Goal: Task Accomplishment & Management: Complete application form

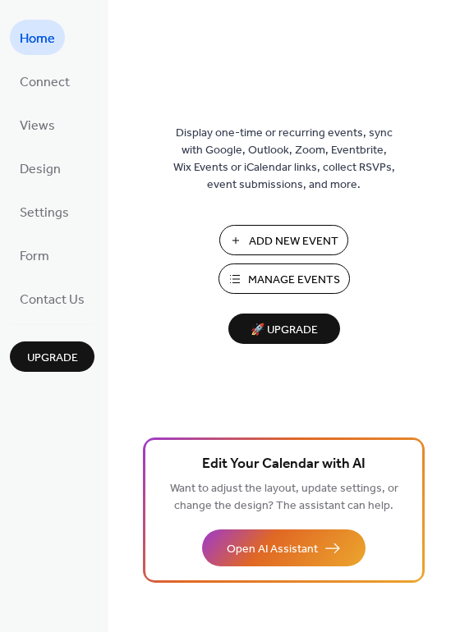
click at [239, 247] on button "Add New Event" at bounding box center [283, 240] width 129 height 30
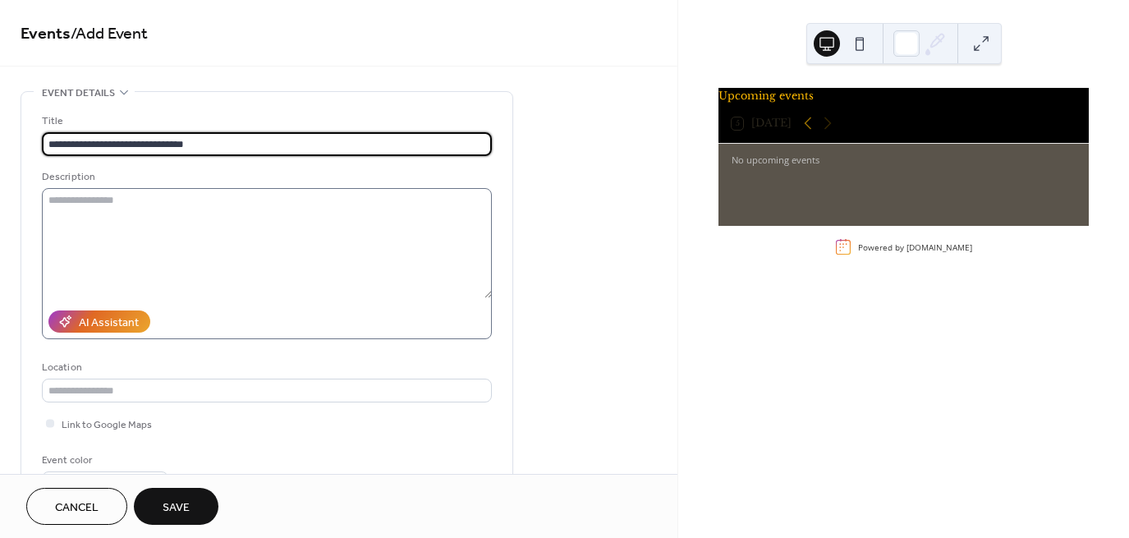
type input "**********"
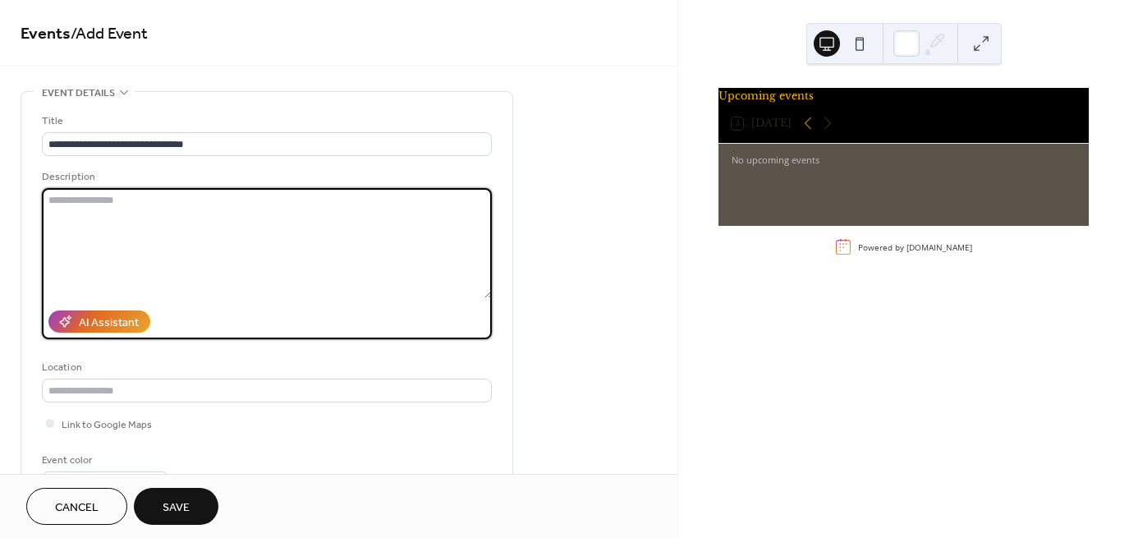
click at [54, 203] on textarea at bounding box center [267, 243] width 450 height 110
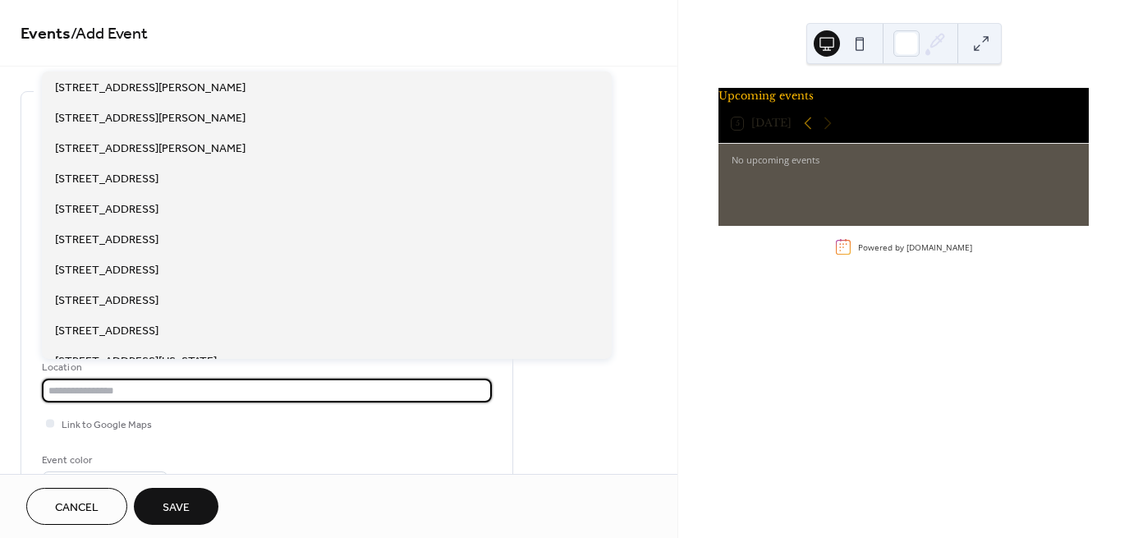
click at [62, 396] on input "text" at bounding box center [267, 390] width 450 height 24
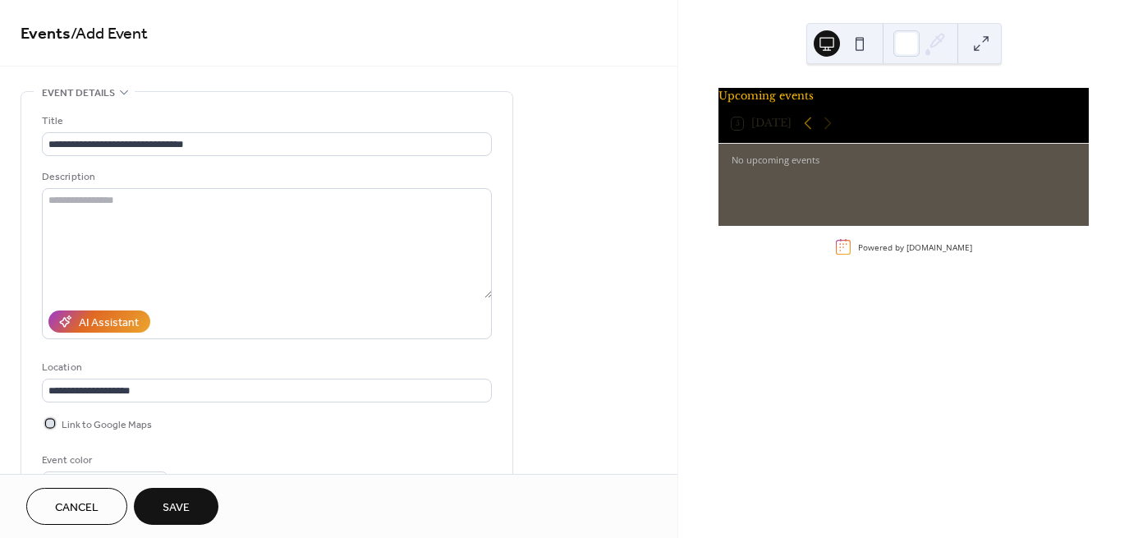
click at [55, 420] on div at bounding box center [50, 423] width 16 height 16
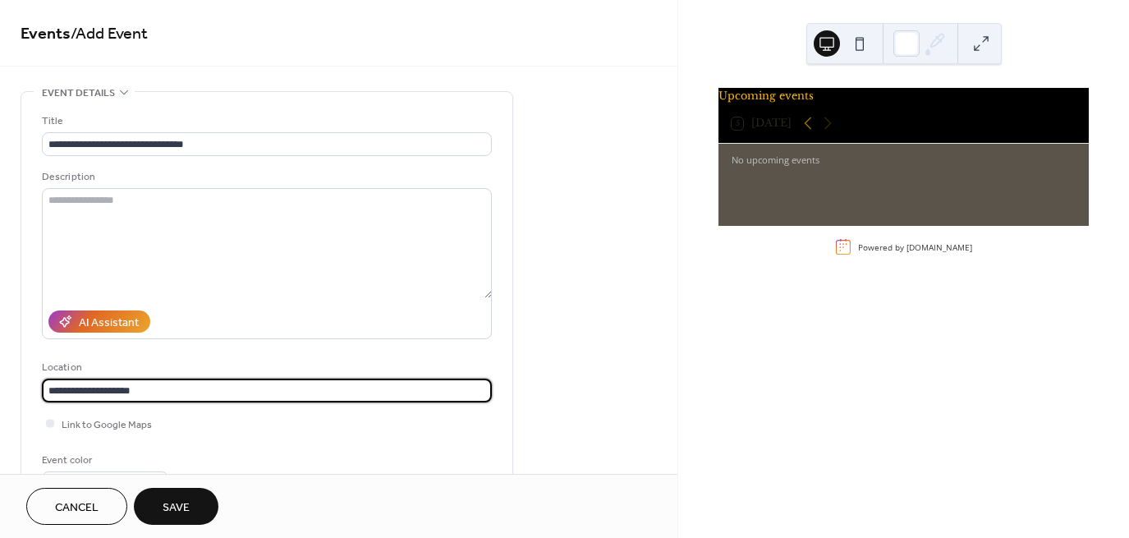
click at [141, 393] on input "**********" at bounding box center [267, 390] width 450 height 24
type input "*"
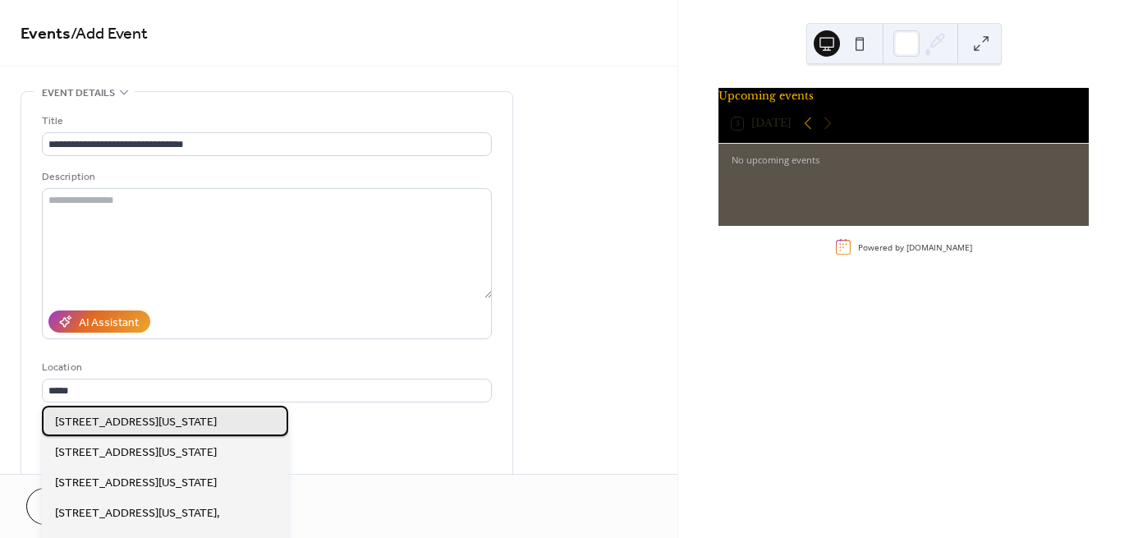
click at [128, 426] on span "[STREET_ADDRESS][US_STATE]" at bounding box center [136, 421] width 162 height 17
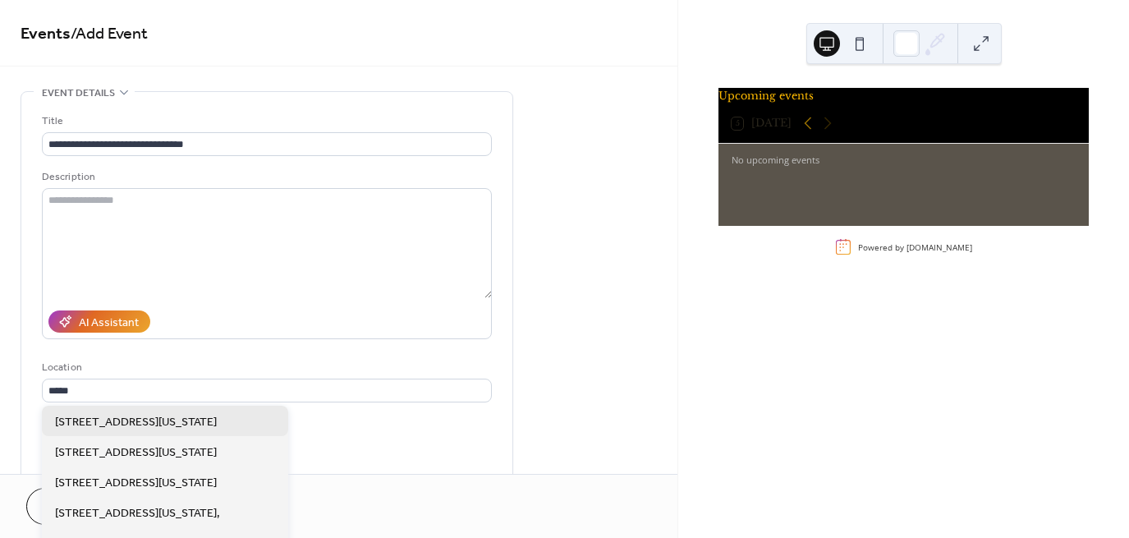
type input "**********"
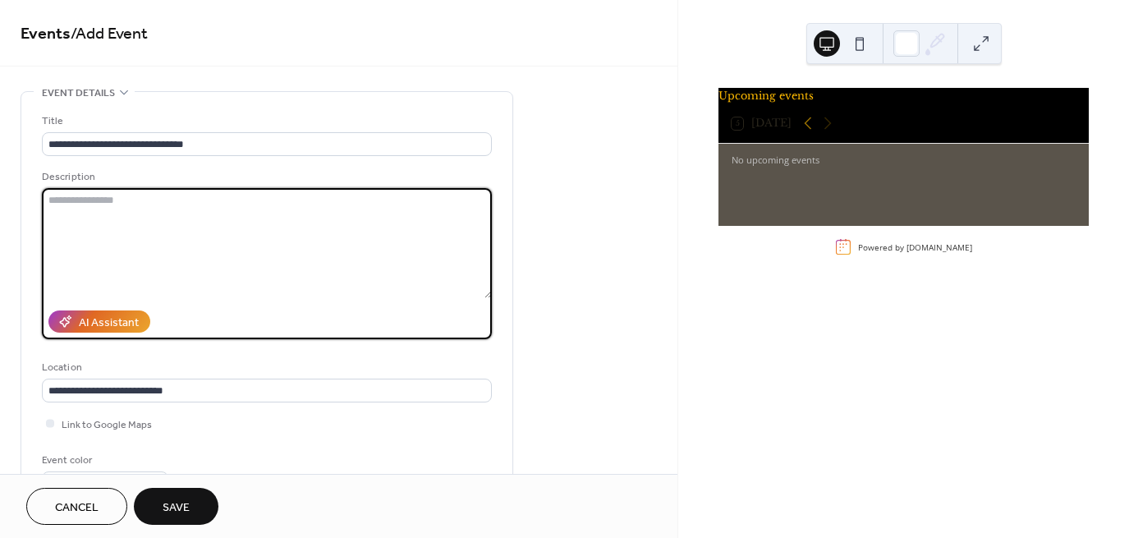
click at [72, 202] on textarea at bounding box center [267, 243] width 450 height 110
type textarea "*"
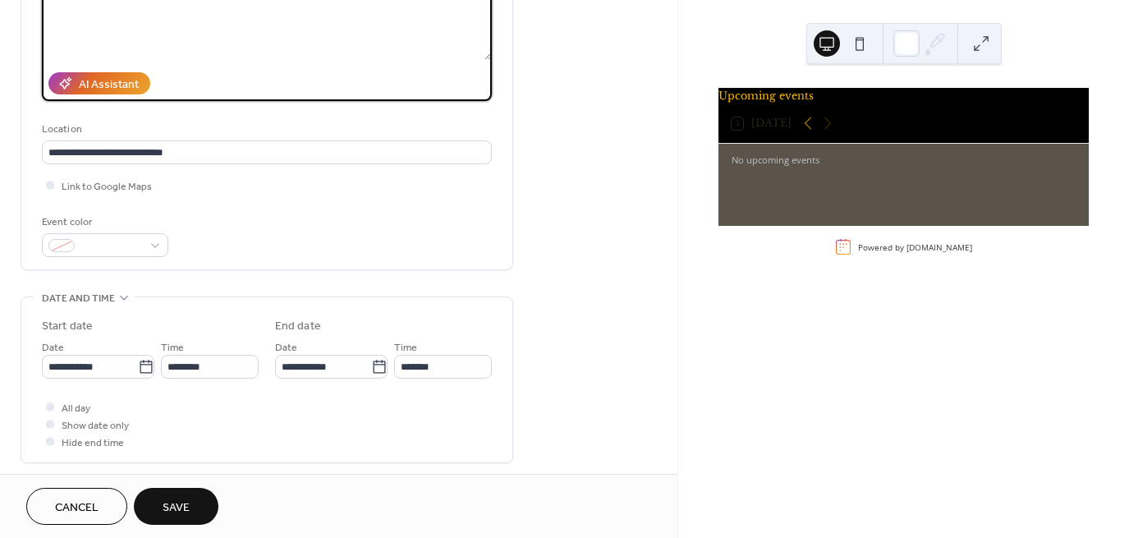
scroll to position [239, 0]
type textarea "**********"
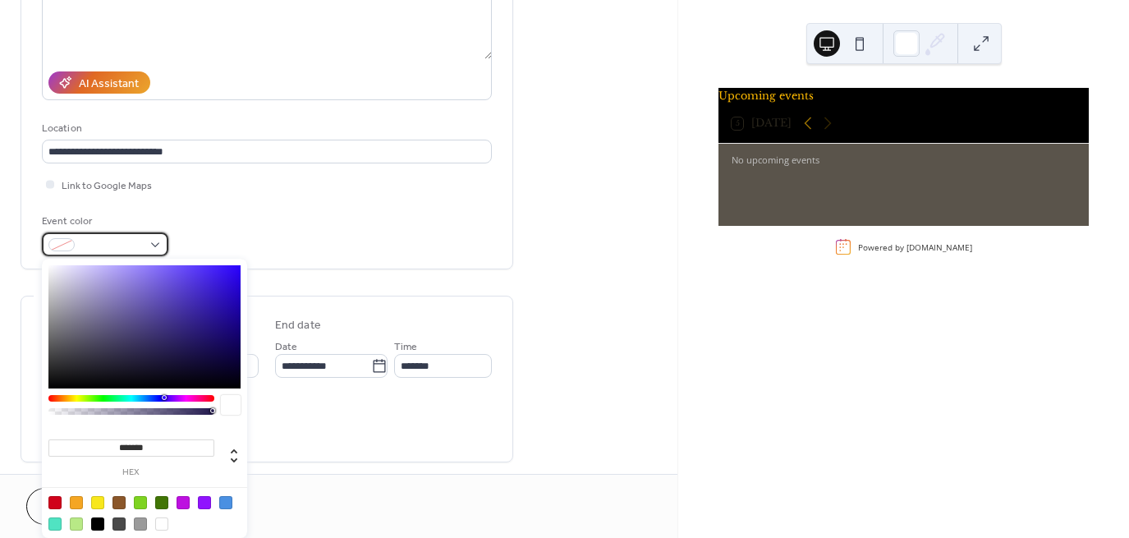
click at [153, 241] on div at bounding box center [105, 244] width 126 height 24
click at [53, 504] on div at bounding box center [54, 502] width 13 height 13
type input "*******"
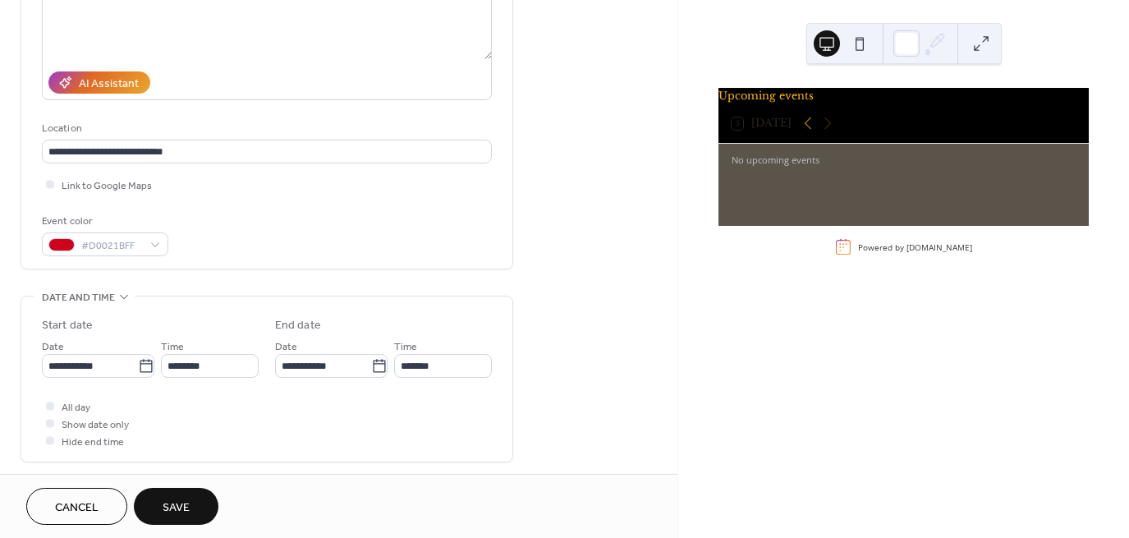
click at [370, 221] on div "Event color #D0021BFF" at bounding box center [267, 235] width 450 height 44
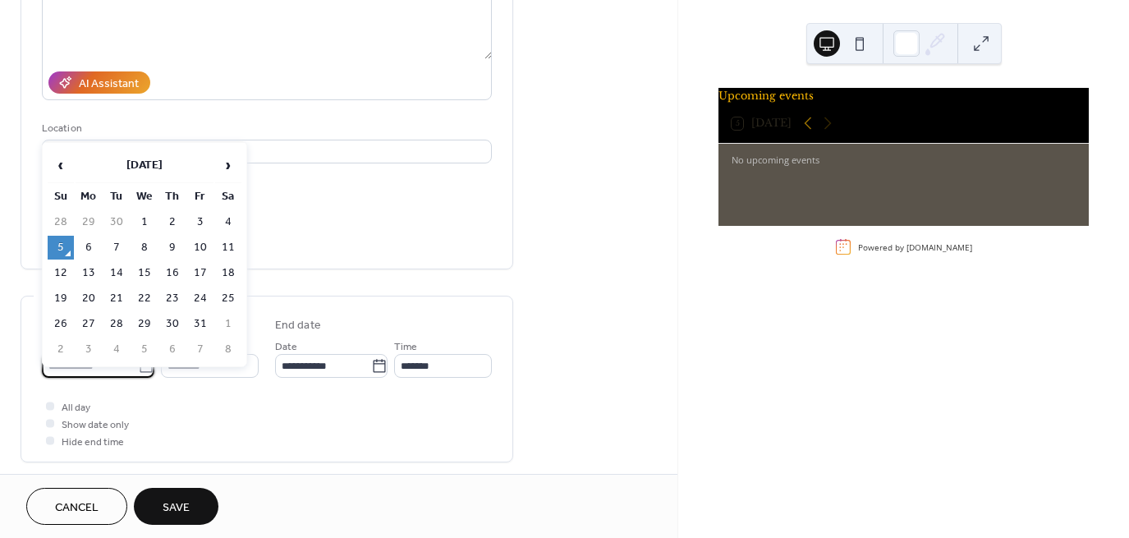
click at [120, 365] on input "**********" at bounding box center [90, 366] width 96 height 24
click at [228, 274] on td "18" at bounding box center [228, 273] width 26 height 24
type input "**********"
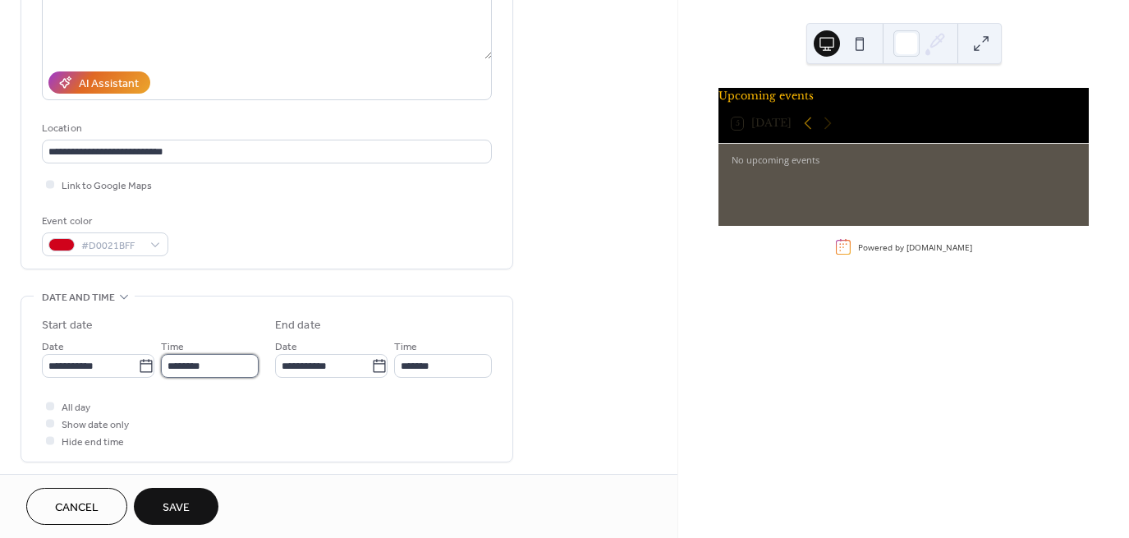
click at [185, 363] on input "********" at bounding box center [210, 366] width 98 height 24
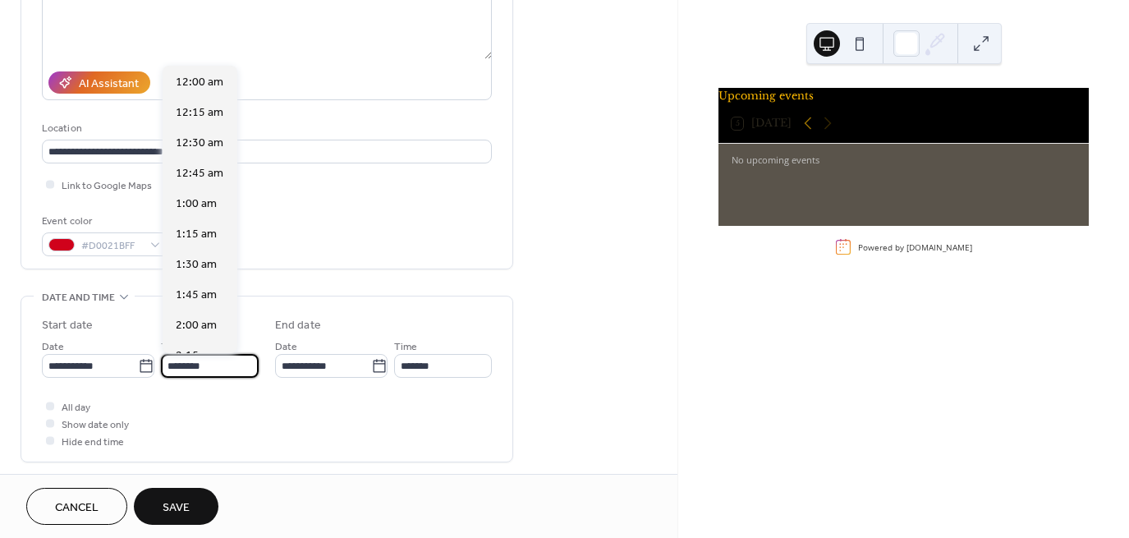
scroll to position [1458, 0]
click at [178, 367] on input "********" at bounding box center [210, 366] width 98 height 24
type input "*******"
click at [409, 362] on input "*******" at bounding box center [443, 366] width 98 height 24
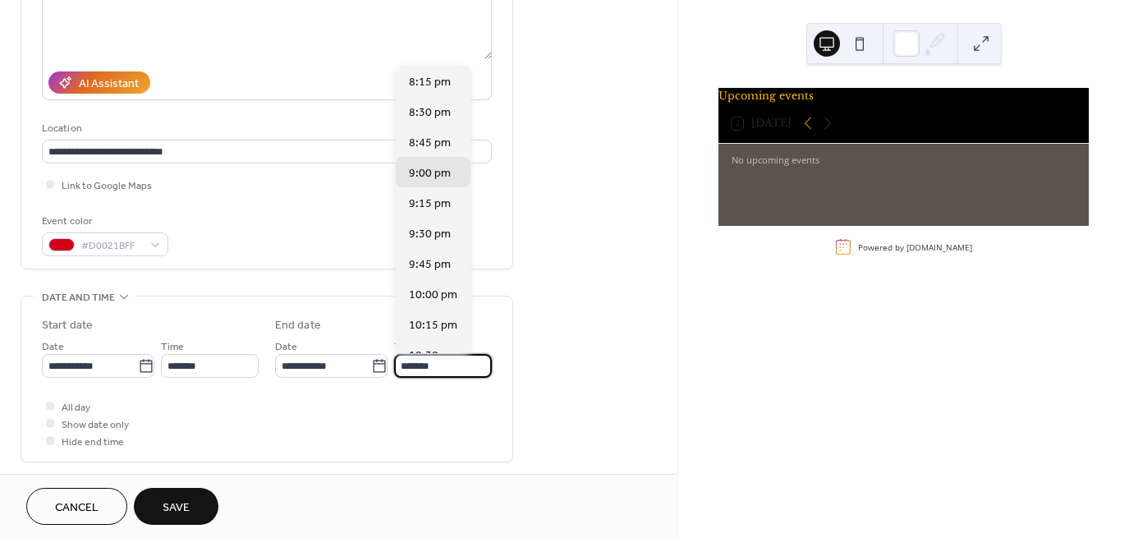
click at [408, 364] on input "*******" at bounding box center [443, 366] width 98 height 24
drag, startPoint x: 443, startPoint y: 359, endPoint x: 428, endPoint y: 359, distance: 15.6
click at [428, 359] on input "********" at bounding box center [443, 366] width 98 height 24
type input "*******"
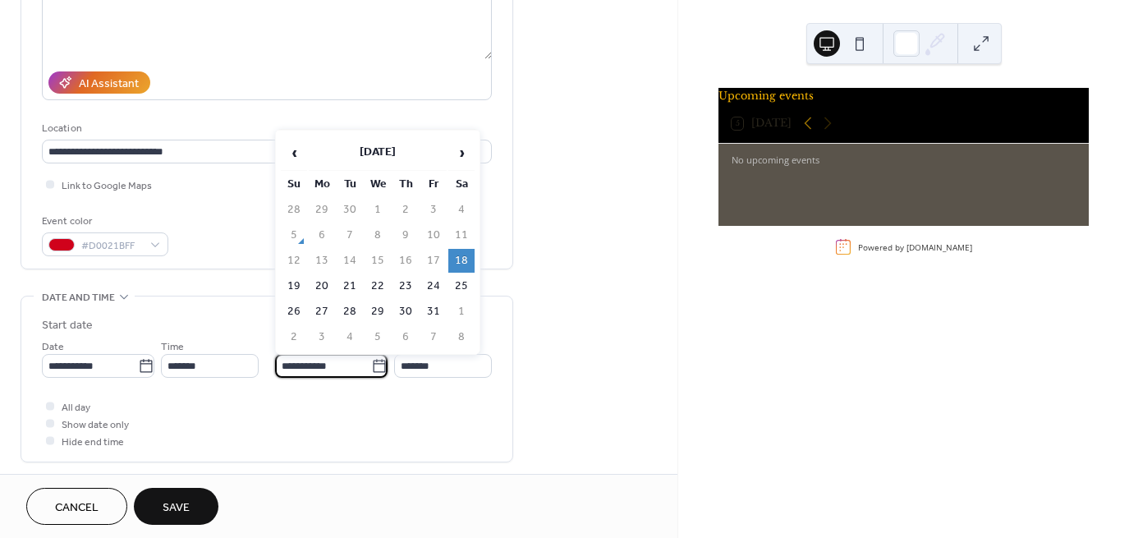
click at [338, 364] on input "**********" at bounding box center [323, 366] width 96 height 24
click at [295, 278] on td "19" at bounding box center [294, 286] width 26 height 24
type input "**********"
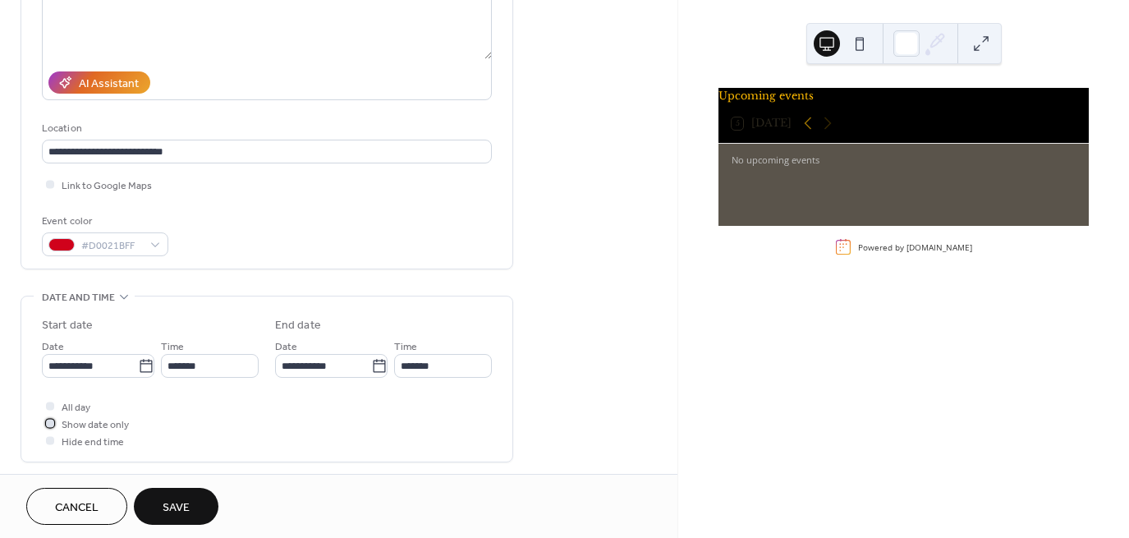
click at [52, 424] on div at bounding box center [50, 423] width 8 height 8
click at [51, 422] on icon at bounding box center [50, 422] width 5 height 5
click at [162, 498] on button "Save" at bounding box center [176, 506] width 85 height 37
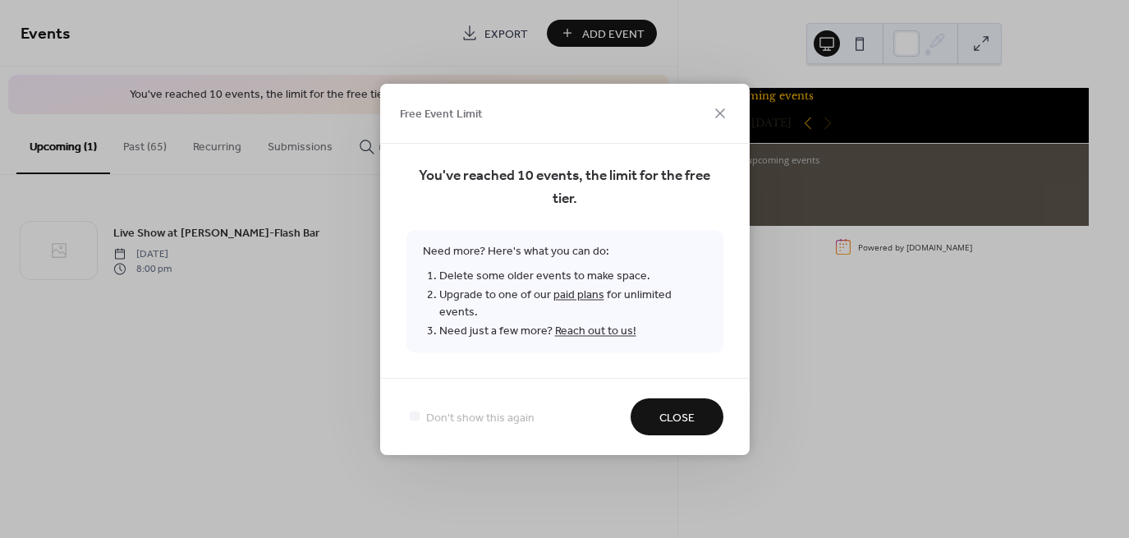
click at [654, 404] on button "Close" at bounding box center [677, 416] width 93 height 37
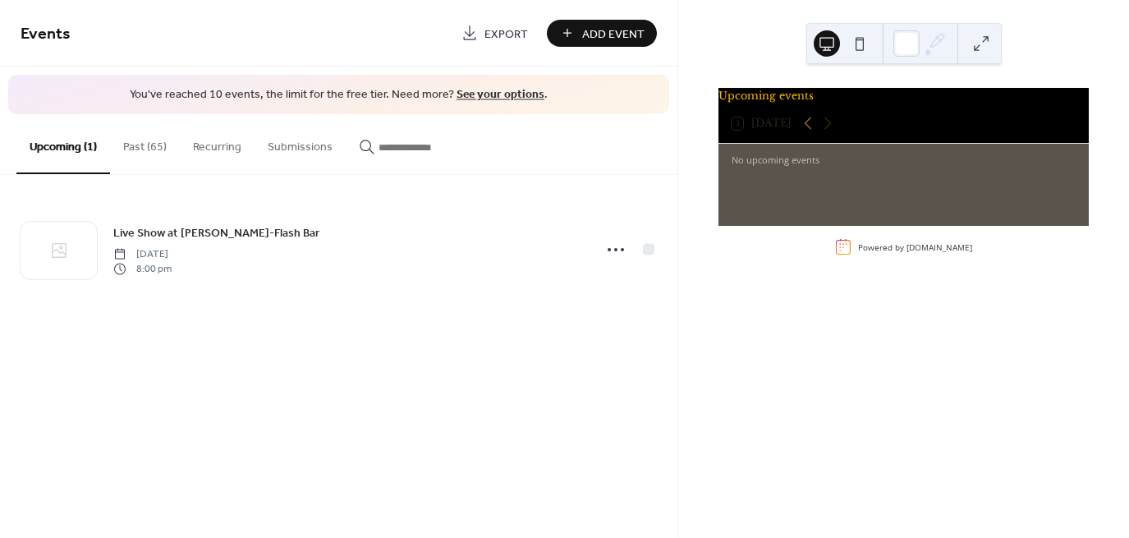
click at [149, 143] on button "Past (65)" at bounding box center [145, 143] width 70 height 58
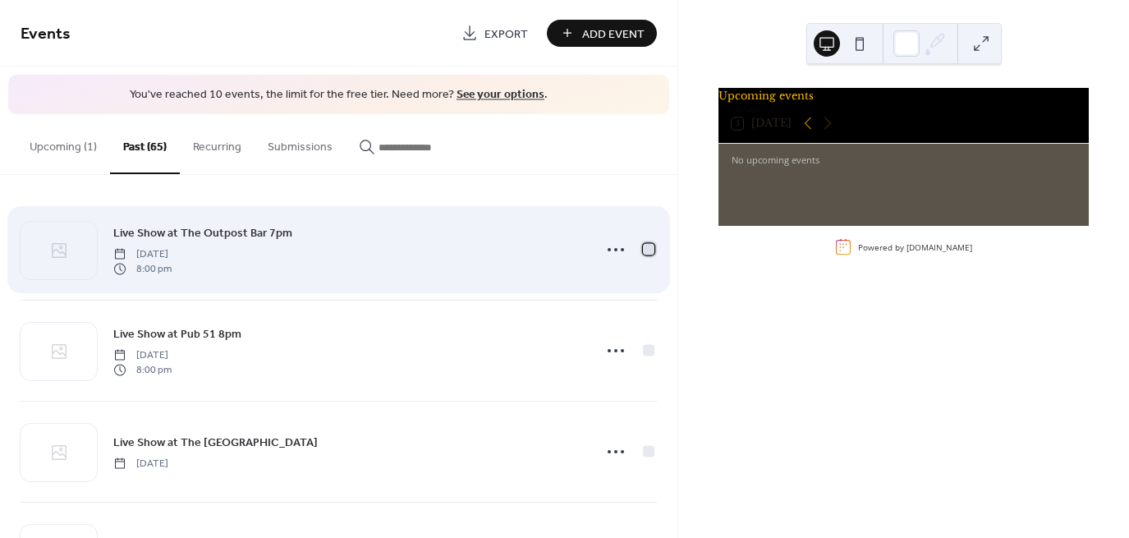
click at [644, 245] on div at bounding box center [648, 248] width 11 height 11
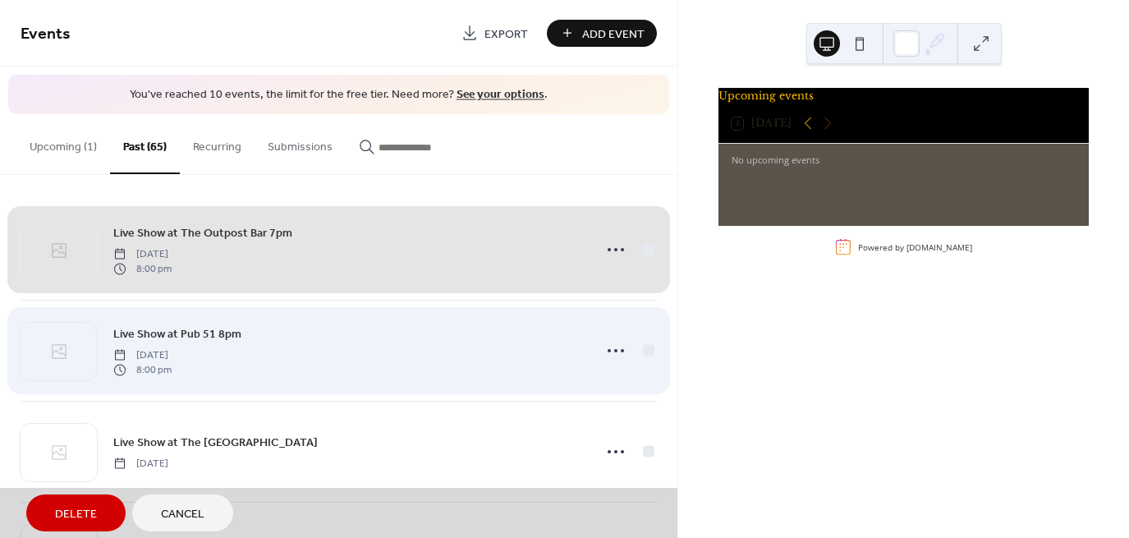
click at [643, 346] on div "Live Show at Pub 51 8pm [DATE] 8:00 pm" at bounding box center [339, 350] width 636 height 101
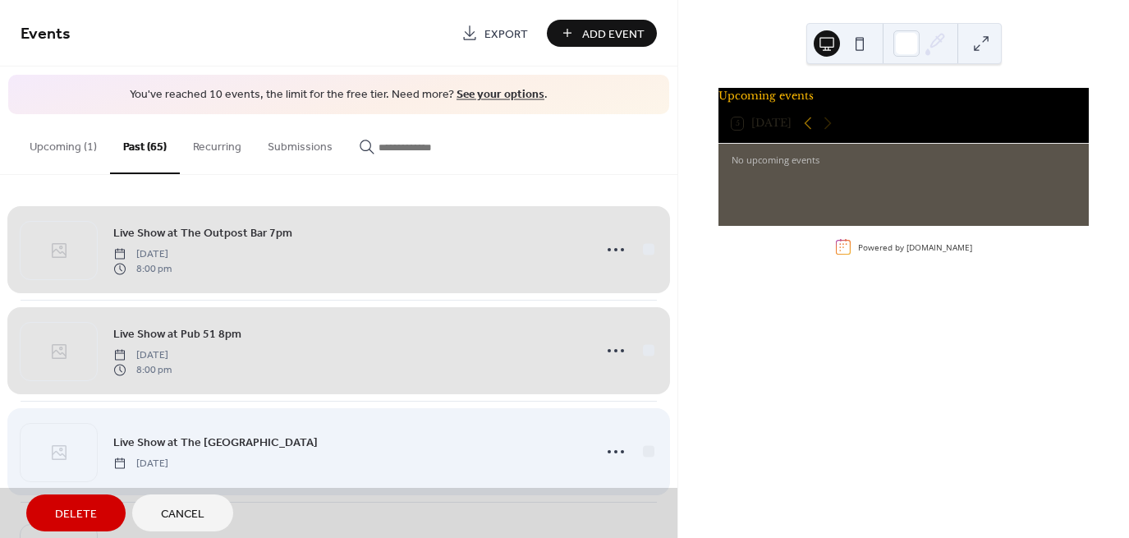
click at [635, 452] on div "Live Show at The Bilge Grill & Bar [DATE]" at bounding box center [339, 451] width 636 height 101
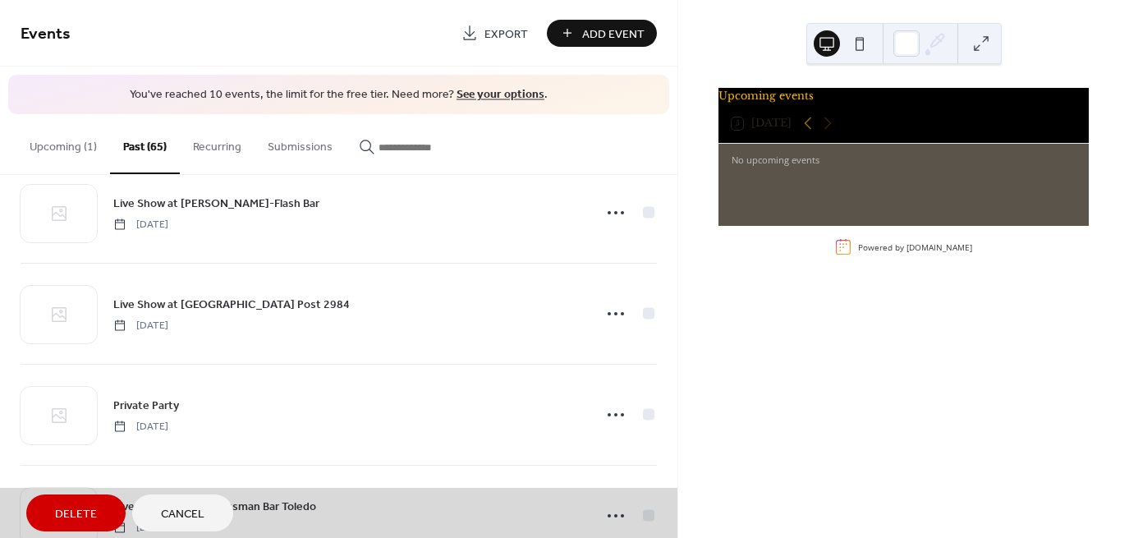
scroll to position [435, 0]
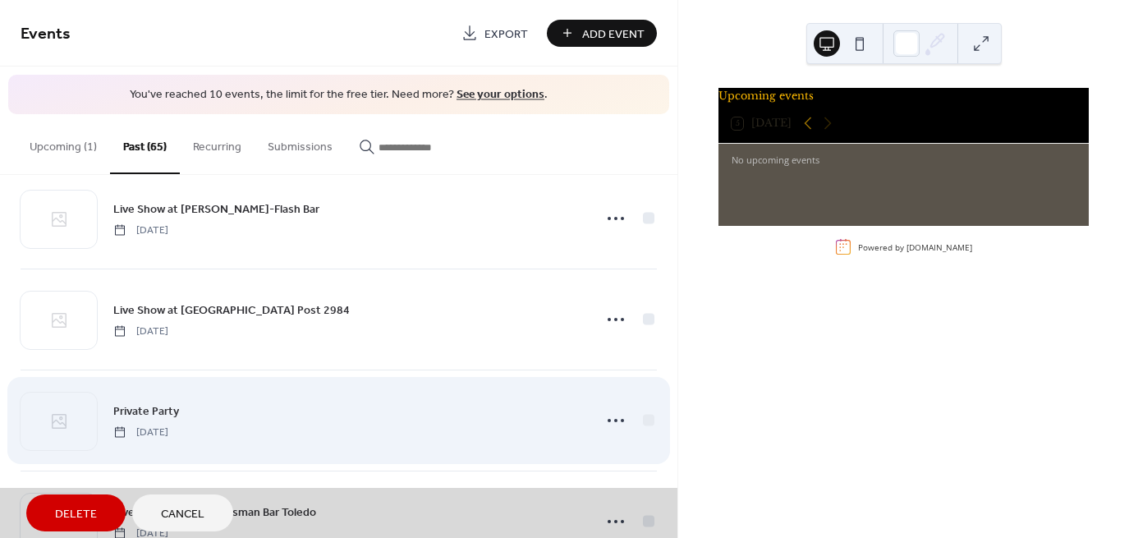
click at [641, 424] on div "Private Party [DATE]" at bounding box center [339, 419] width 636 height 101
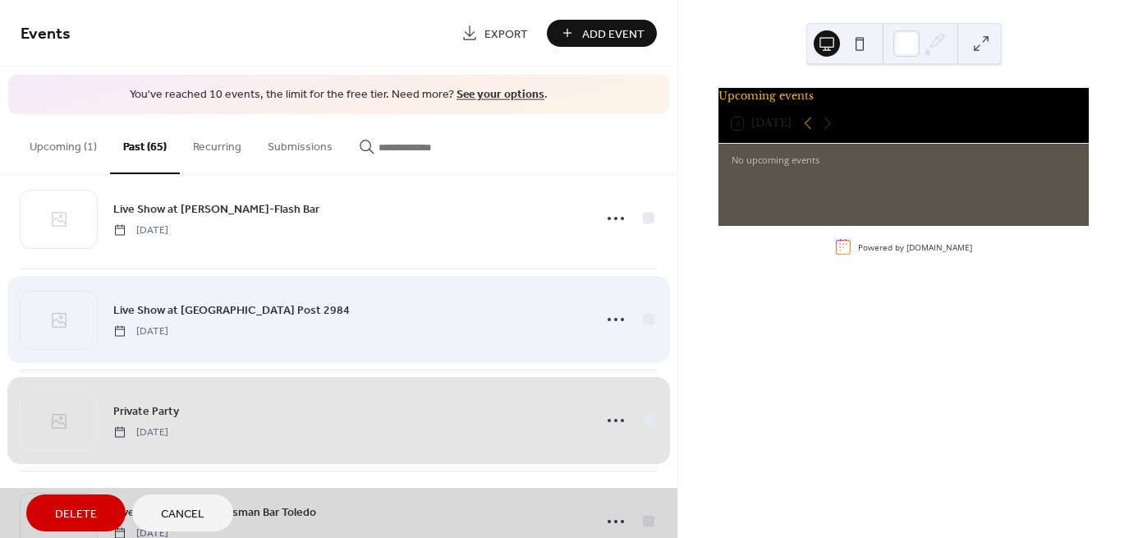
click at [642, 307] on div "Live Show at [GEOGRAPHIC_DATA] Post 2984 [DATE]" at bounding box center [339, 318] width 636 height 101
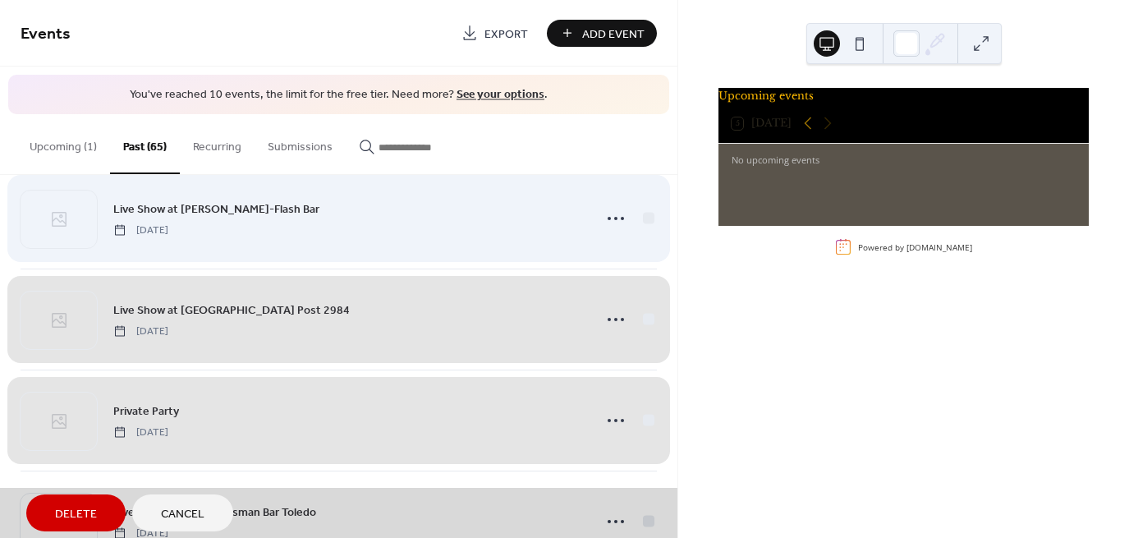
click at [640, 216] on div "Live Show at [PERSON_NAME]-Flash Bar [DATE]" at bounding box center [339, 217] width 636 height 101
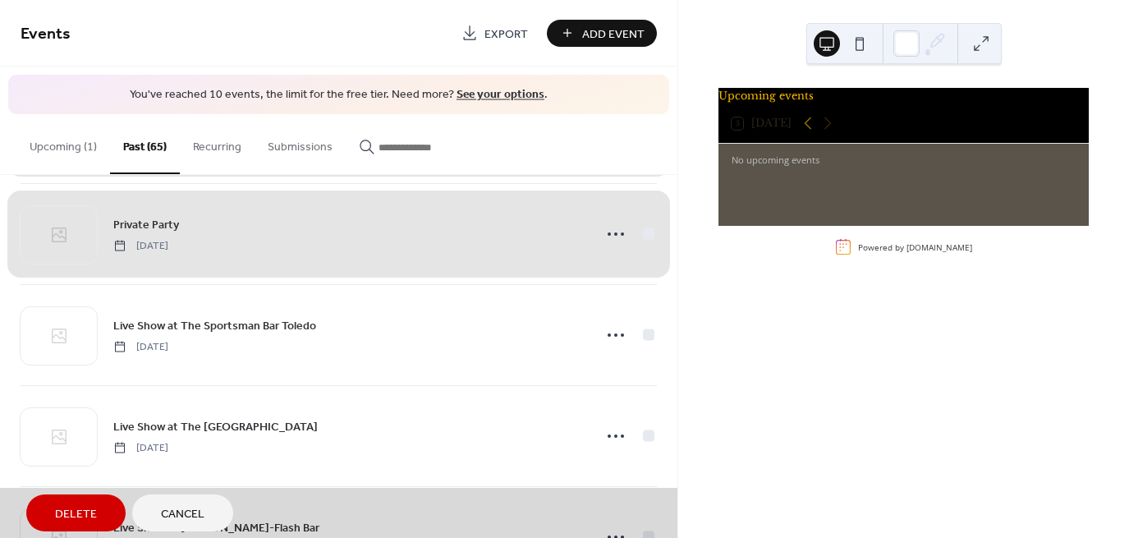
scroll to position [655, 0]
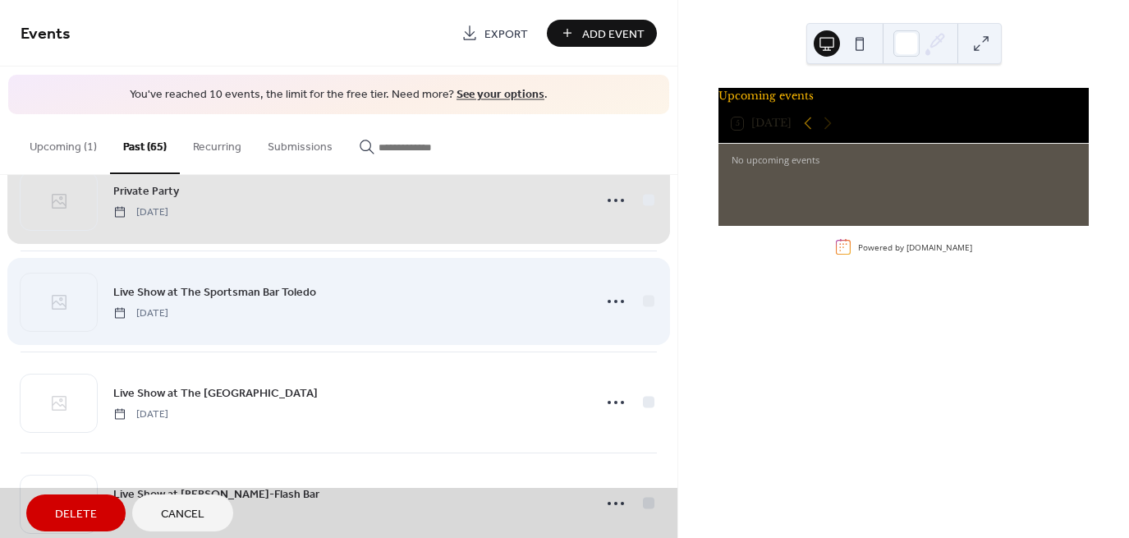
click at [641, 303] on div "Live Show at The Sportsman Bar Toledo [DATE]" at bounding box center [339, 300] width 636 height 101
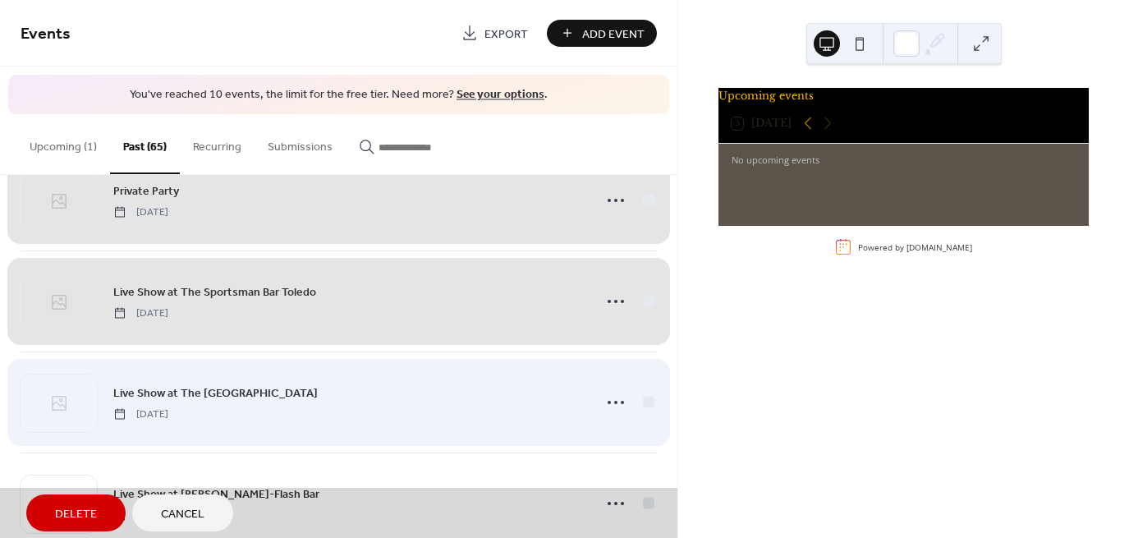
click at [639, 404] on div "Live Show at The [GEOGRAPHIC_DATA] [DATE]" at bounding box center [339, 401] width 636 height 101
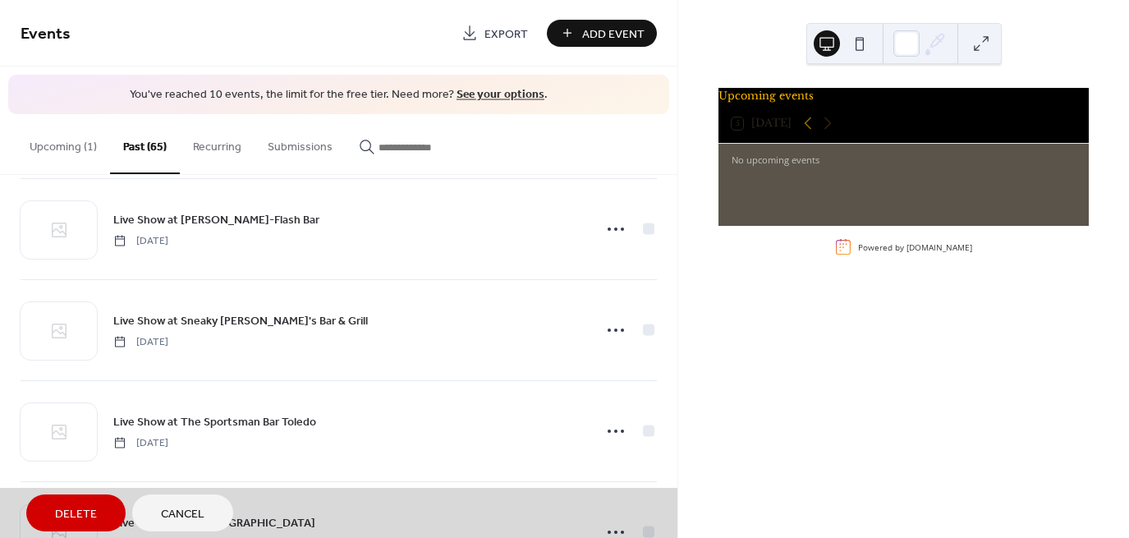
scroll to position [935, 0]
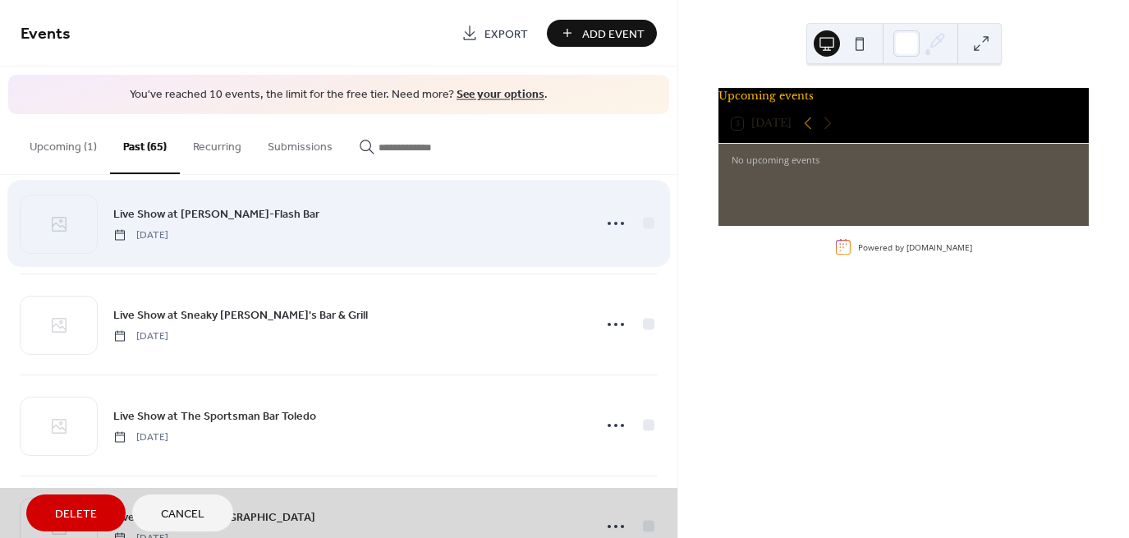
click at [647, 218] on div "Live Show at [PERSON_NAME]-Flash Bar [DATE]" at bounding box center [339, 222] width 636 height 101
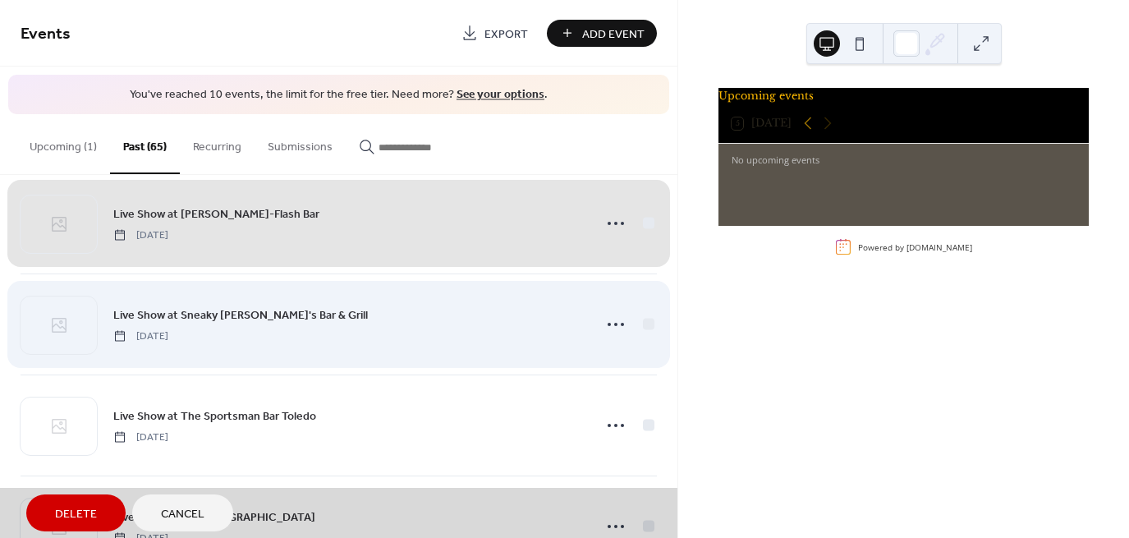
click at [636, 320] on div "Live Show at Sneaky [PERSON_NAME]'s Bar & Grill [DATE]" at bounding box center [339, 323] width 636 height 101
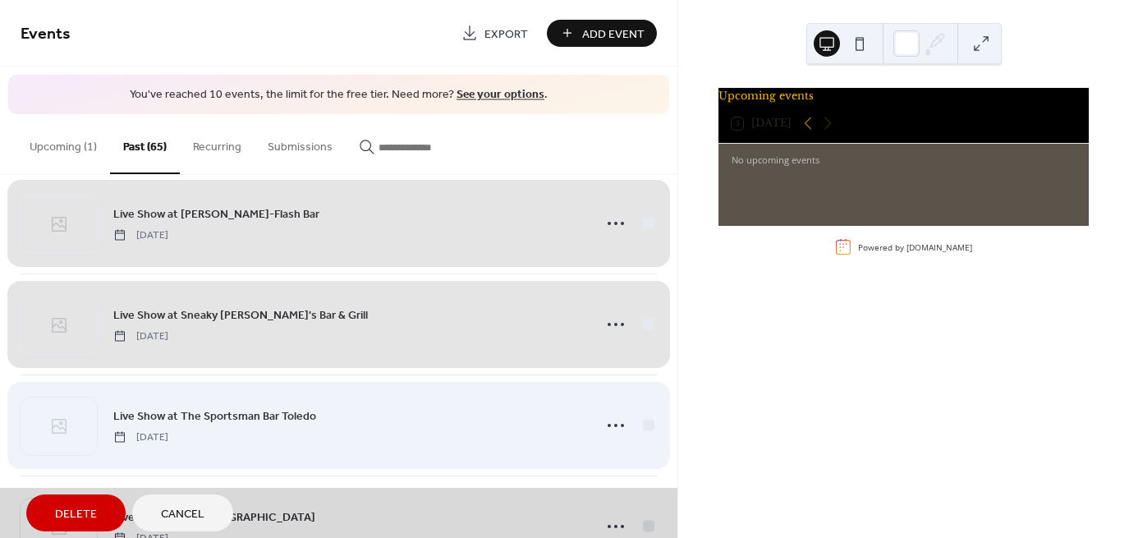
click at [643, 426] on div "Live Show at The Sportsman Bar Toledo [DATE]" at bounding box center [339, 424] width 636 height 101
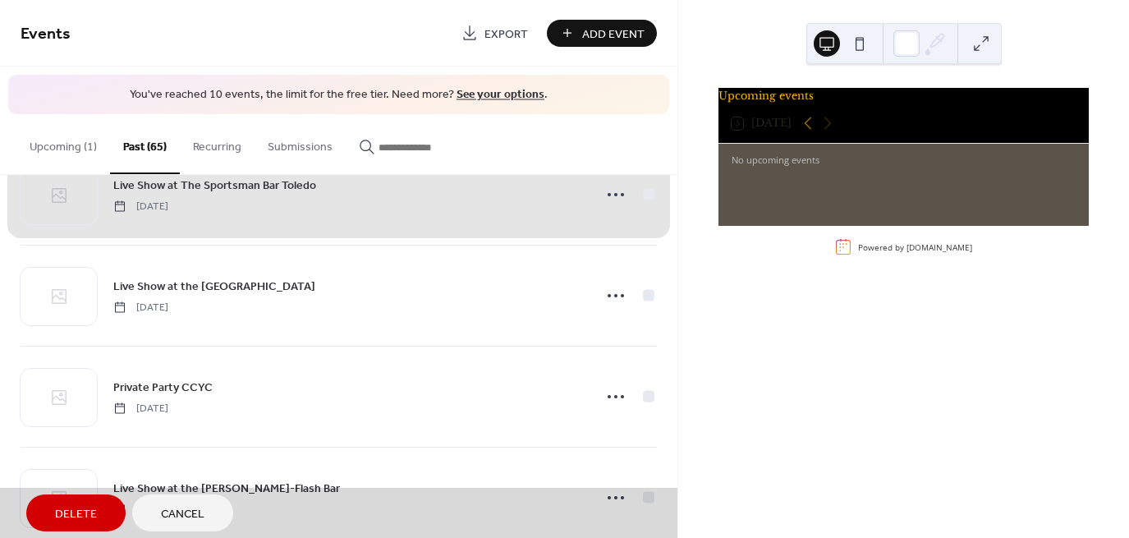
scroll to position [1171, 0]
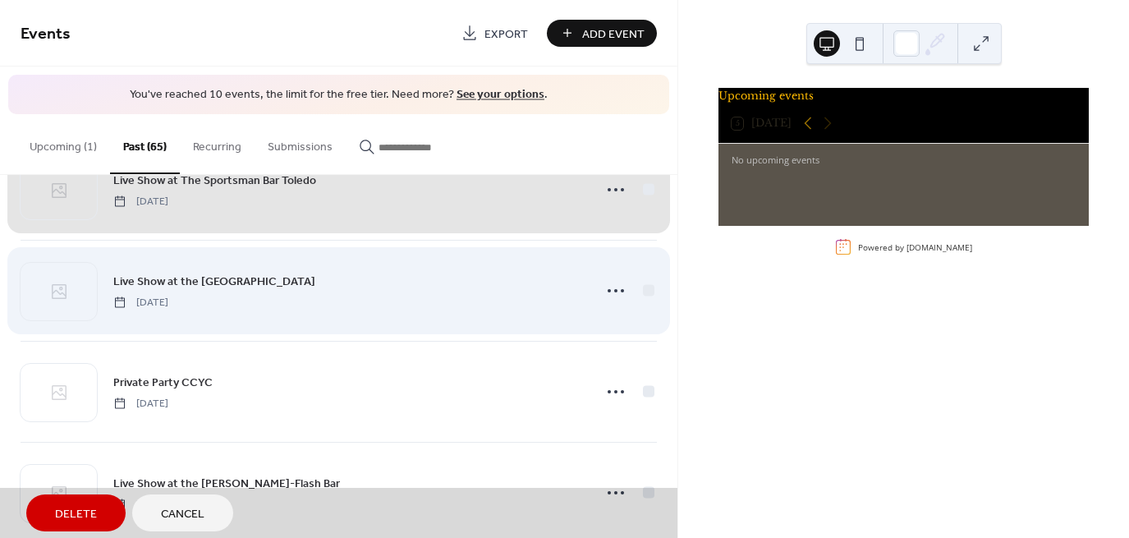
click at [645, 285] on div "Live Show at the [GEOGRAPHIC_DATA] [DATE]" at bounding box center [339, 290] width 636 height 101
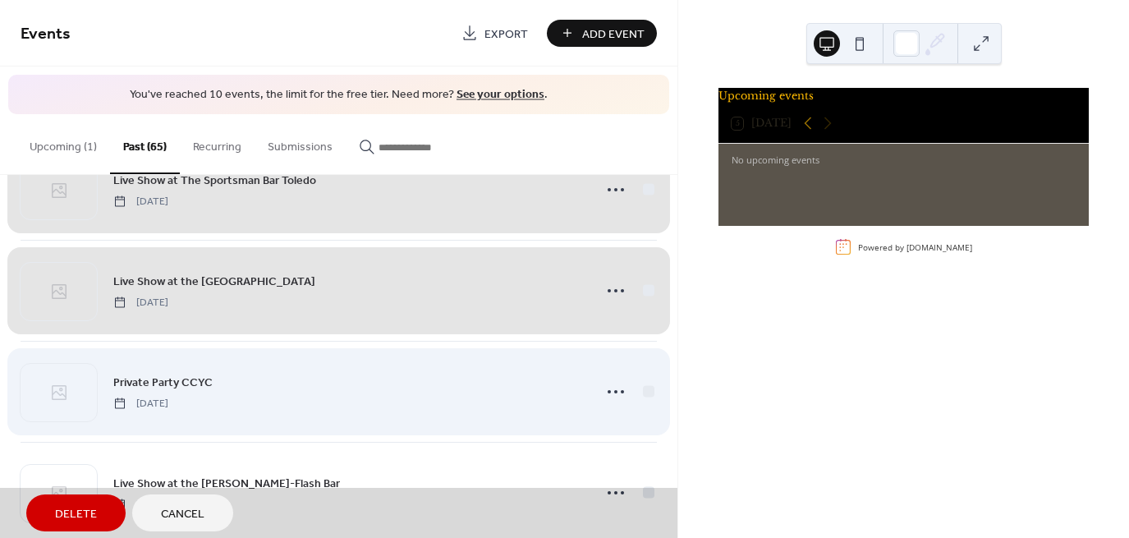
click at [643, 389] on div "Private Party CCYC [DATE]" at bounding box center [339, 391] width 636 height 101
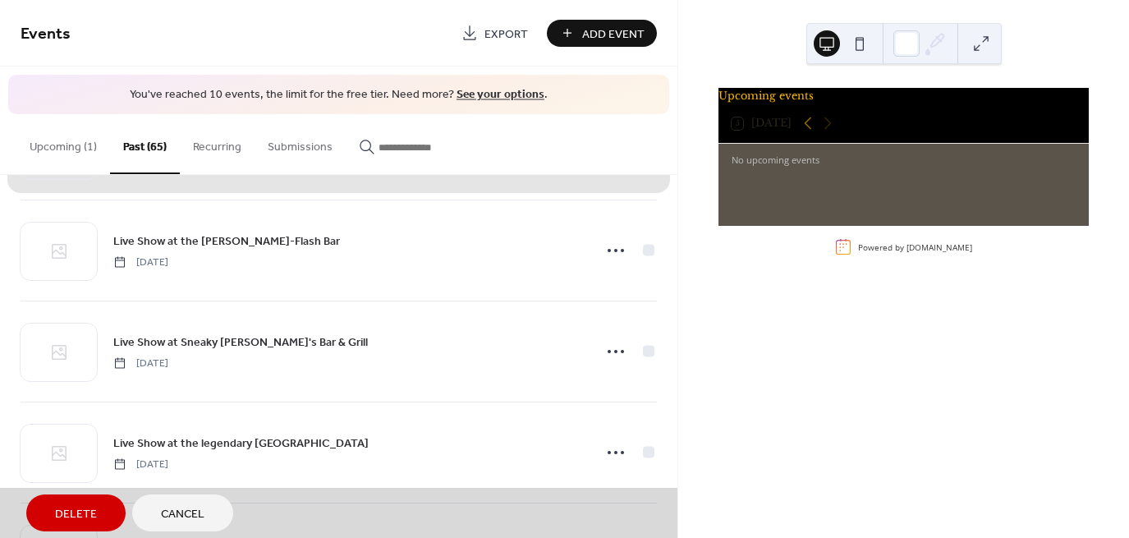
scroll to position [1418, 0]
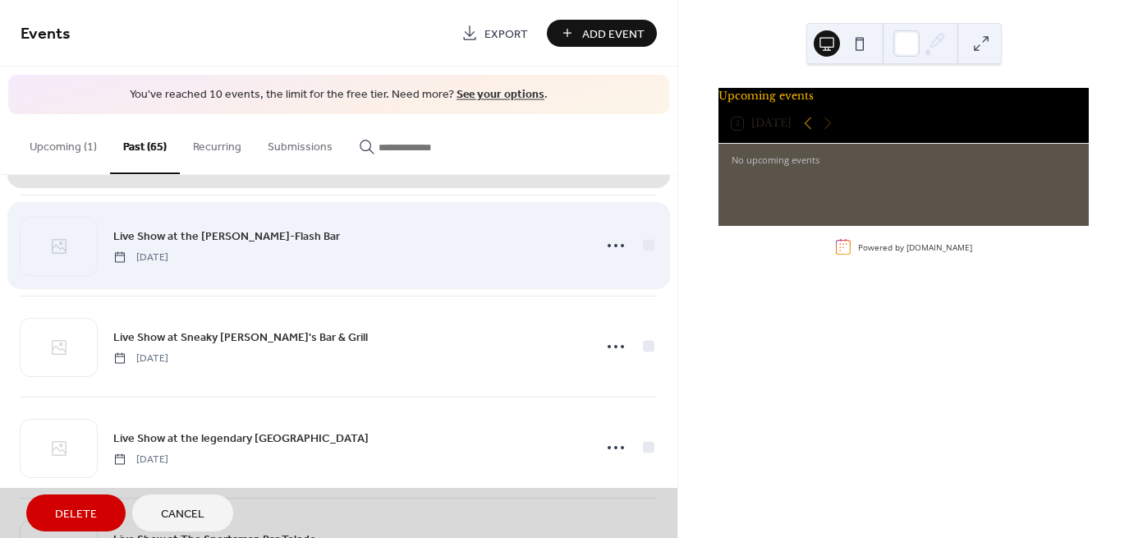
click at [640, 241] on div "Live Show at the [PERSON_NAME]-Flash Bar [DATE]" at bounding box center [339, 245] width 636 height 101
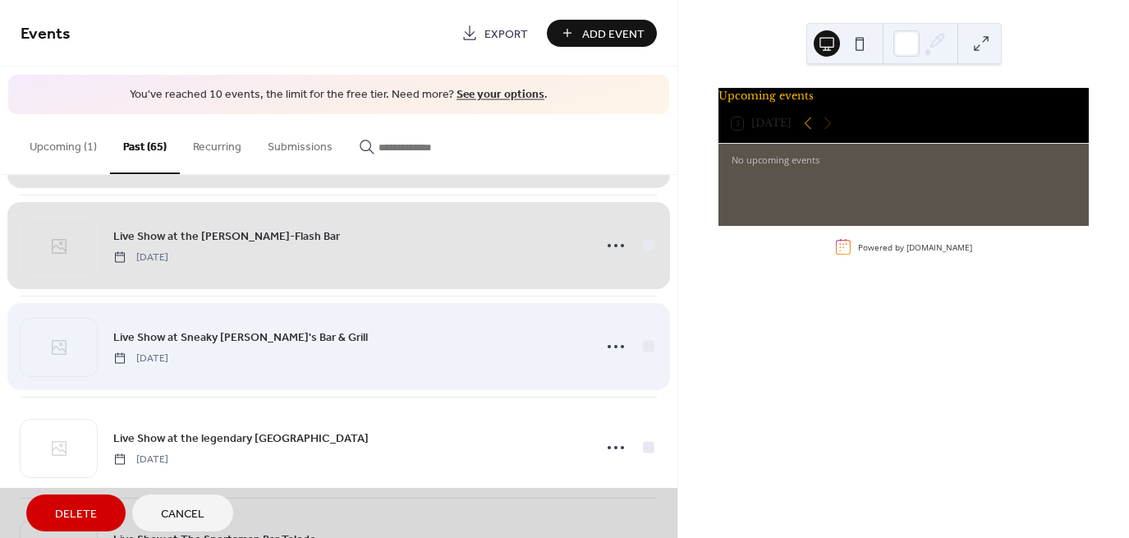
click at [639, 348] on div "Live Show at Sneaky [PERSON_NAME]'s Bar & Grill [DATE]" at bounding box center [339, 346] width 636 height 101
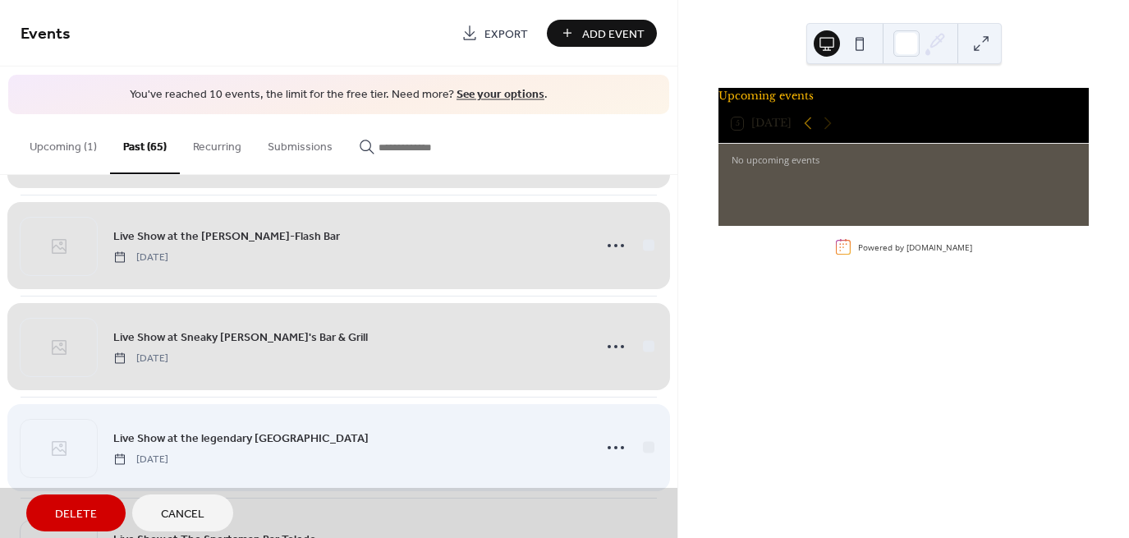
click at [644, 446] on div "Live Show at the legendary [GEOGRAPHIC_DATA] [DATE]" at bounding box center [339, 447] width 636 height 101
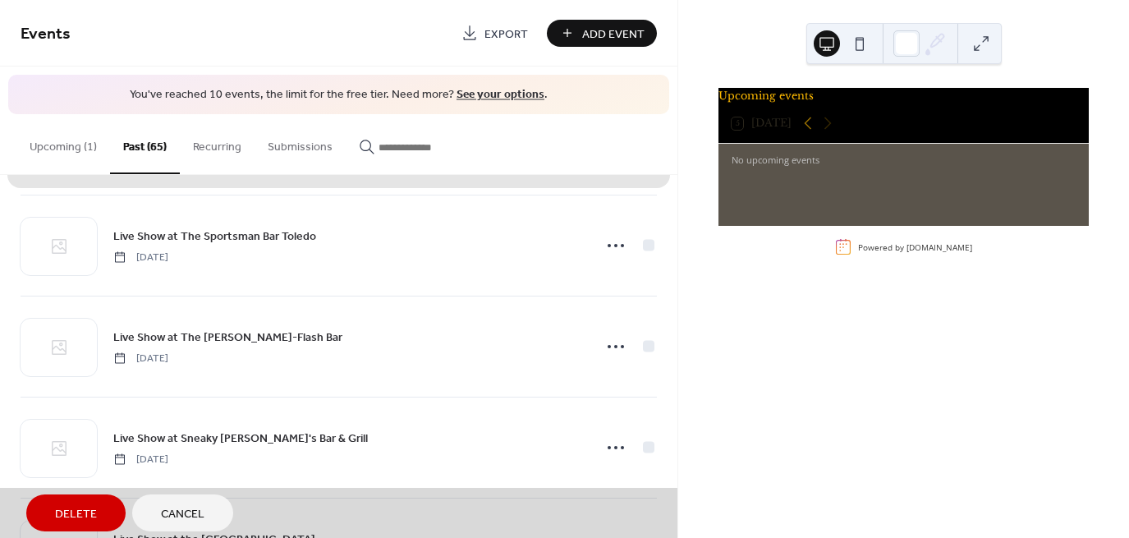
scroll to position [1735, 0]
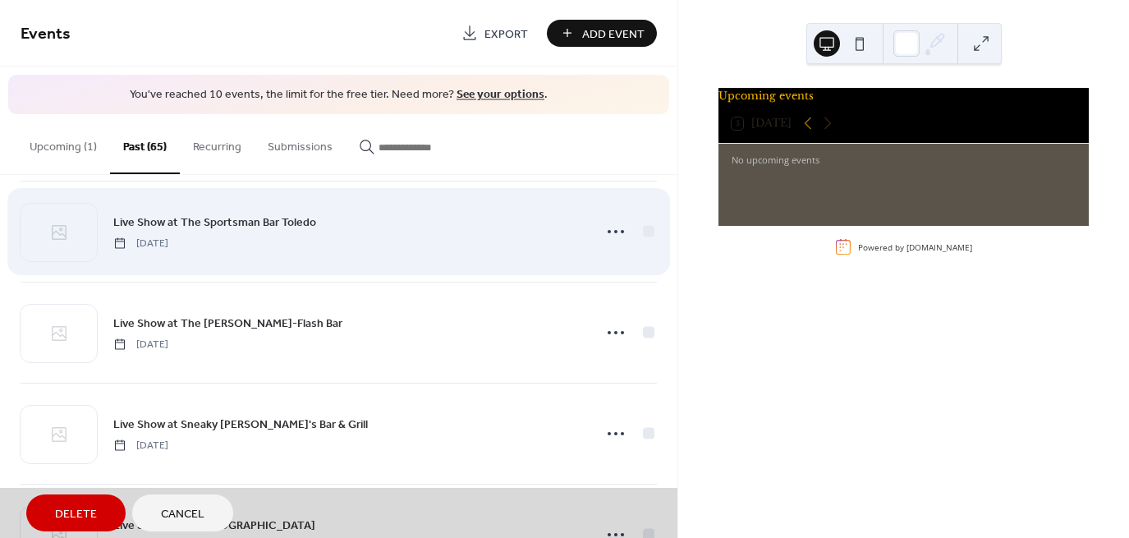
click at [647, 223] on div "Live Show at The Sportsman Bar Toledo [DATE]" at bounding box center [339, 231] width 636 height 101
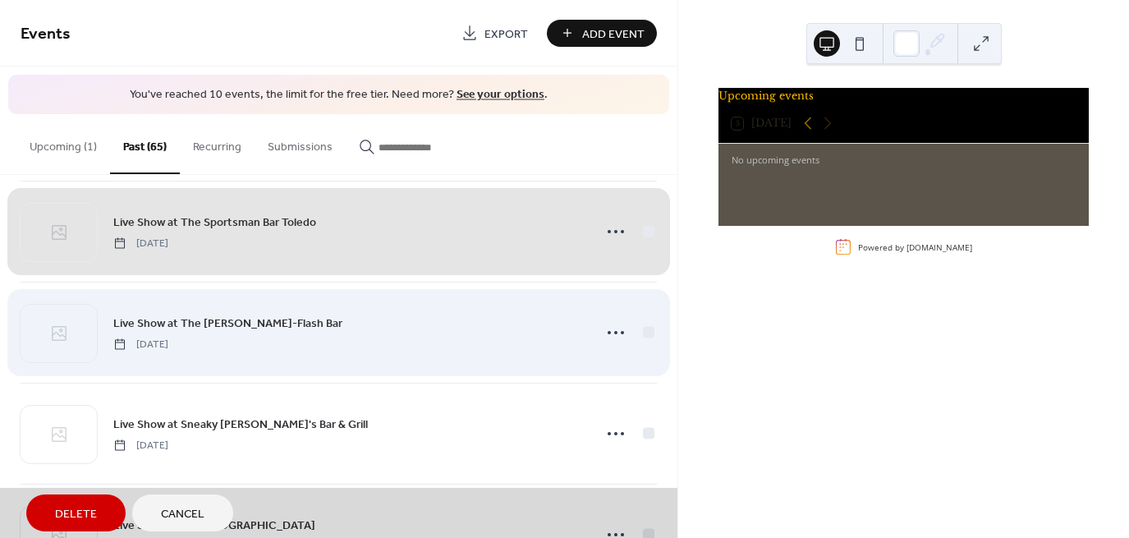
click at [644, 334] on div "Live Show at The [PERSON_NAME]-Flash Bar [DATE]" at bounding box center [339, 332] width 636 height 101
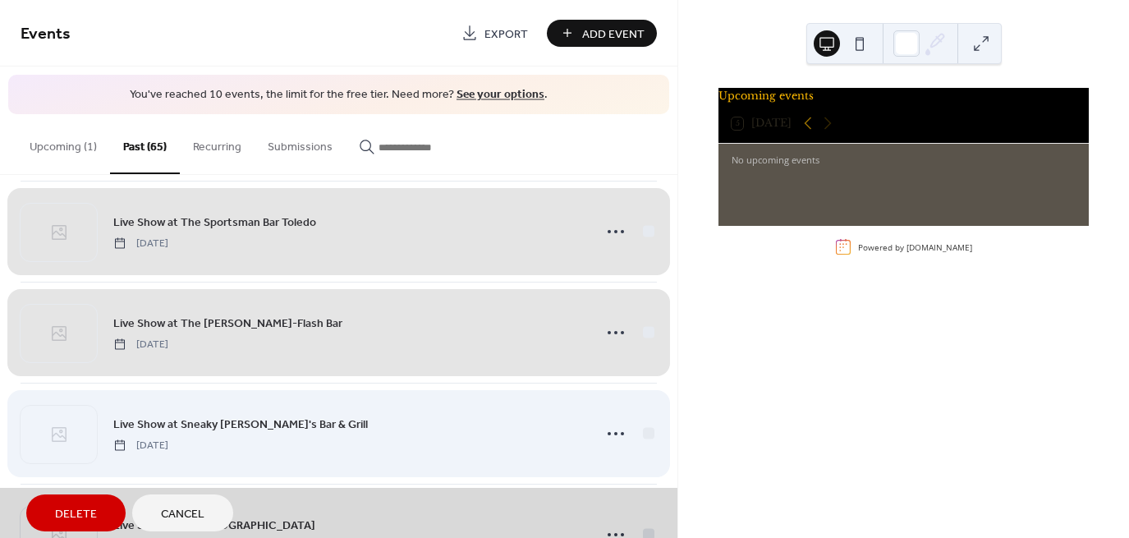
click at [642, 430] on div "Live Show at Sneaky [PERSON_NAME]'s Bar & Grill [DATE]" at bounding box center [339, 433] width 636 height 101
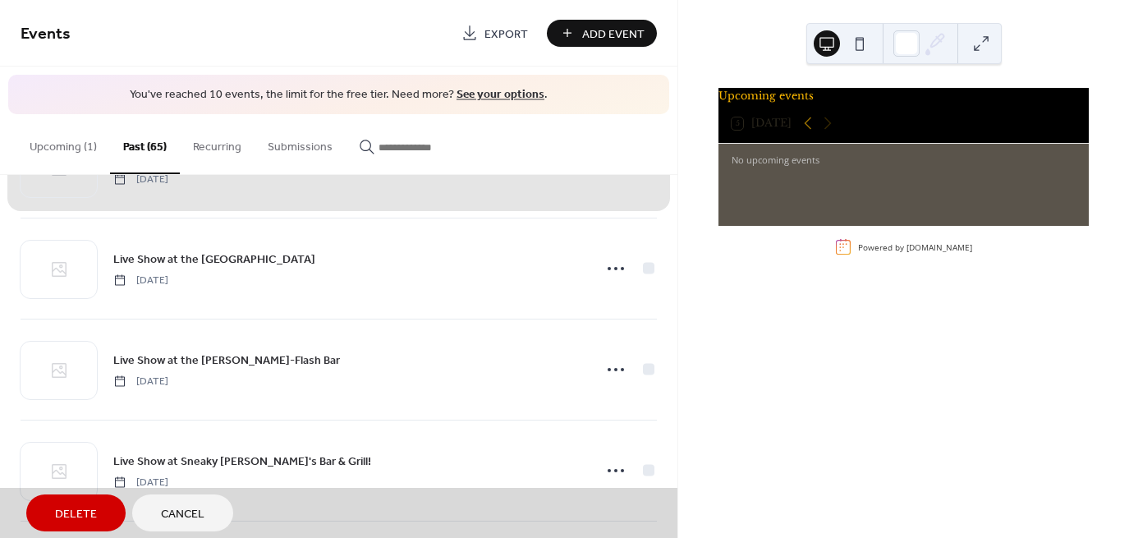
scroll to position [2021, 0]
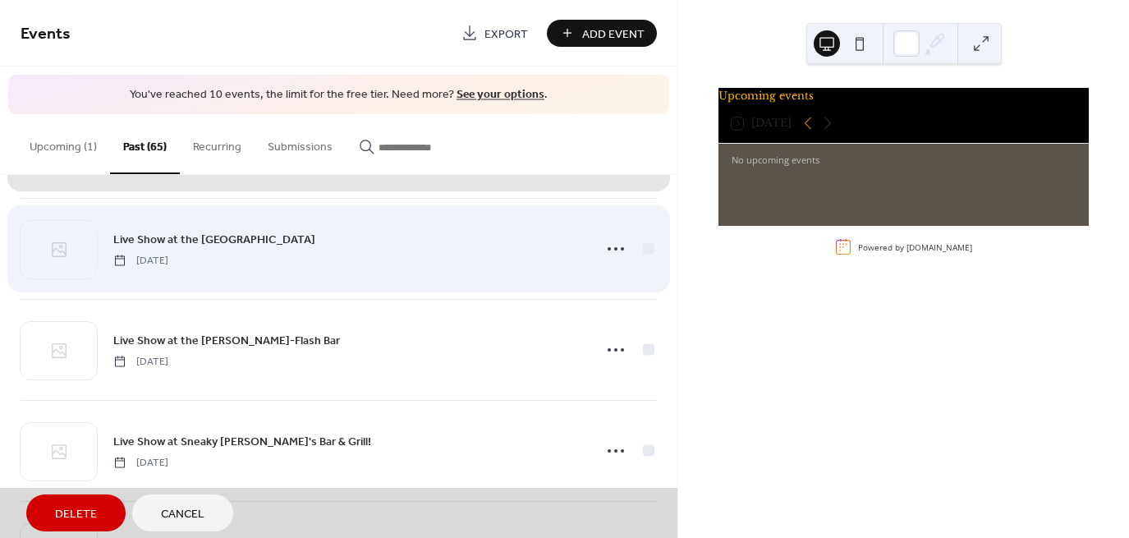
click at [645, 239] on div "Live Show at the [GEOGRAPHIC_DATA] [DATE]" at bounding box center [339, 248] width 636 height 101
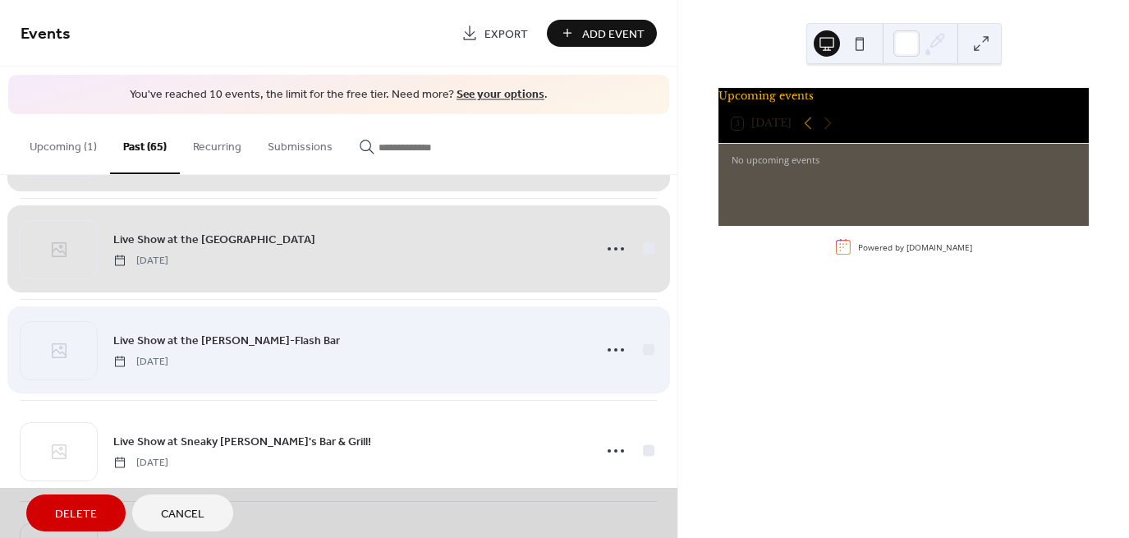
click at [643, 349] on div "Live Show at the [PERSON_NAME]-Flash Bar [DATE]" at bounding box center [339, 349] width 636 height 101
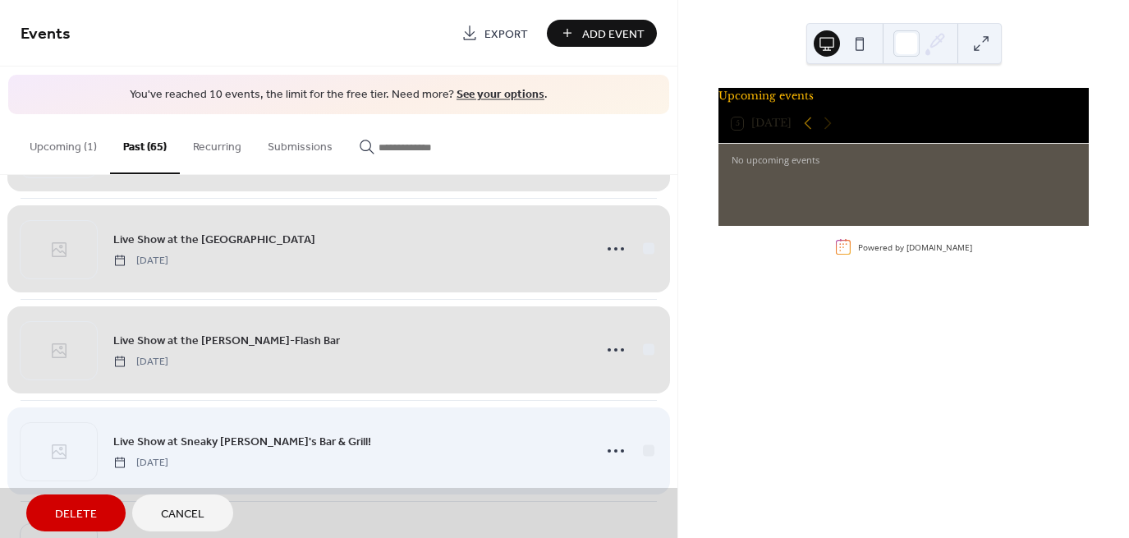
click at [646, 447] on div "Live Show at Sneaky [PERSON_NAME]'s Bar & Grill! [DATE]" at bounding box center [339, 450] width 636 height 101
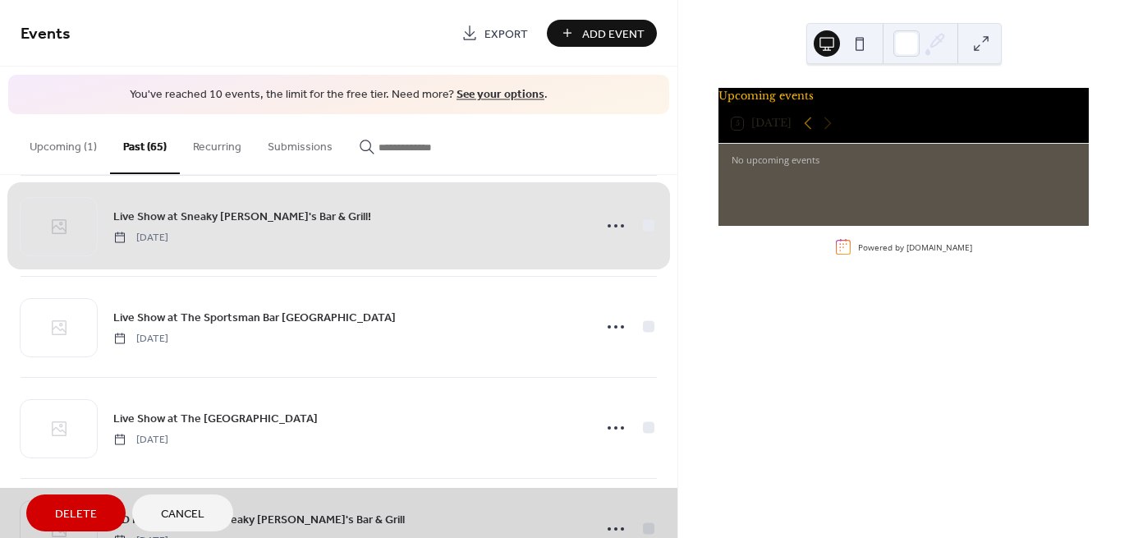
scroll to position [2243, 0]
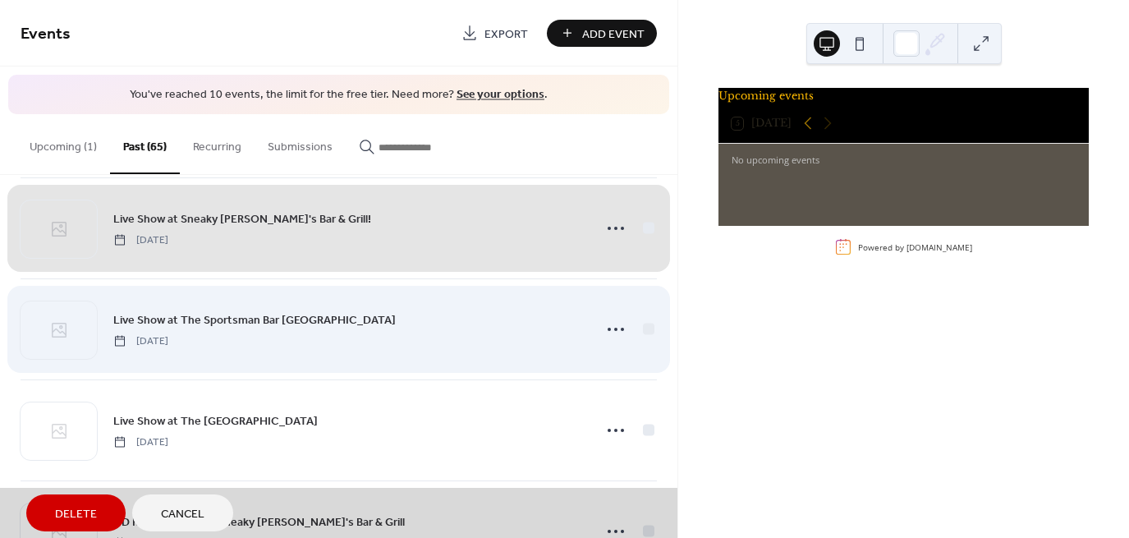
click at [645, 321] on div "Live Show at The Sportsman Bar [GEOGRAPHIC_DATA] [DATE]" at bounding box center [339, 328] width 636 height 101
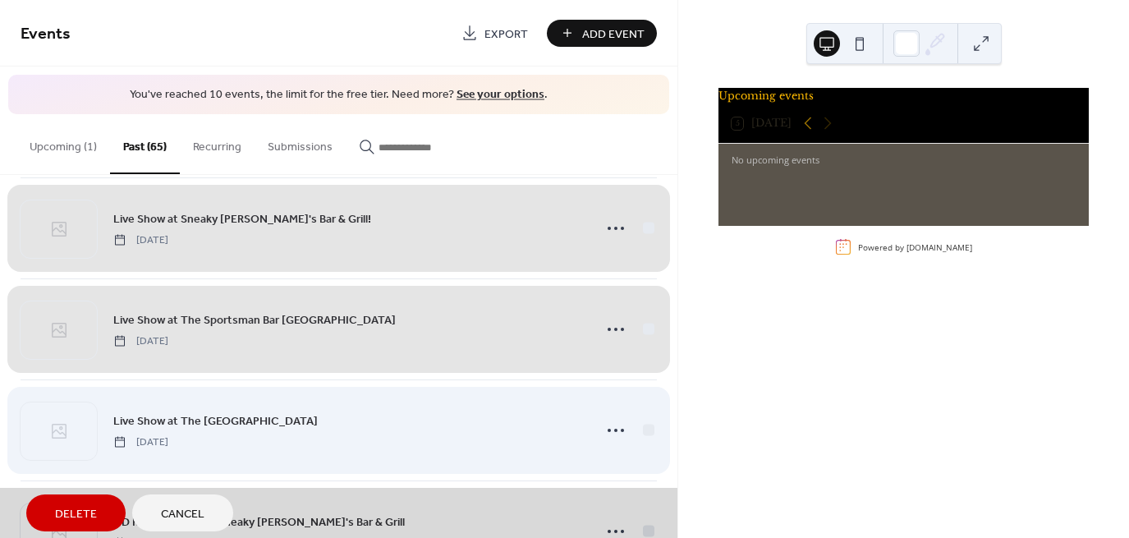
click at [640, 424] on div "Live Show at The [GEOGRAPHIC_DATA] [DATE]" at bounding box center [339, 429] width 636 height 101
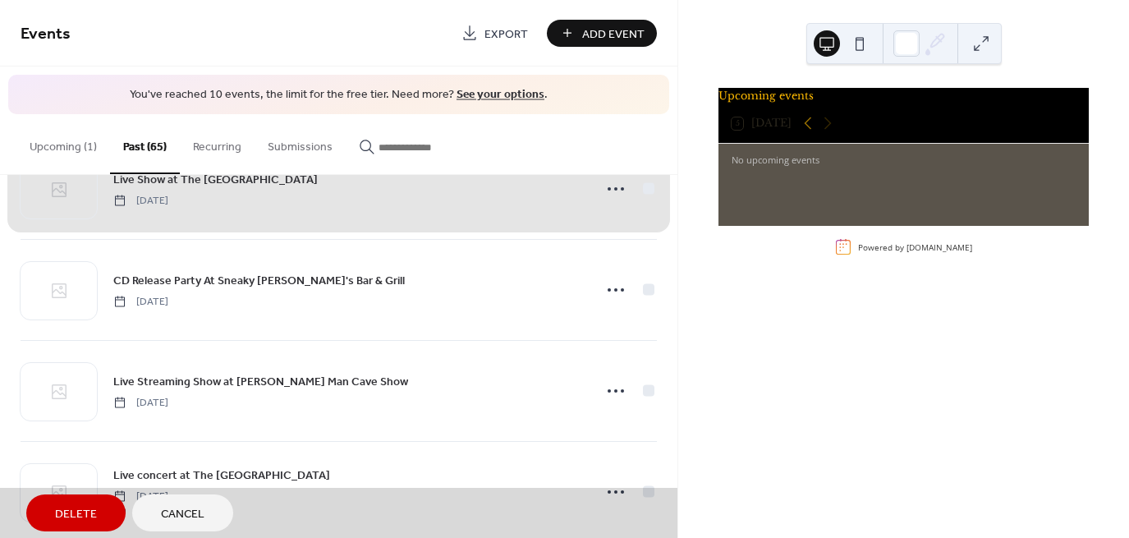
scroll to position [2489, 0]
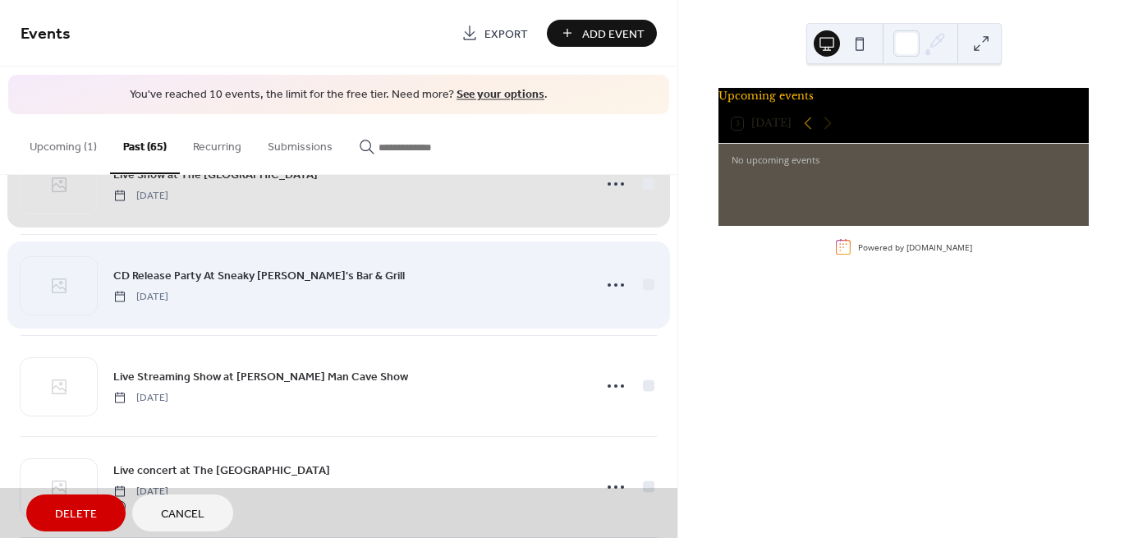
click at [643, 280] on div "CD Release Party At Sneaky [PERSON_NAME]'s Bar & Grill [DATE]" at bounding box center [339, 284] width 636 height 101
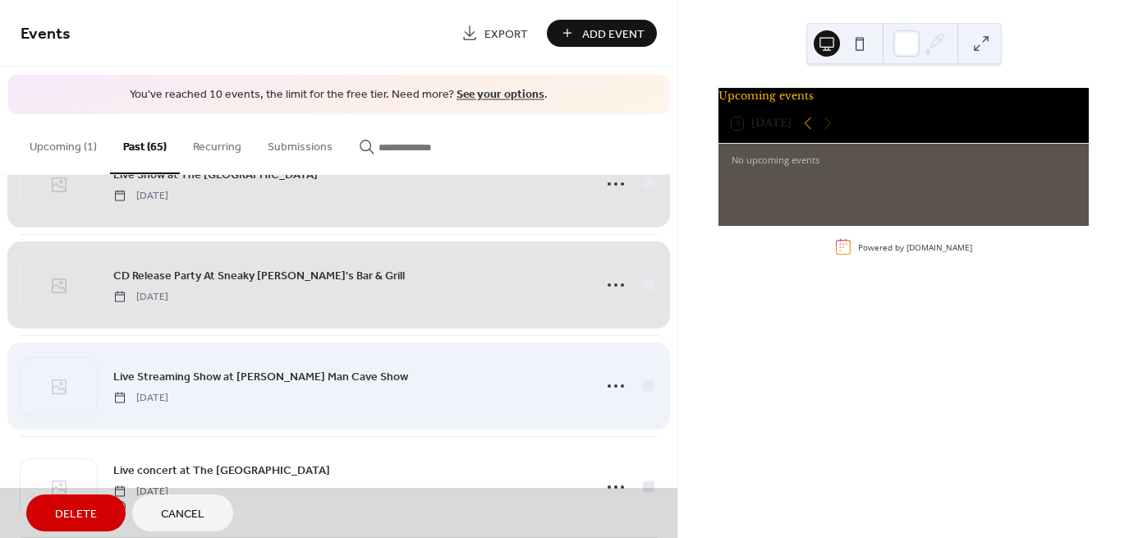
click at [645, 383] on div "Live Streaming Show at [PERSON_NAME] Man Cave Show [DATE]" at bounding box center [339, 385] width 636 height 101
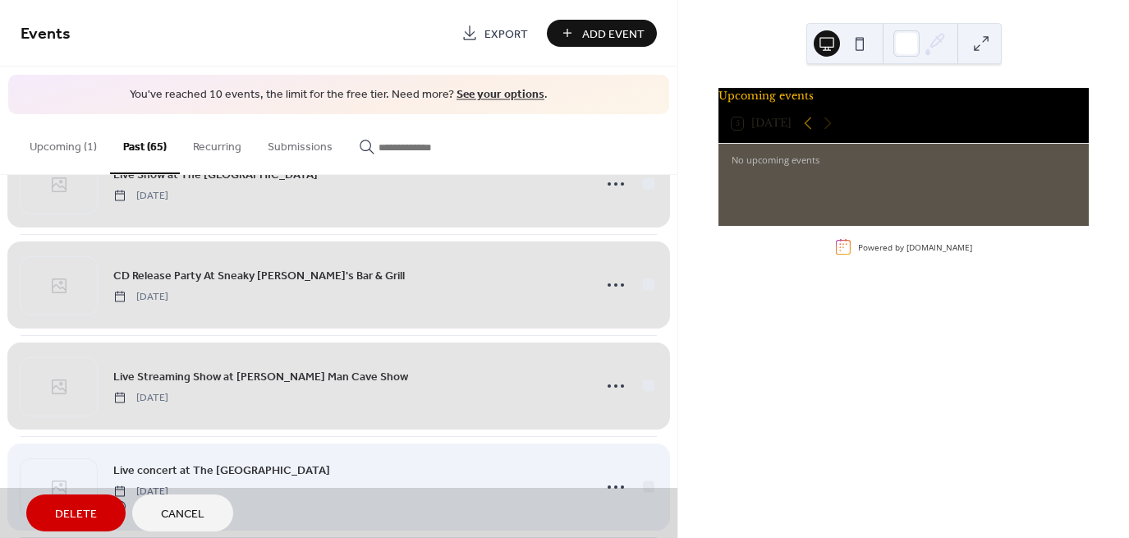
click at [644, 481] on div "Live concert at The [GEOGRAPHIC_DATA] [DATE] 8:00 pm" at bounding box center [339, 486] width 636 height 101
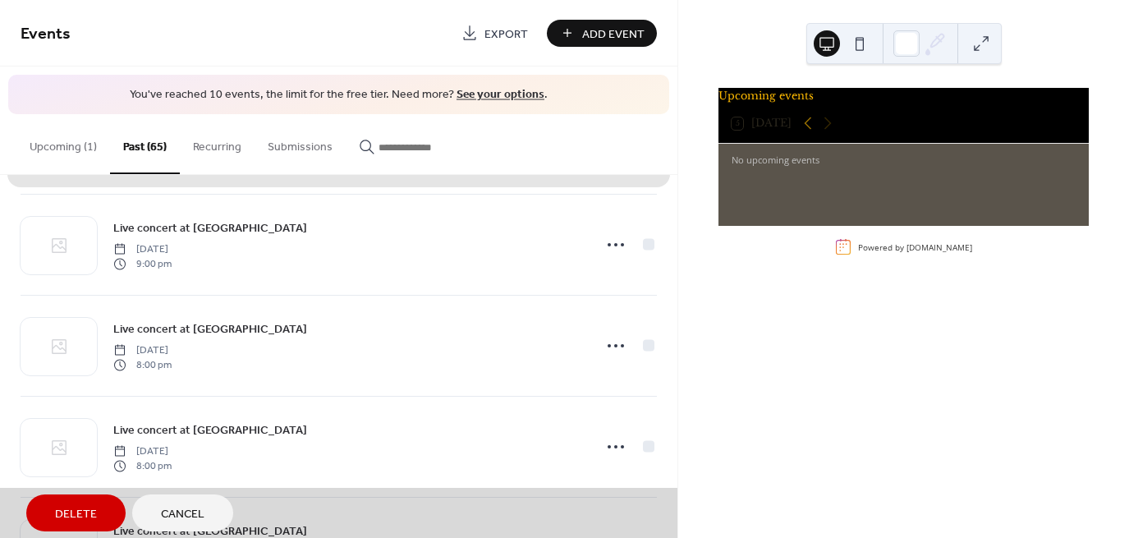
scroll to position [2865, 0]
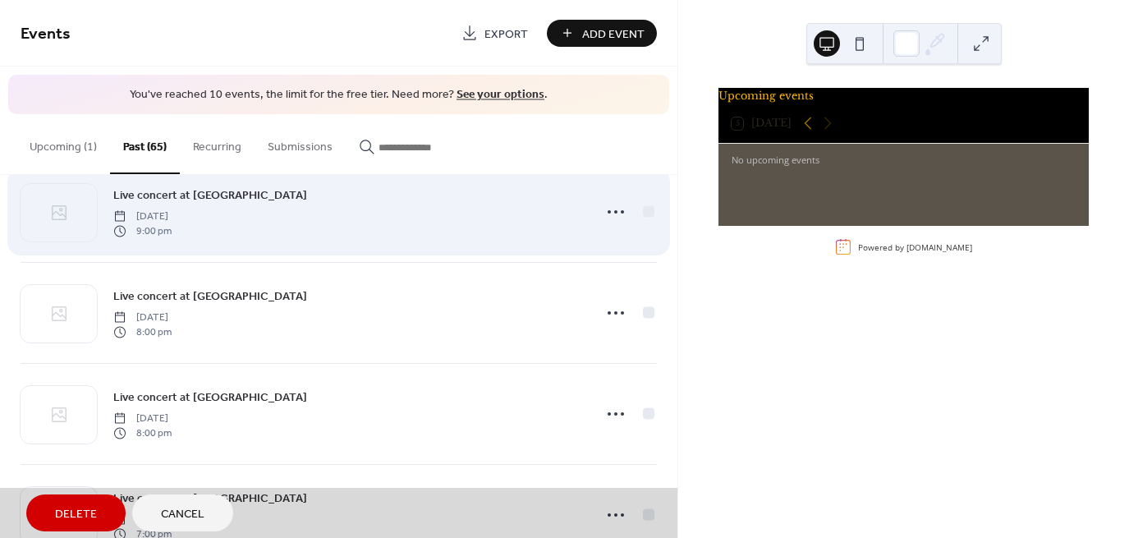
click at [640, 209] on div "Live concert at [GEOGRAPHIC_DATA] [DATE] 9:00 pm" at bounding box center [339, 211] width 636 height 101
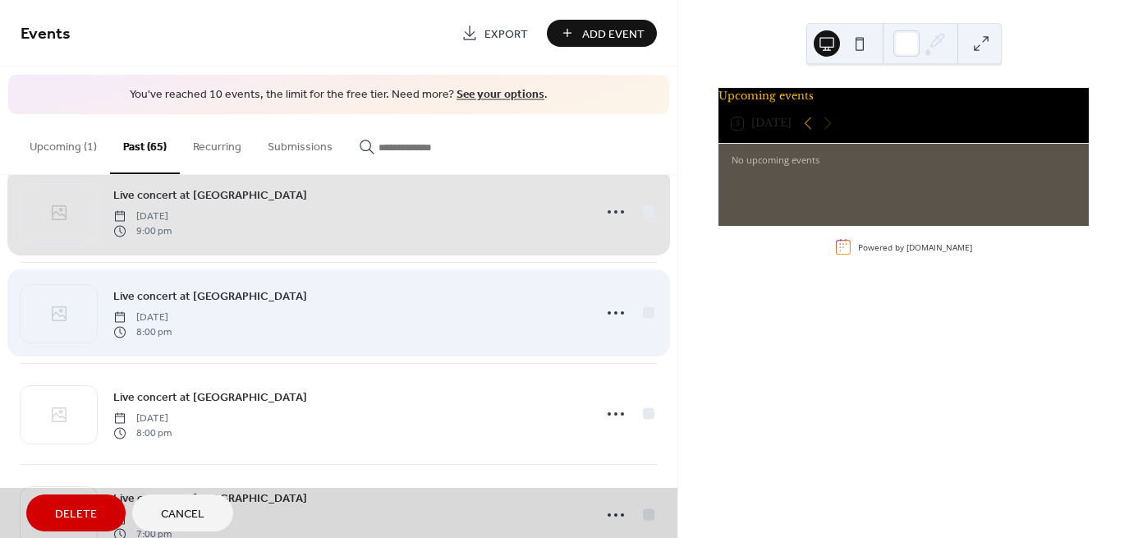
click at [643, 301] on div "Live concert at [GEOGRAPHIC_DATA] [DATE] 8:00 pm" at bounding box center [339, 312] width 636 height 101
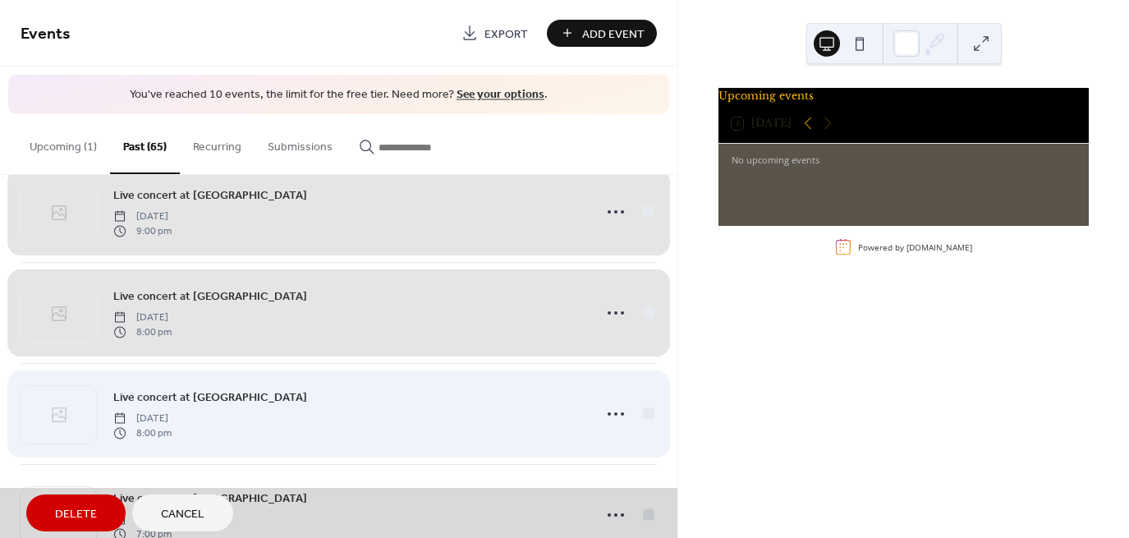
click at [644, 410] on div "Live concert at [GEOGRAPHIC_DATA] [DATE] 8:00 pm" at bounding box center [339, 413] width 636 height 101
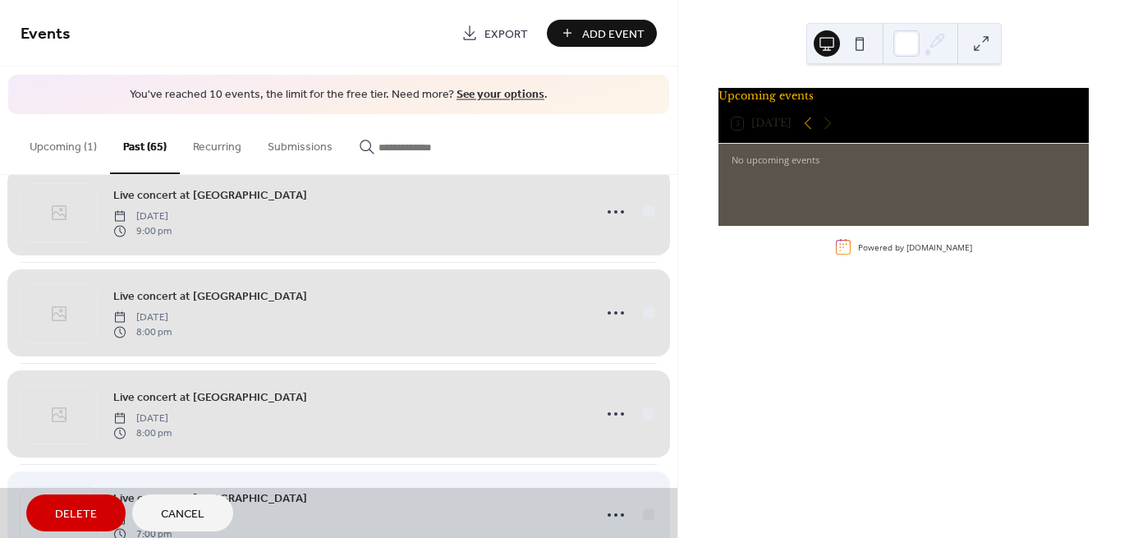
click at [641, 475] on div "Live concert at [GEOGRAPHIC_DATA] [DATE] 7:00 pm" at bounding box center [339, 514] width 636 height 101
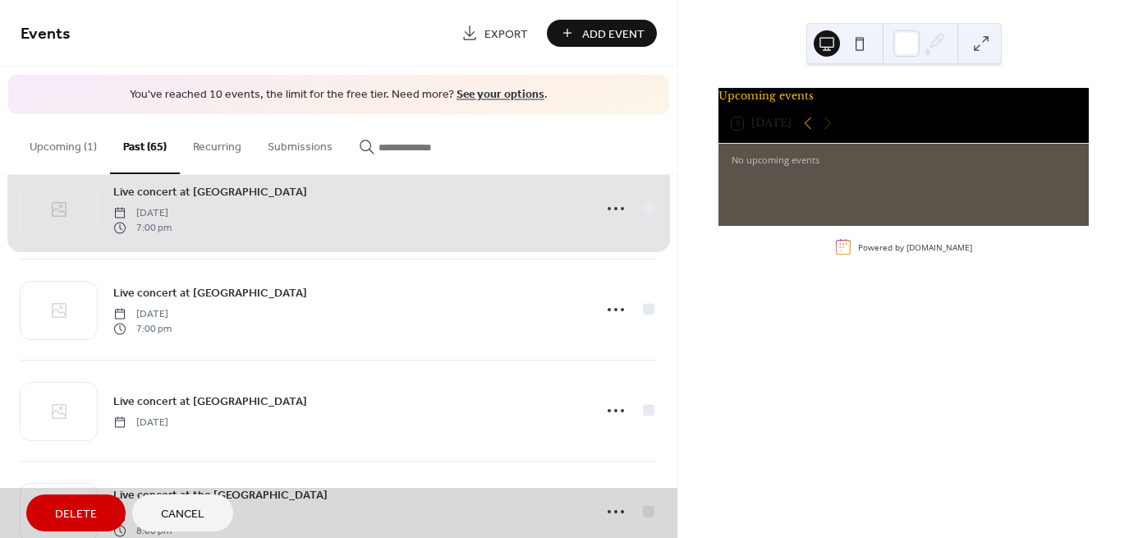
scroll to position [3197, 0]
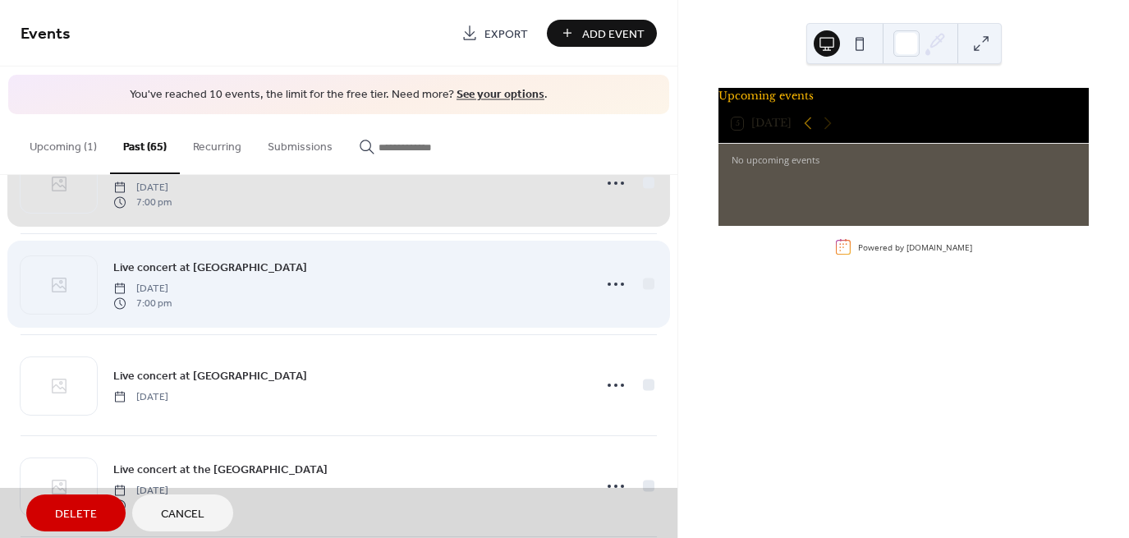
click at [640, 282] on div "Live concert at [GEOGRAPHIC_DATA]'s [DATE] 7:00 pm" at bounding box center [339, 283] width 636 height 101
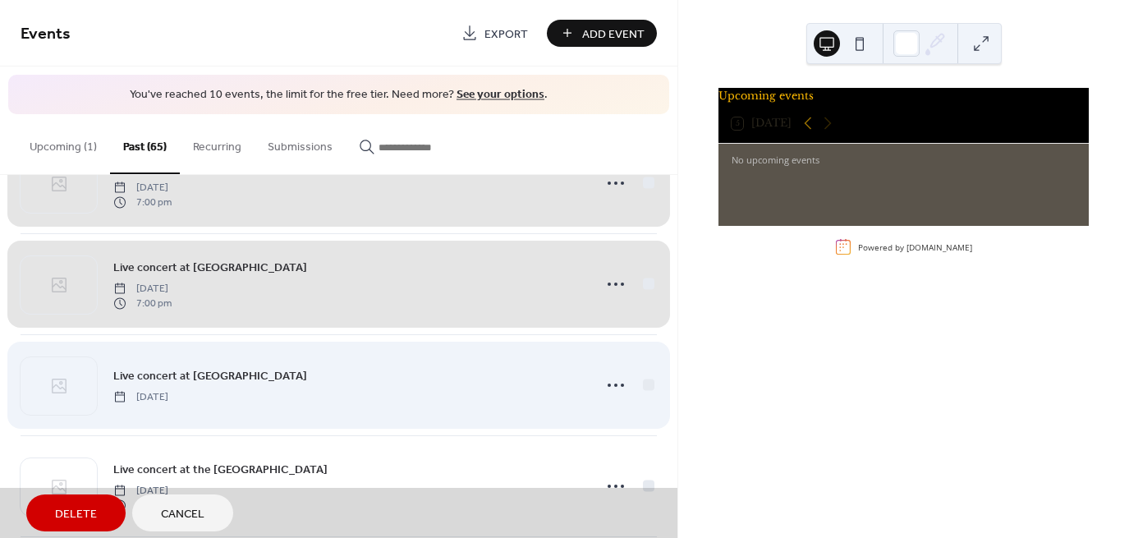
click at [643, 365] on div "Live concert at [GEOGRAPHIC_DATA] [DATE]" at bounding box center [339, 384] width 636 height 101
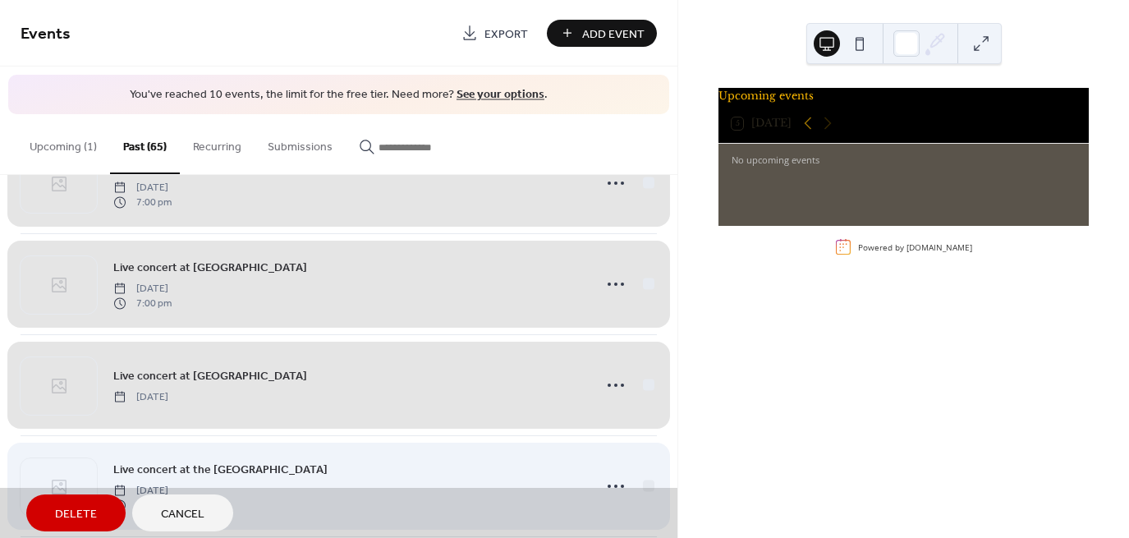
click at [642, 473] on div "Live concert at the [GEOGRAPHIC_DATA] [DATE] 8:00 pm" at bounding box center [339, 485] width 636 height 101
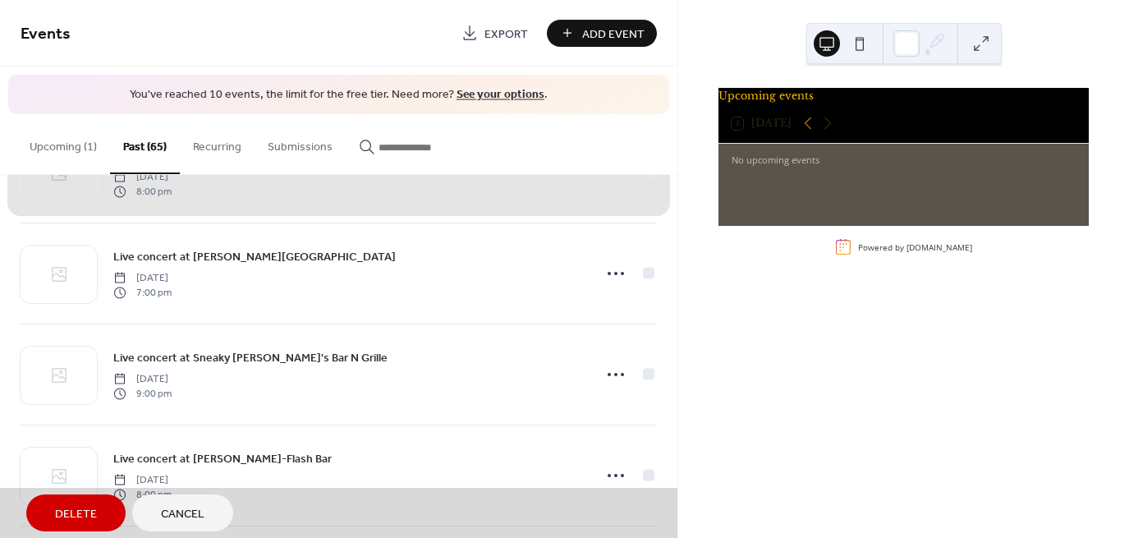
scroll to position [3548, 0]
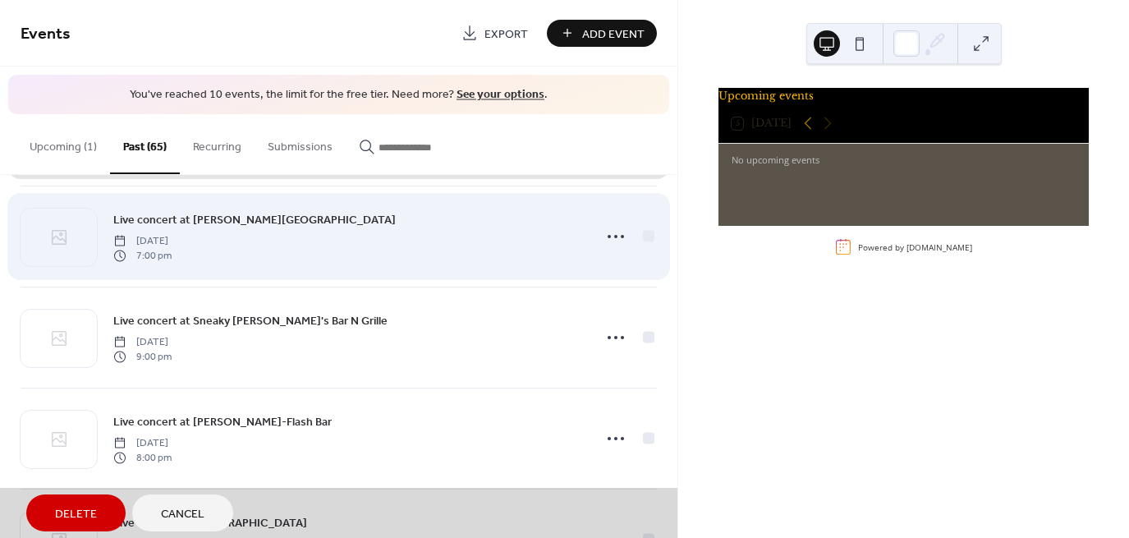
click at [642, 229] on div "Live concert at [PERSON_NAME][GEOGRAPHIC_DATA] [DATE] 7:00 pm" at bounding box center [339, 236] width 636 height 101
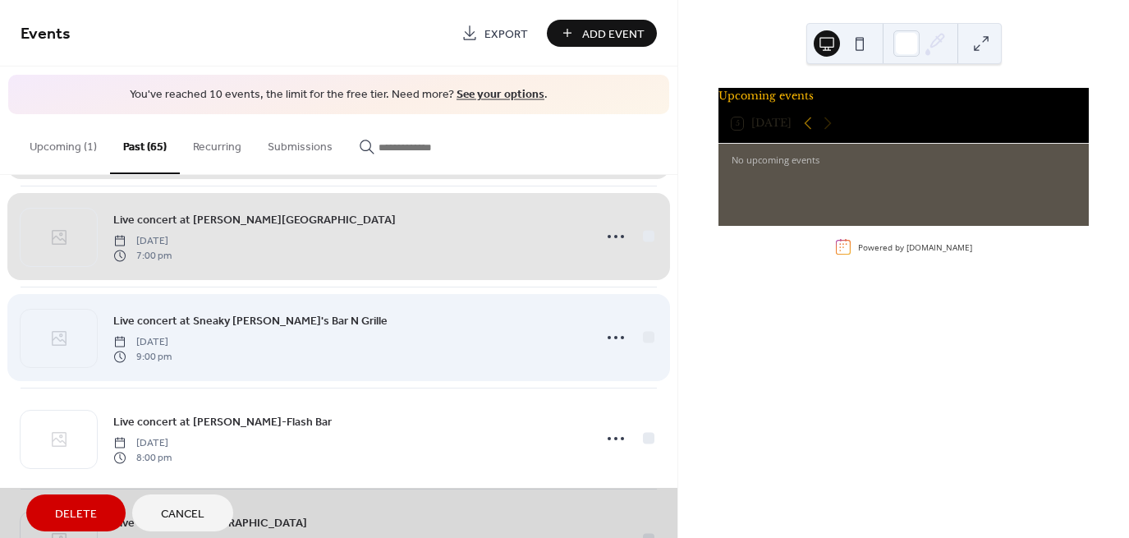
click at [643, 321] on div "Live concert at Sneaky [PERSON_NAME]'s Bar N Grille [DATE] 9:00 pm" at bounding box center [339, 337] width 636 height 101
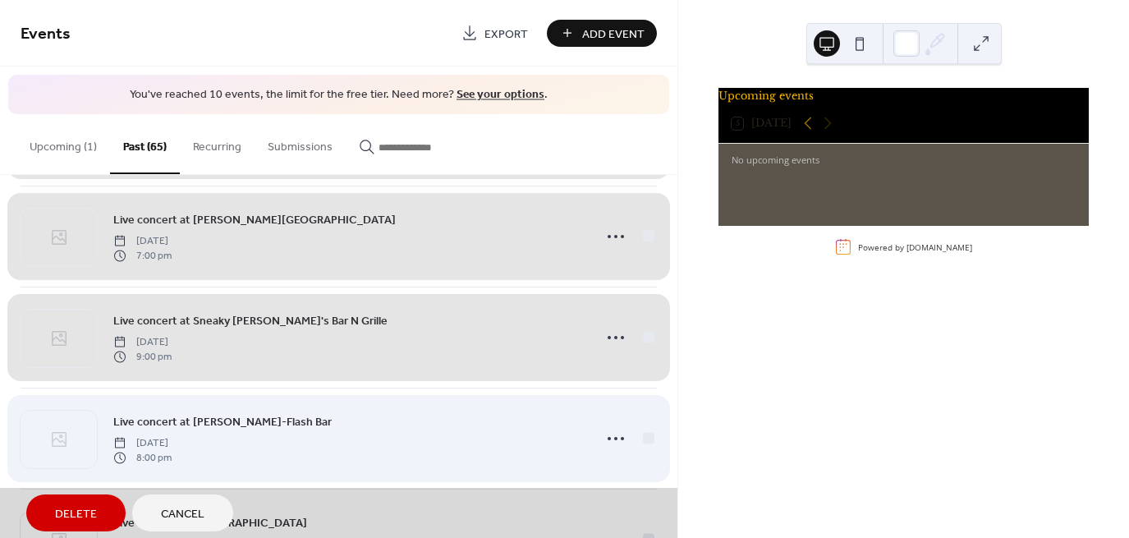
click at [644, 413] on div "Live concert at [PERSON_NAME]-Flash Bar [DATE] 8:00 pm" at bounding box center [339, 438] width 636 height 101
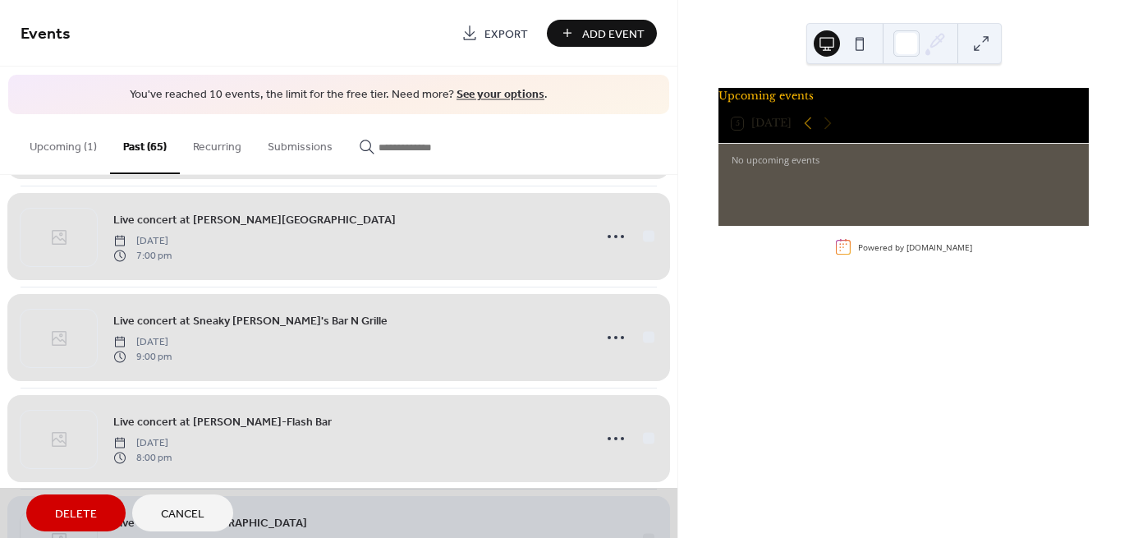
click at [643, 489] on div "Live concert at [GEOGRAPHIC_DATA] [DATE] 8:00 pm" at bounding box center [339, 539] width 636 height 101
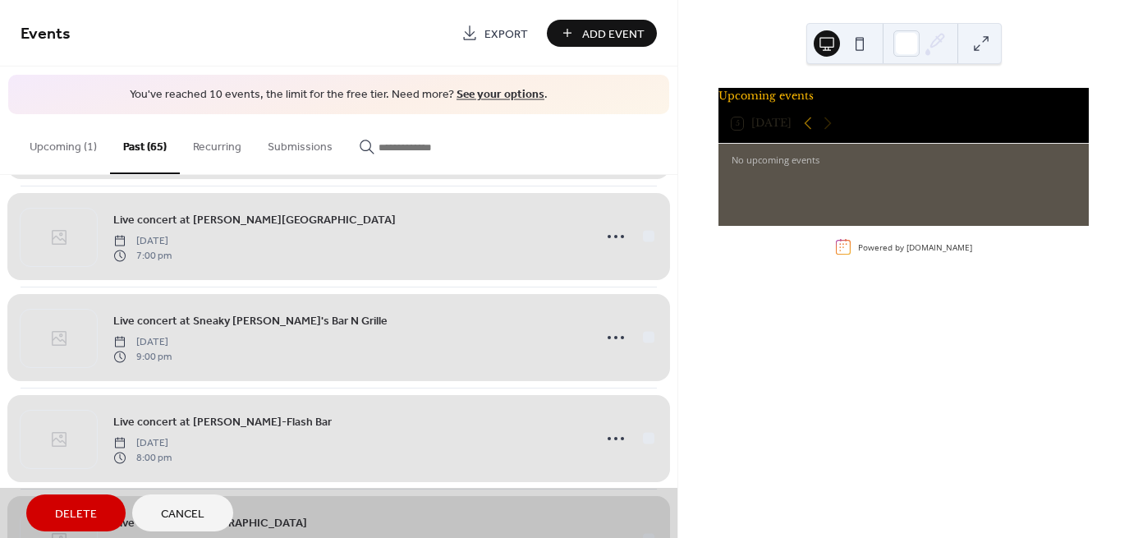
click at [672, 500] on div "Delete Cancel" at bounding box center [338, 513] width 677 height 50
click at [673, 504] on div "Delete Cancel" at bounding box center [338, 513] width 677 height 50
drag, startPoint x: 673, startPoint y: 504, endPoint x: 673, endPoint y: 450, distance: 54.2
click at [673, 450] on div "Events Export Add Event You've reached 10 events, the limit for the free tier. …" at bounding box center [338, 269] width 677 height 538
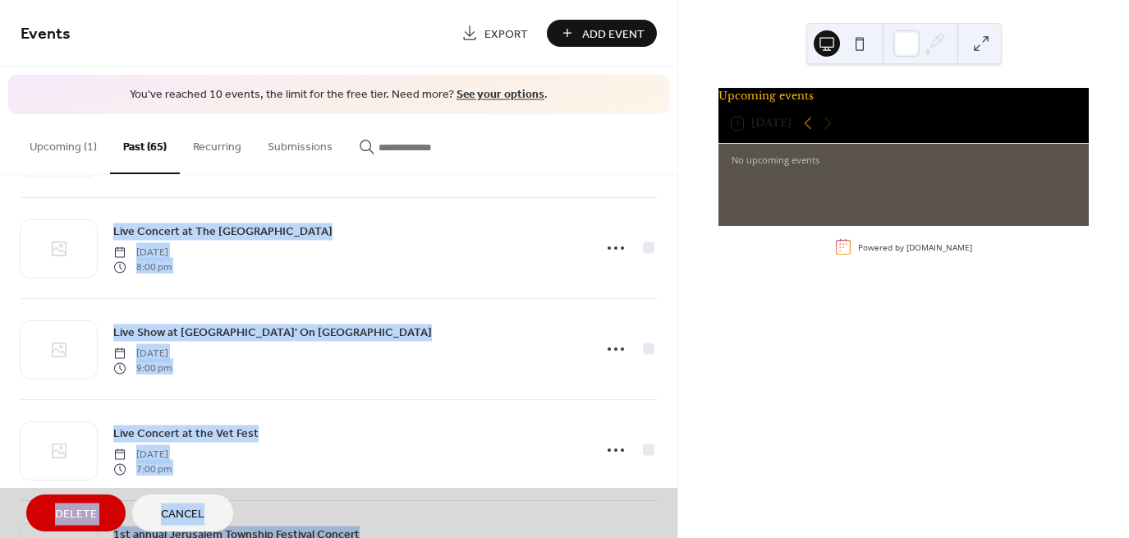
scroll to position [4022, 0]
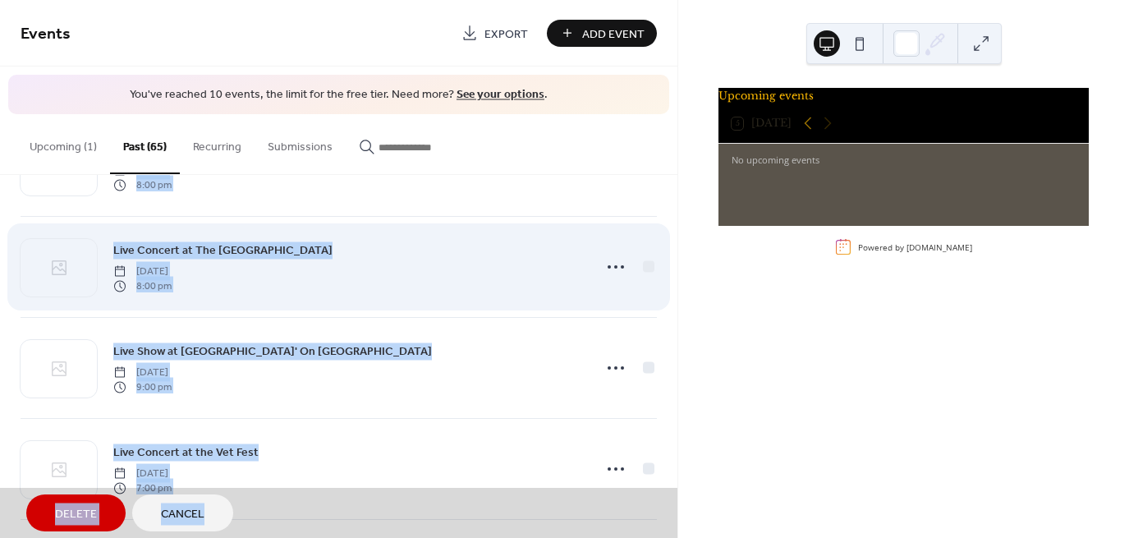
click at [641, 264] on div "Live Concert at The [GEOGRAPHIC_DATA] [DATE] 8:00 pm" at bounding box center [339, 266] width 636 height 101
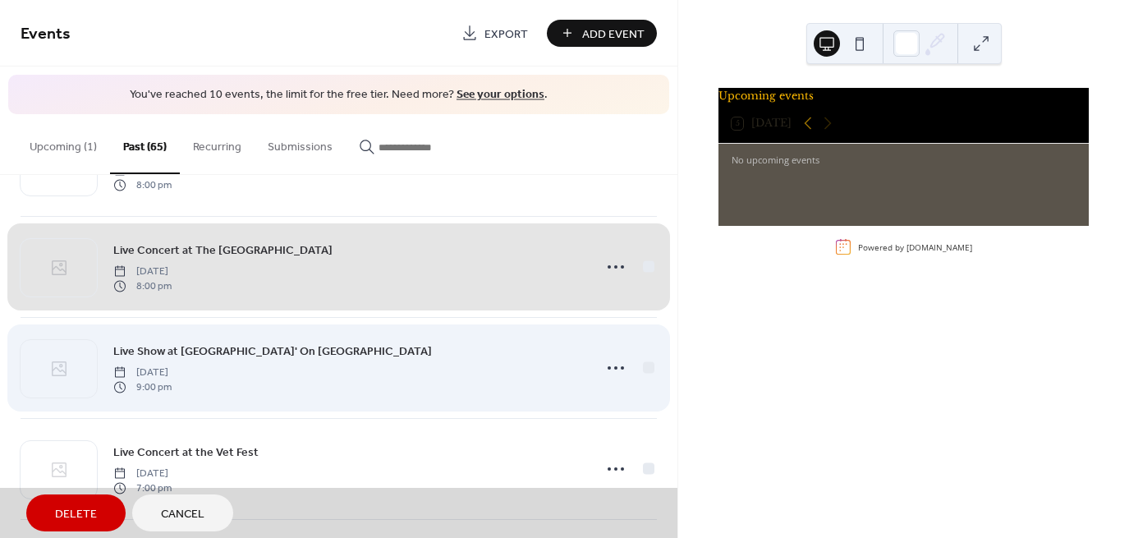
click at [643, 358] on div "Live Show at Wheelin' On The Rocks [DATE] 9:00 pm" at bounding box center [339, 367] width 636 height 101
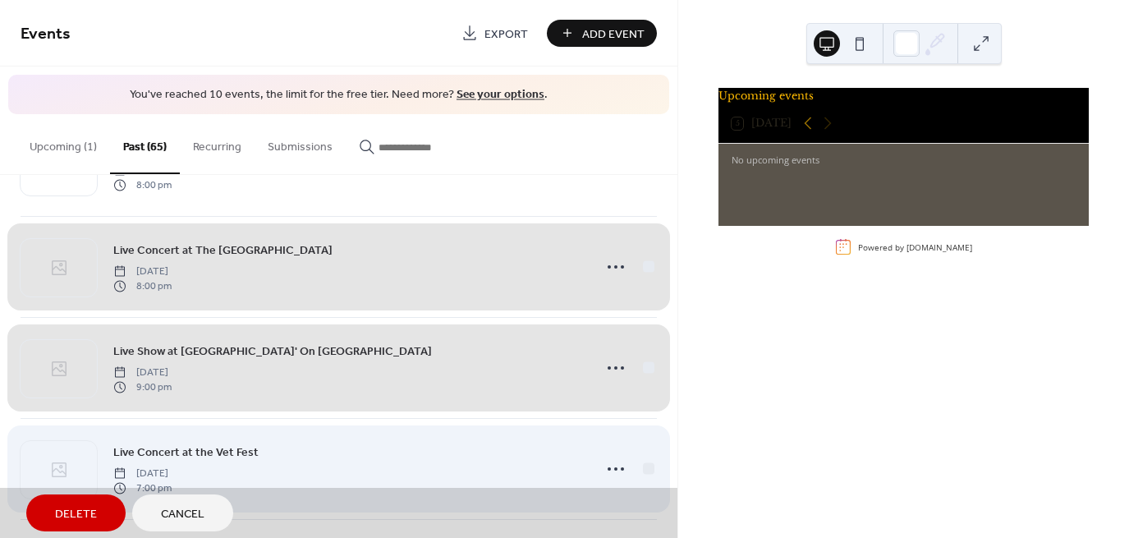
click at [645, 461] on div "Live Concert at the [GEOGRAPHIC_DATA] [DATE] 7:00 pm" at bounding box center [339, 468] width 636 height 101
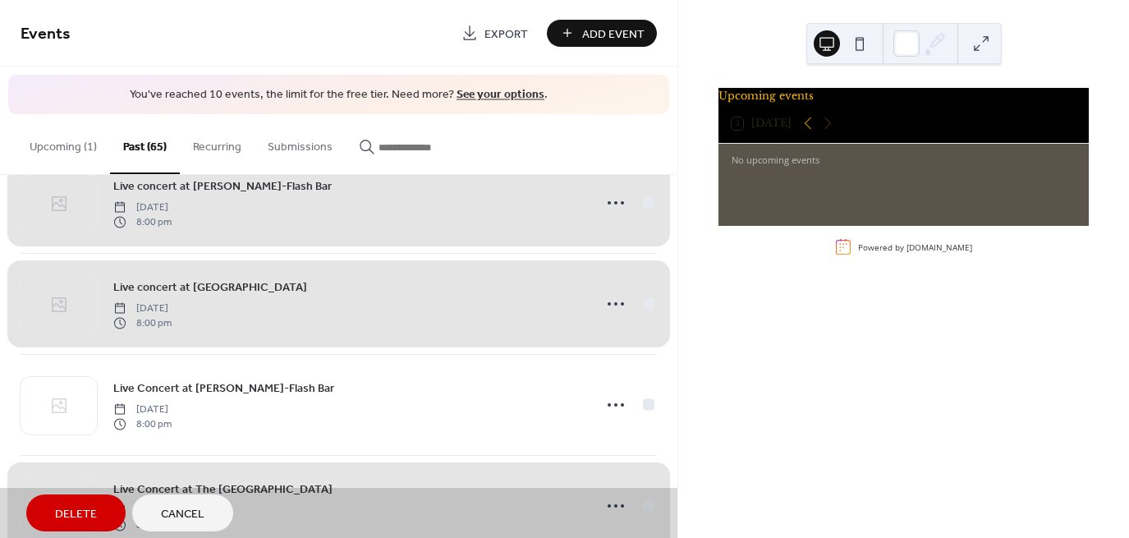
scroll to position [3815, 0]
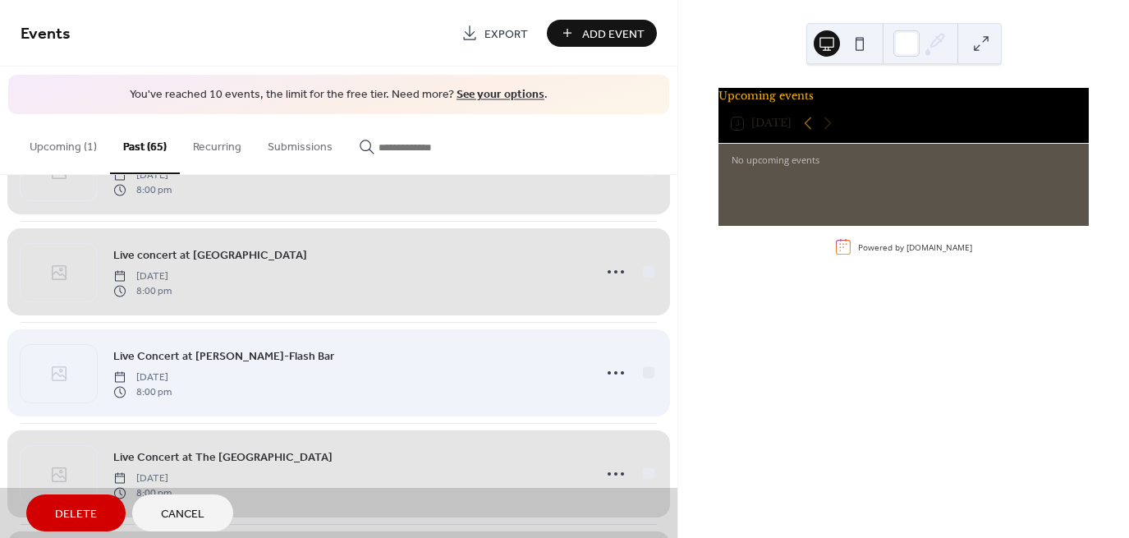
click at [645, 367] on div "Live Concert at [PERSON_NAME]-Flash Bar [DATE] 8:00 pm" at bounding box center [339, 372] width 636 height 101
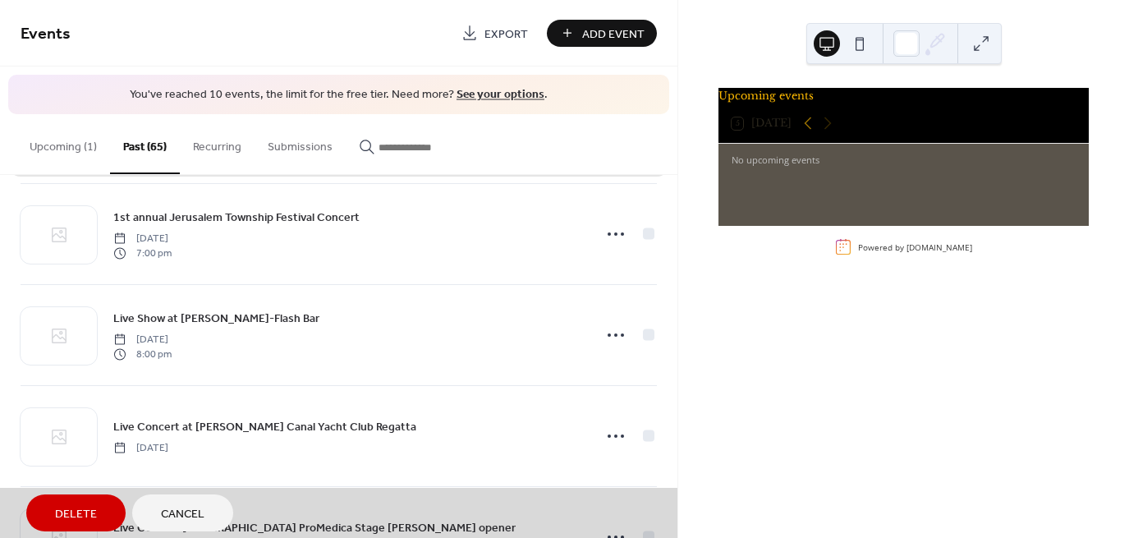
scroll to position [4367, 0]
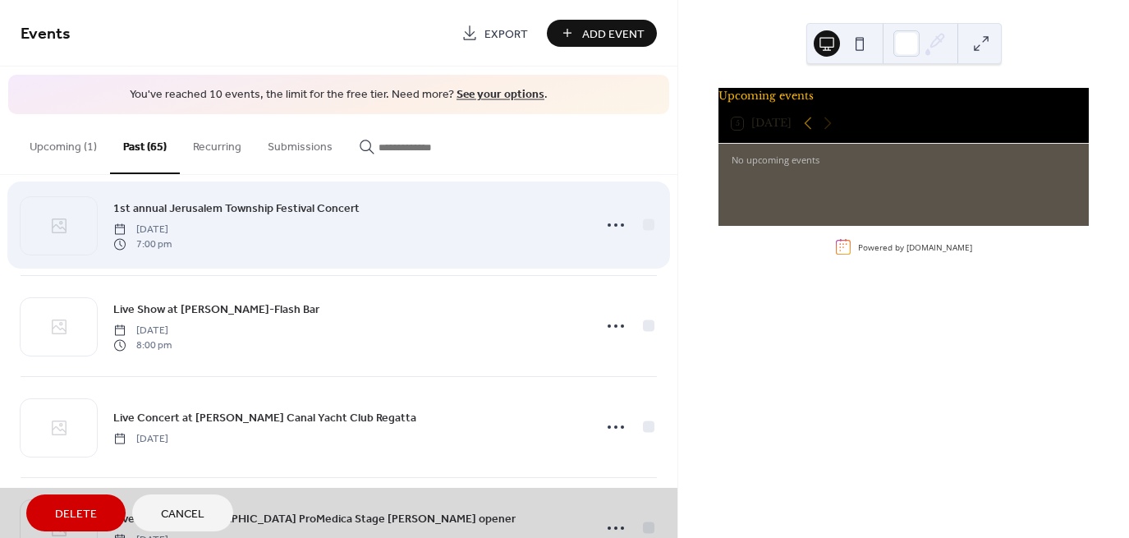
click at [642, 212] on div "1st annual Jerusalem Township Festival Concert [DATE] 7:00 pm" at bounding box center [339, 224] width 636 height 101
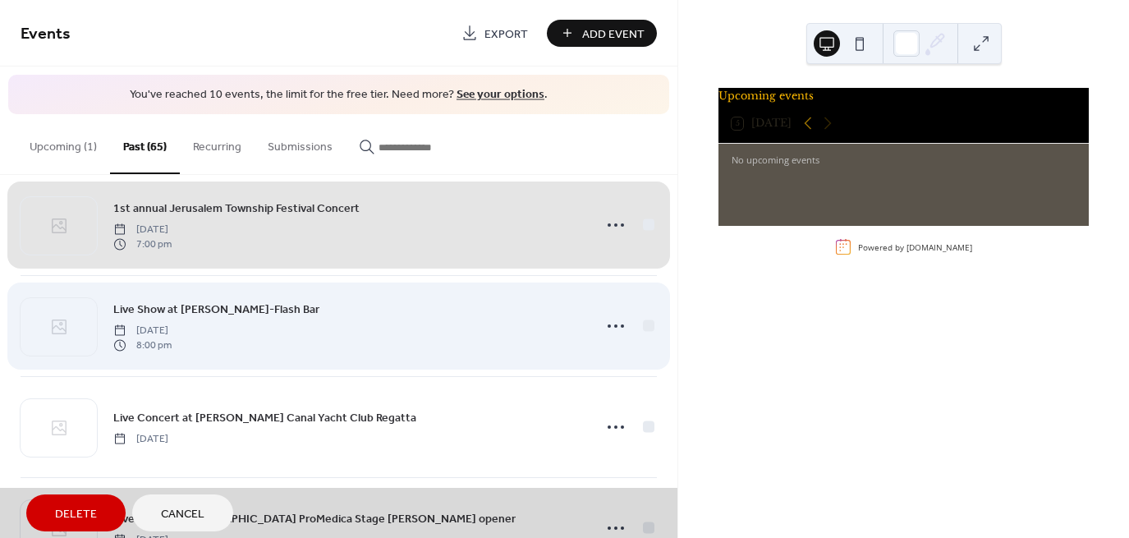
click at [642, 311] on div "Live Show at [PERSON_NAME]-Flash Bar [DATE] 8:00 pm" at bounding box center [339, 325] width 636 height 101
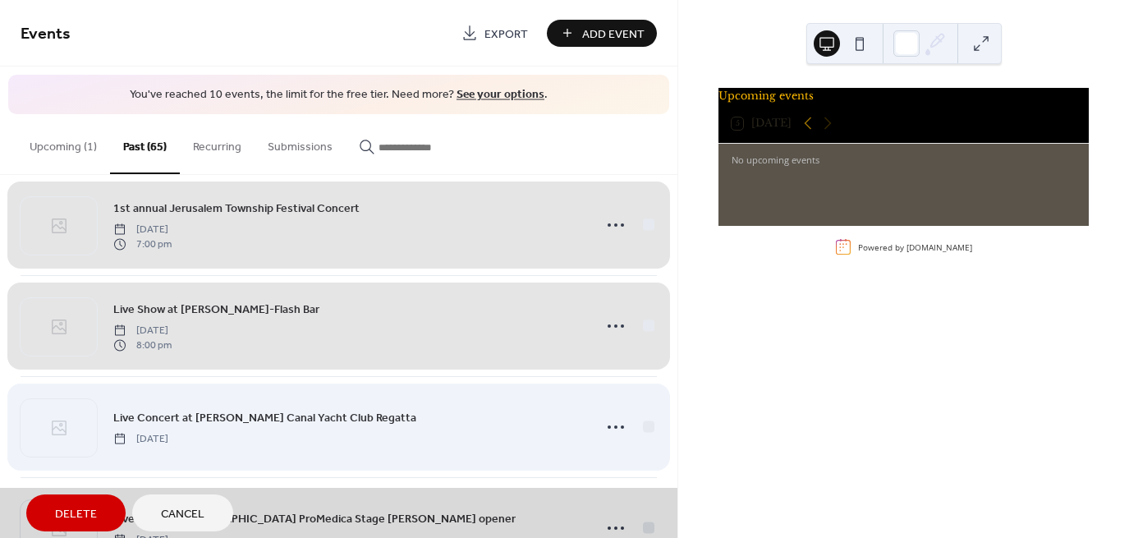
click at [643, 425] on div "Live Concert at [PERSON_NAME] Canal Yacht Club Regatta [DATE]" at bounding box center [339, 426] width 636 height 101
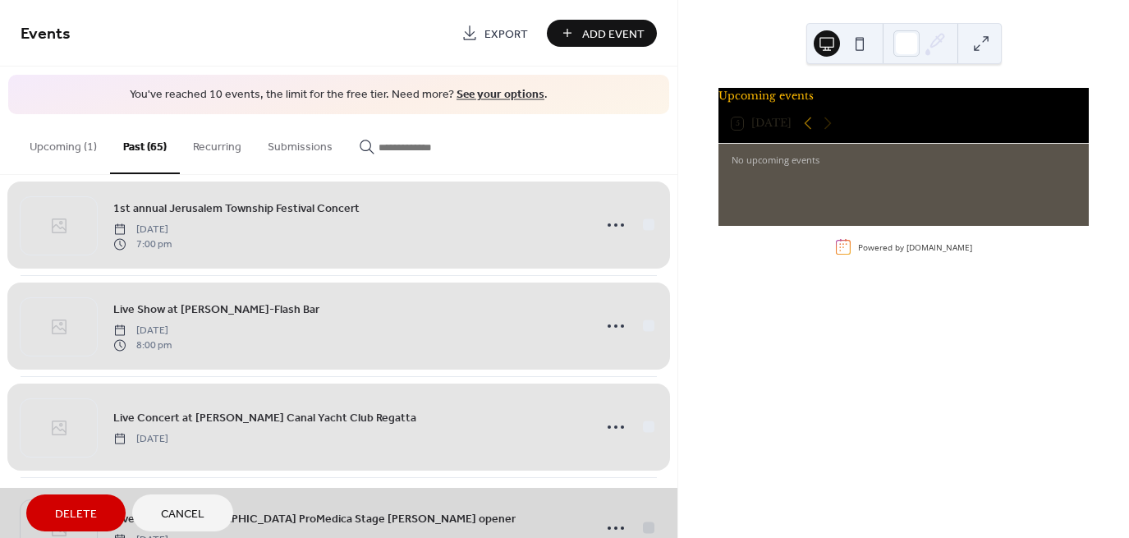
click at [676, 497] on div "Delete Cancel" at bounding box center [338, 513] width 677 height 50
click at [675, 493] on div "Delete Cancel" at bounding box center [338, 513] width 677 height 50
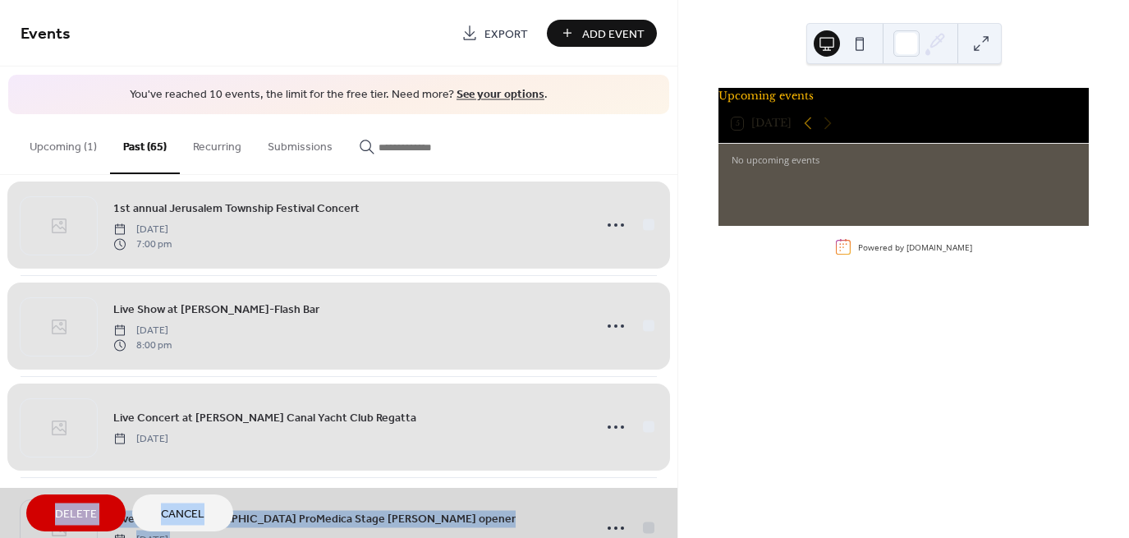
drag, startPoint x: 675, startPoint y: 492, endPoint x: 675, endPoint y: 461, distance: 31.2
click at [675, 461] on div "Events Export Add Event You've reached 10 events, the limit for the free tier. …" at bounding box center [338, 269] width 677 height 538
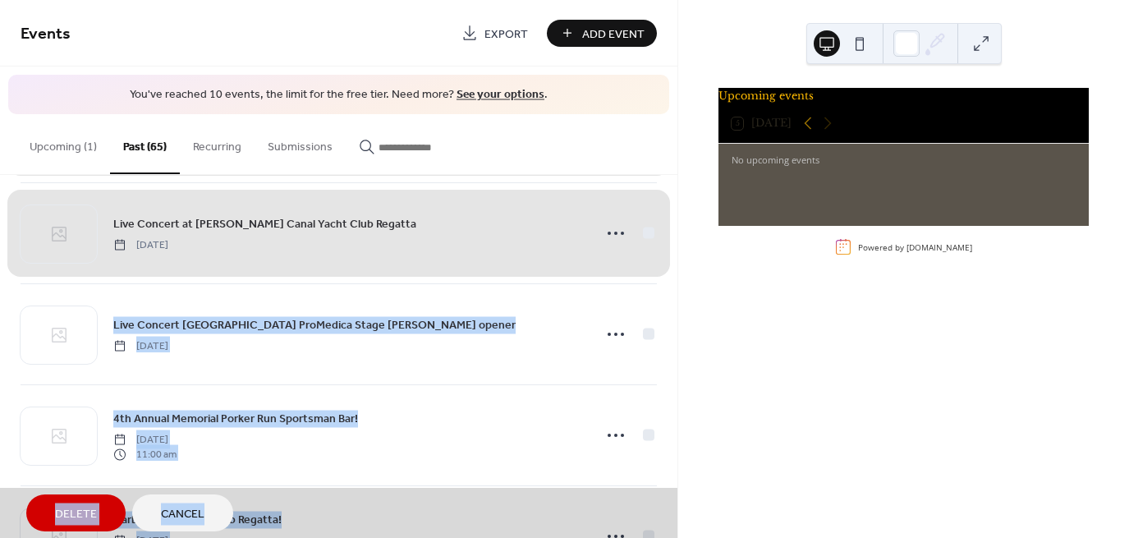
scroll to position [4511, 0]
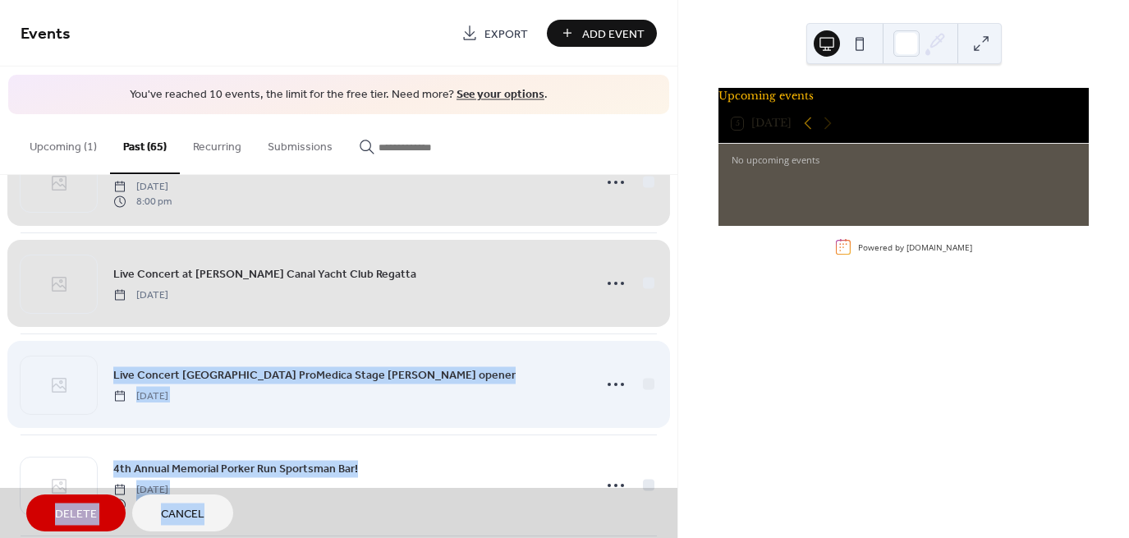
click at [640, 376] on div "Live Concert [GEOGRAPHIC_DATA] ProMedica Stage [PERSON_NAME] opener [DATE]" at bounding box center [339, 383] width 636 height 101
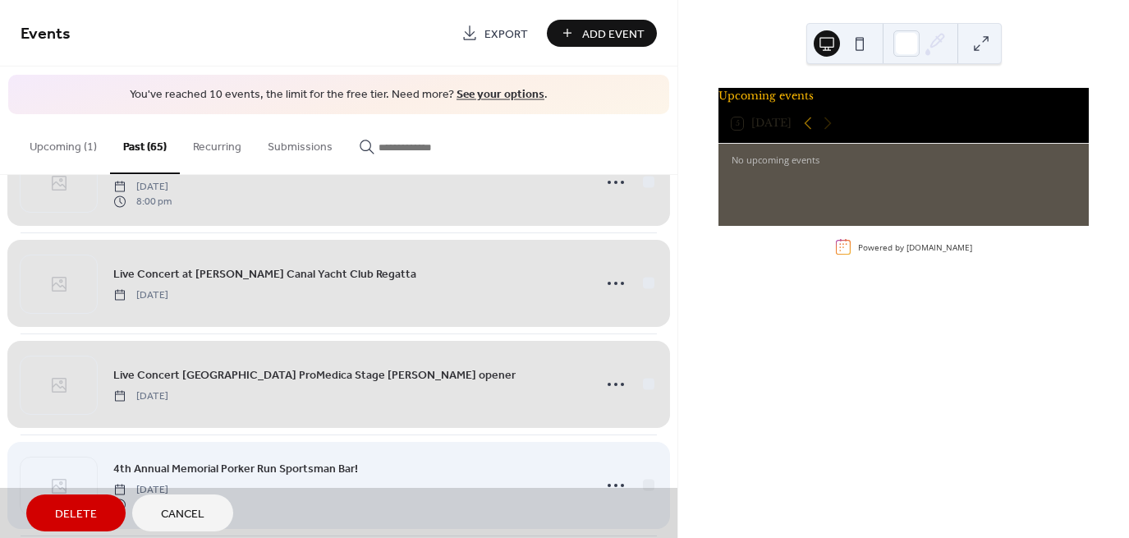
click at [644, 463] on div "4th Annual Memorial Porker Run Sportsman Bar! [DATE] 11:00 am" at bounding box center [339, 484] width 636 height 101
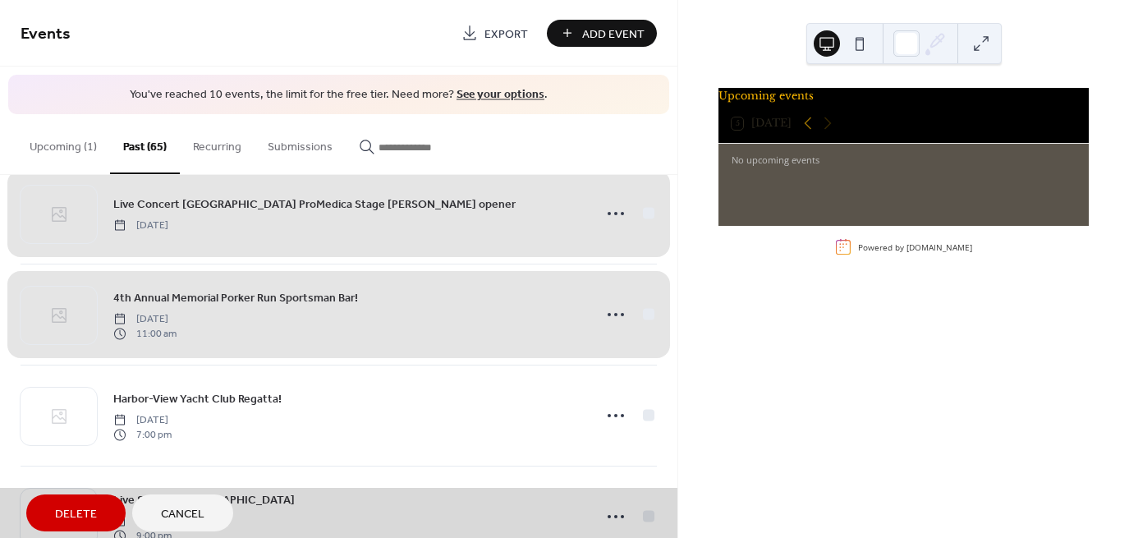
scroll to position [4704, 0]
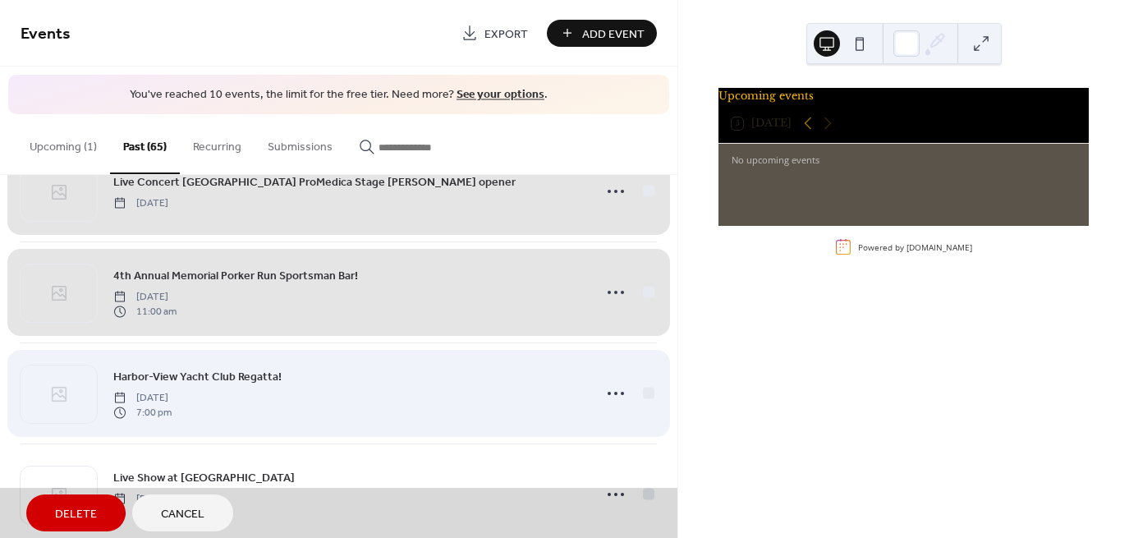
click at [651, 387] on div "Harbor-View Yacht Club Regatta! [DATE] 7:00 pm" at bounding box center [339, 392] width 636 height 101
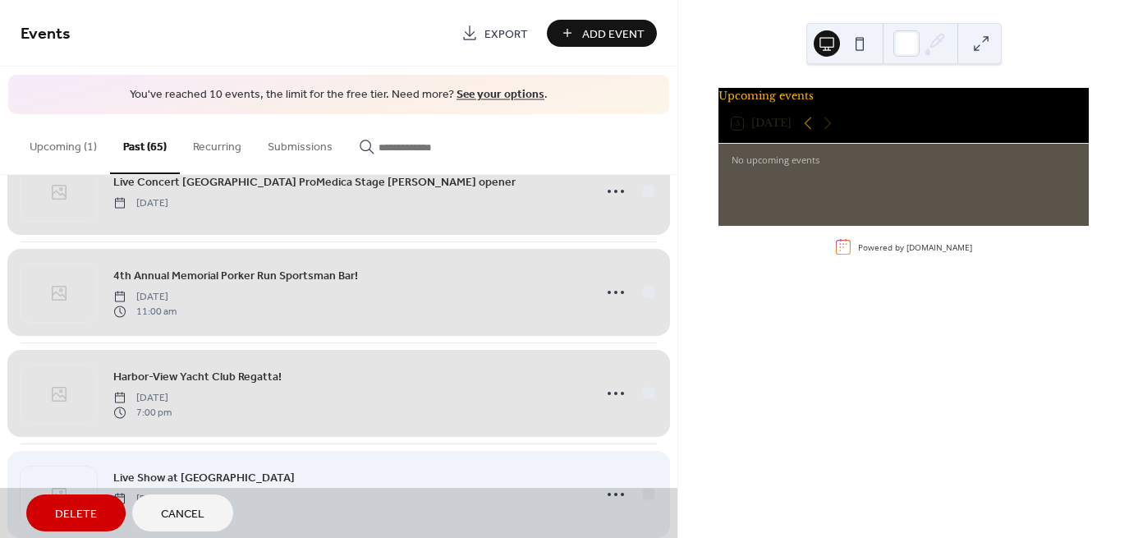
click at [650, 475] on div "Live Show at [GEOGRAPHIC_DATA] [DATE] 9:00 pm" at bounding box center [339, 493] width 636 height 101
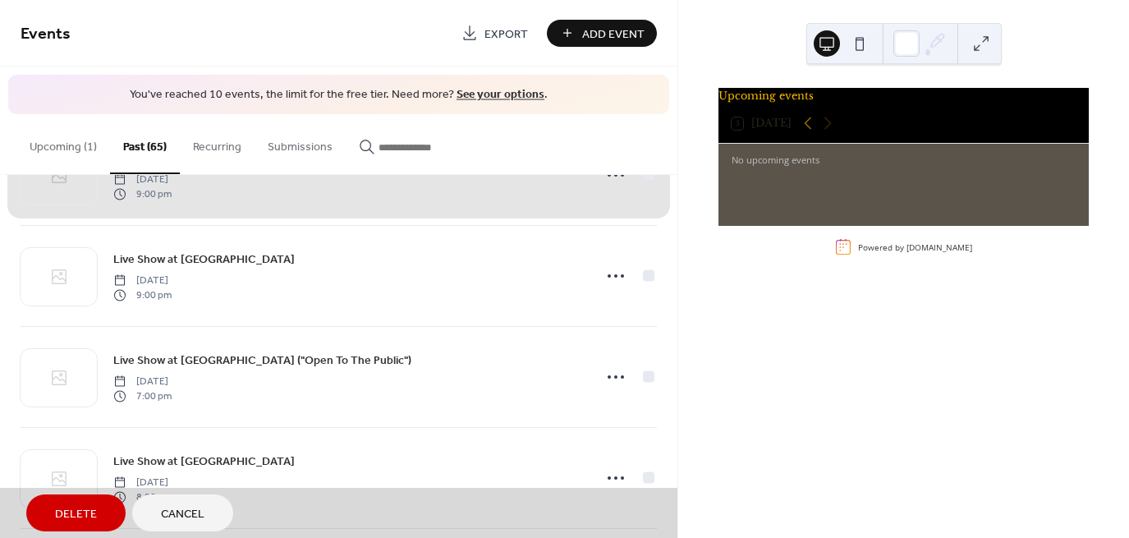
scroll to position [5034, 0]
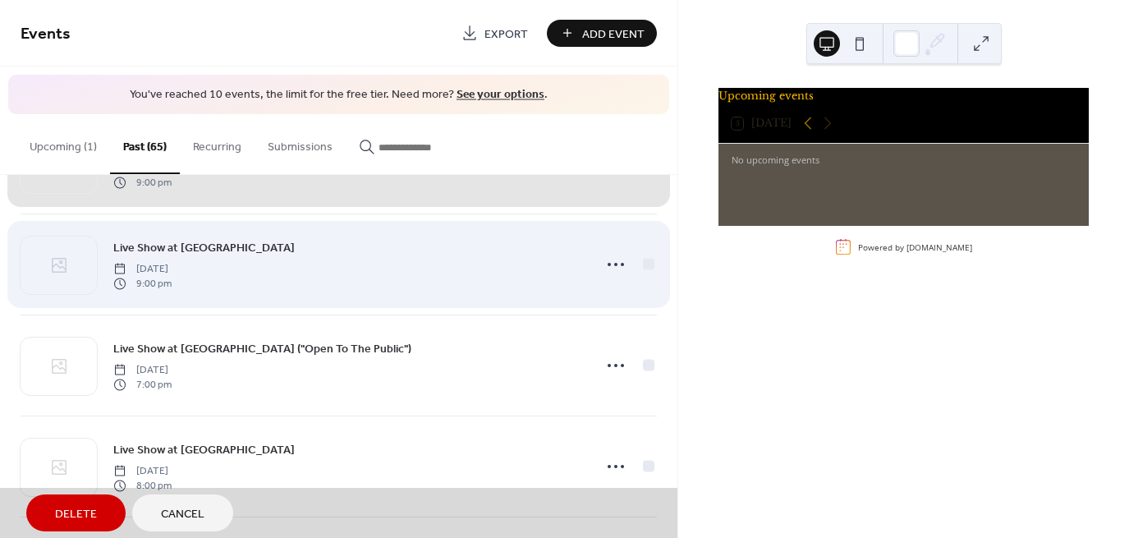
click at [644, 255] on div "Live Show at [GEOGRAPHIC_DATA] [DATE] 9:00 pm" at bounding box center [339, 263] width 636 height 101
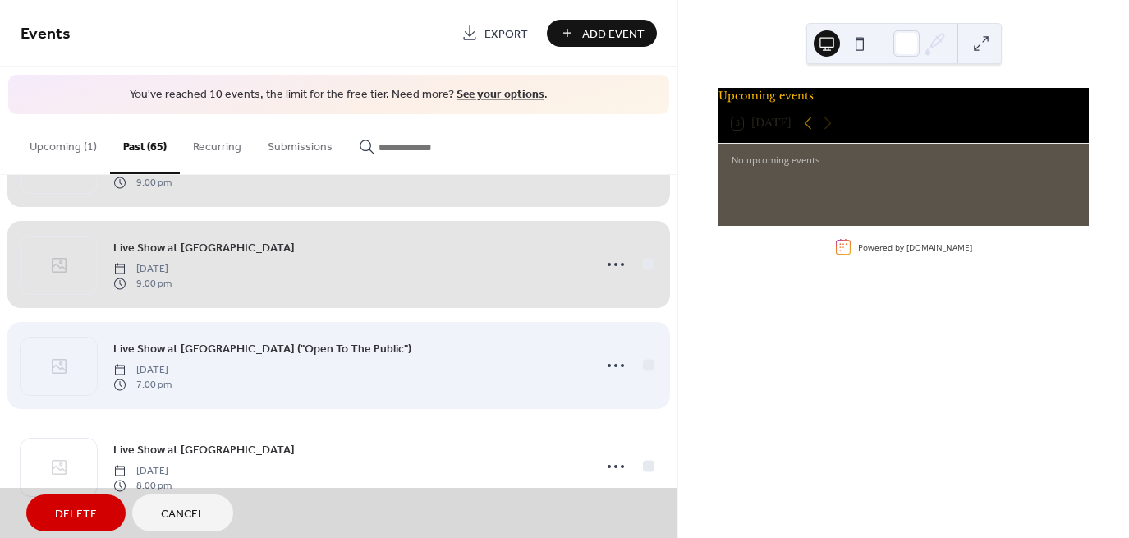
click at [645, 351] on div "Live Show at [GEOGRAPHIC_DATA] ("Open To The Public") [DATE] 7:00 pm" at bounding box center [339, 364] width 636 height 101
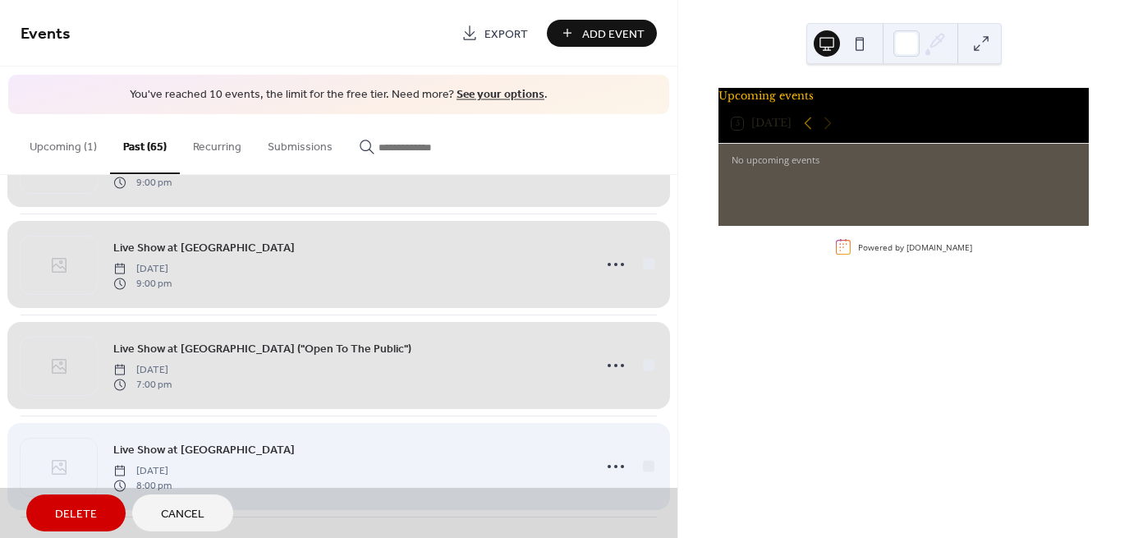
click at [644, 450] on div "Live Show at The Sportsman Bar [DATE] 8:00 pm" at bounding box center [339, 465] width 636 height 101
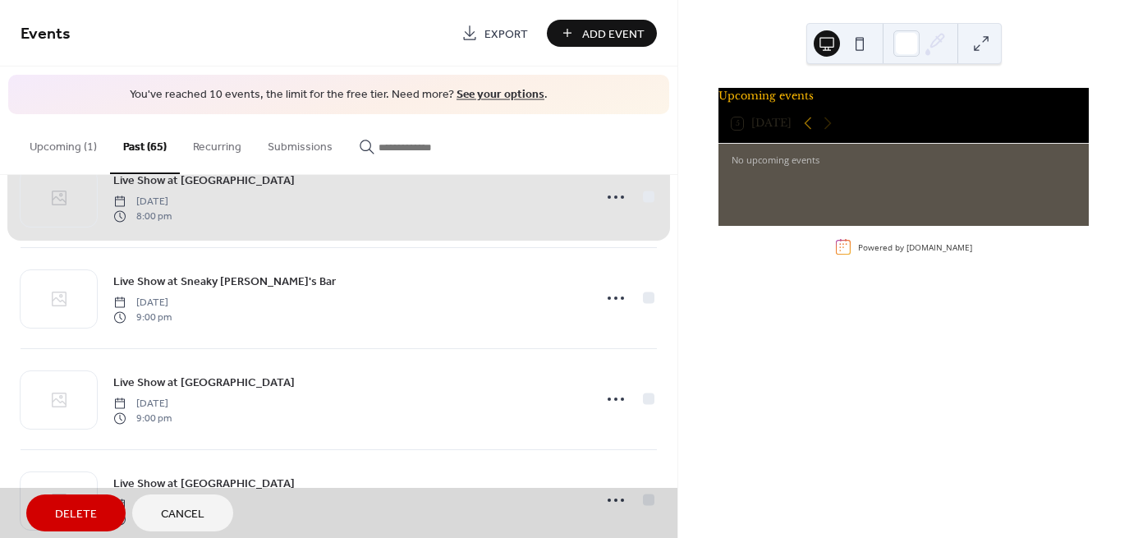
scroll to position [5321, 0]
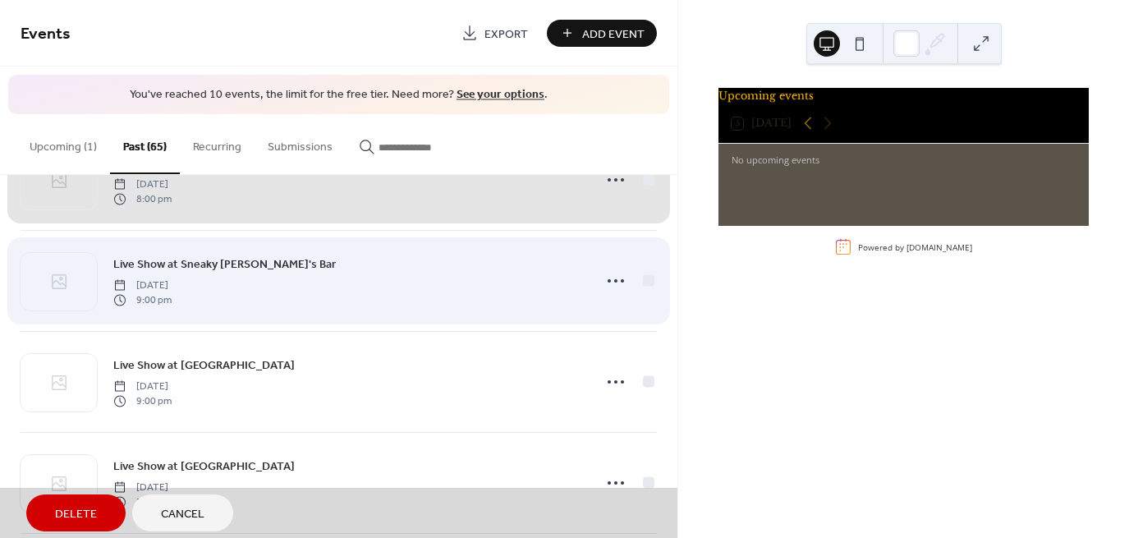
click at [644, 267] on div "Live Show at Sneaky [PERSON_NAME]'s Bar [DATE] 9:00 pm" at bounding box center [339, 280] width 636 height 101
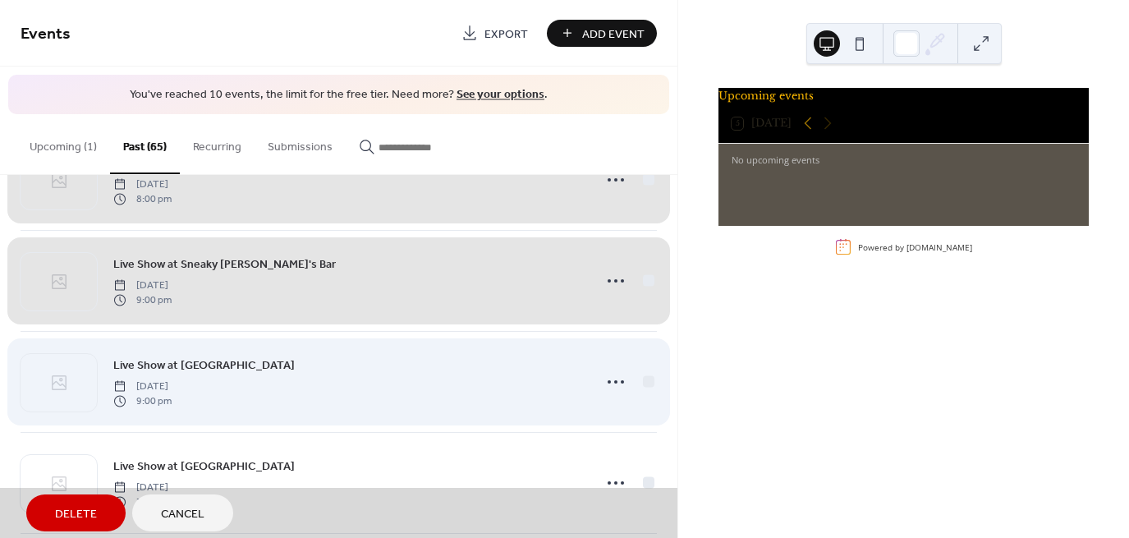
click at [644, 356] on div "Live Show at [GEOGRAPHIC_DATA] [DATE] 9:00 pm" at bounding box center [339, 381] width 636 height 101
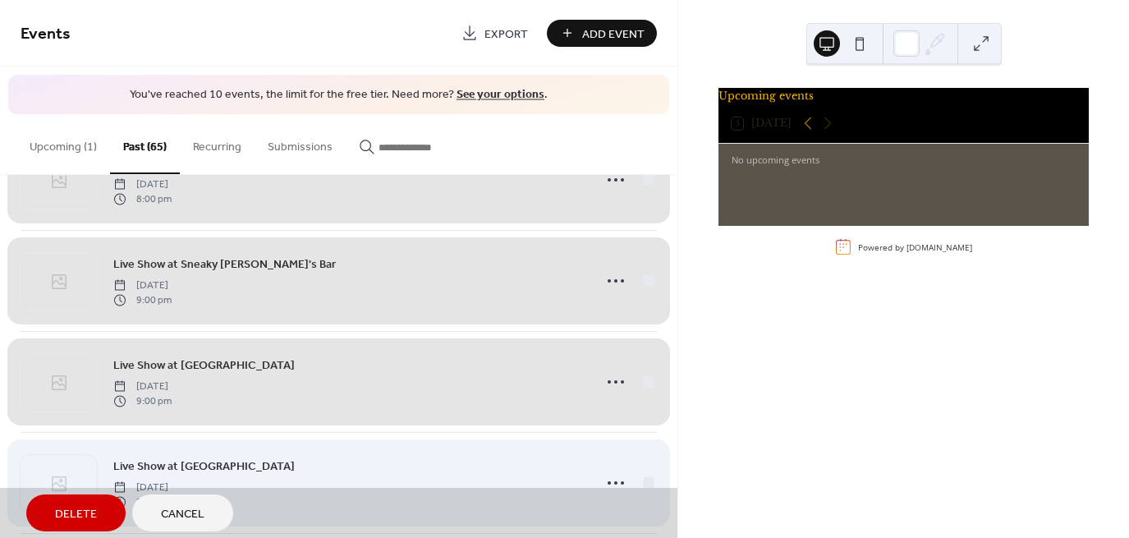
click at [645, 439] on div "Live Show at [GEOGRAPHIC_DATA] [DATE] 7:00 pm" at bounding box center [339, 482] width 636 height 101
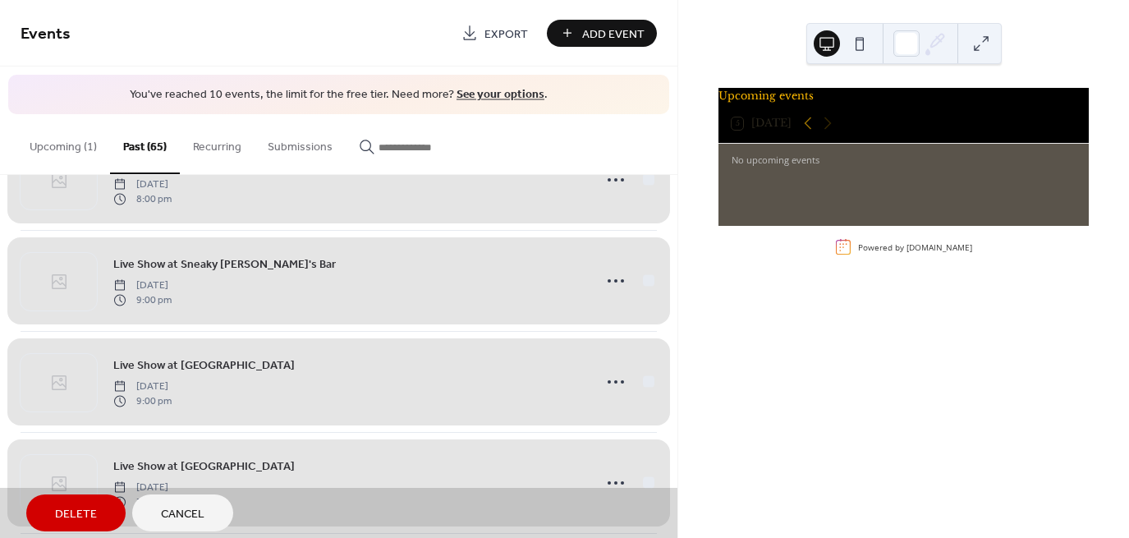
drag, startPoint x: 675, startPoint y: 499, endPoint x: 673, endPoint y: 517, distance: 18.1
click at [673, 517] on div "Delete Cancel" at bounding box center [338, 513] width 677 height 50
drag, startPoint x: 673, startPoint y: 516, endPoint x: 672, endPoint y: 493, distance: 23.0
click at [672, 493] on div "Delete Cancel" at bounding box center [338, 513] width 677 height 50
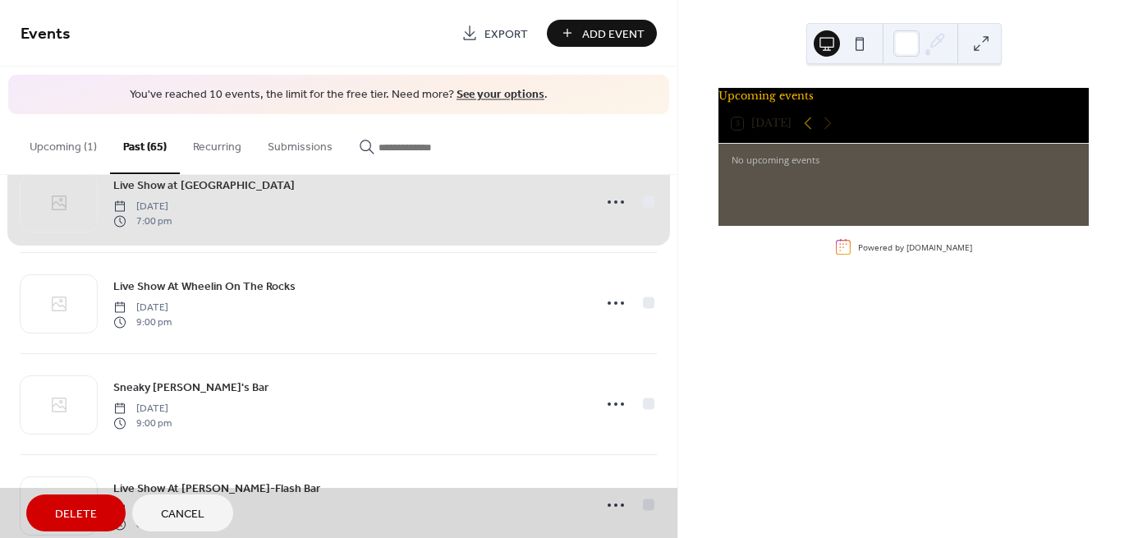
scroll to position [5667, 0]
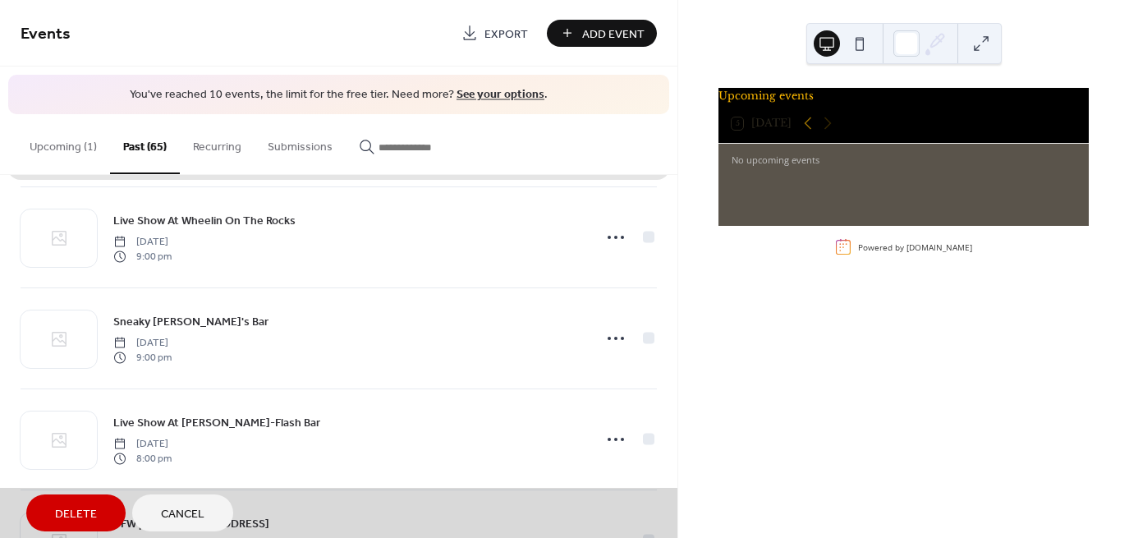
click at [87, 506] on span "Delete" at bounding box center [76, 514] width 42 height 17
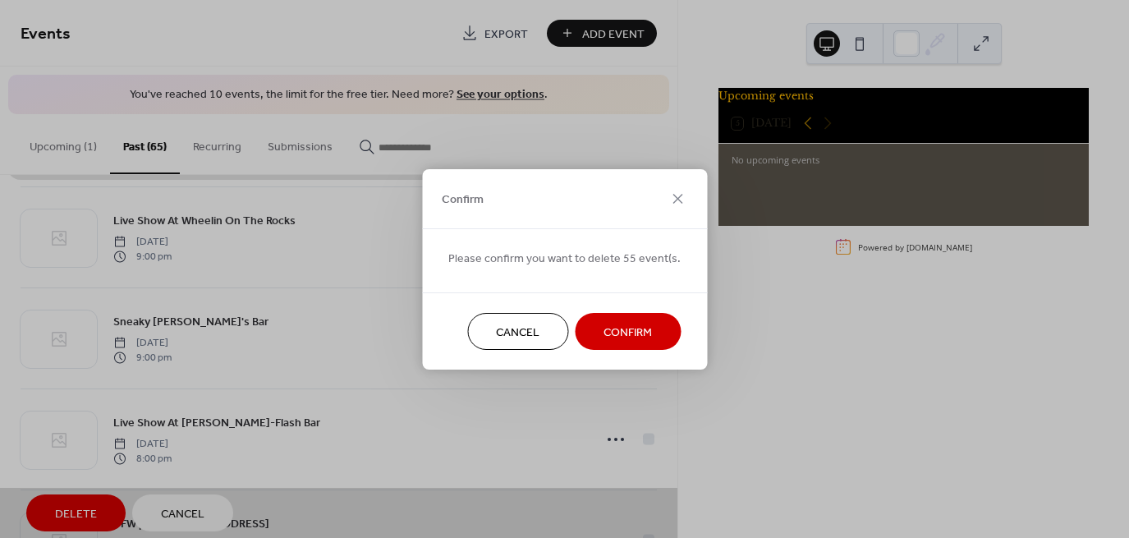
click at [619, 332] on span "Confirm" at bounding box center [627, 331] width 48 height 17
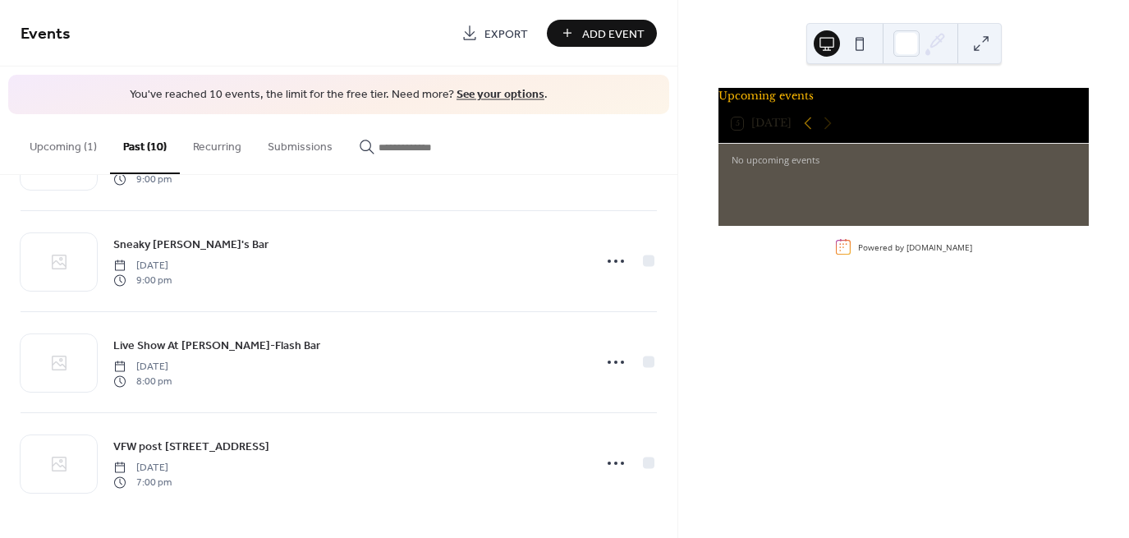
scroll to position [189, 0]
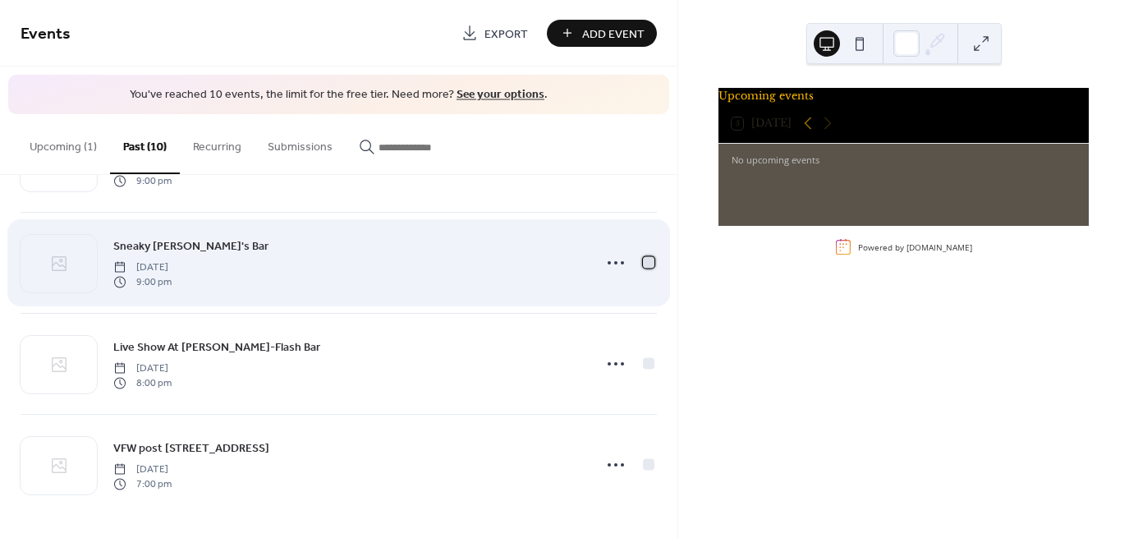
click at [644, 263] on div at bounding box center [648, 261] width 11 height 11
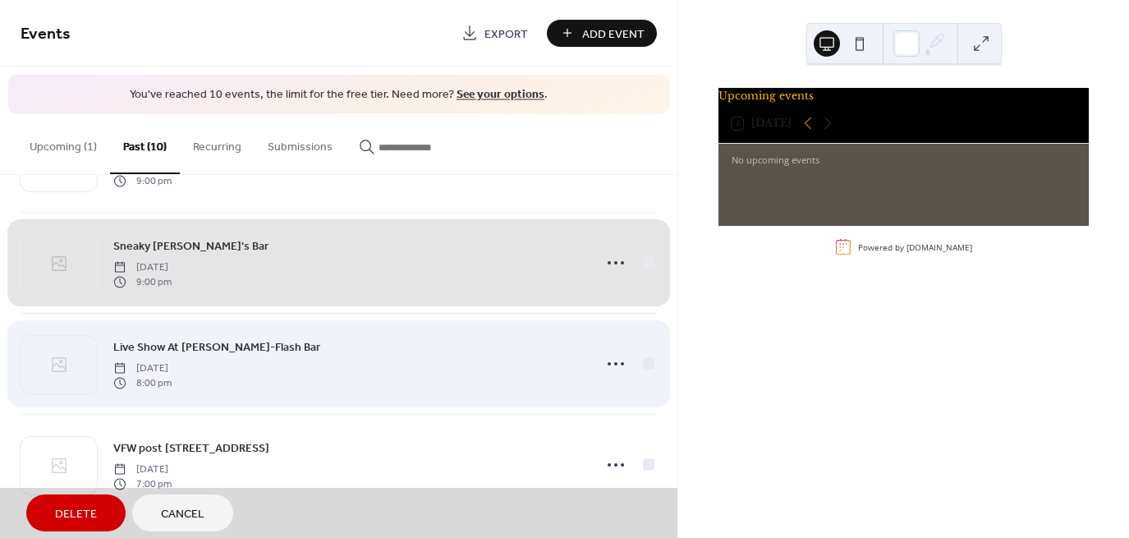
click at [642, 359] on div "Live Show At [PERSON_NAME]-Flash Bar [DATE] 8:00 pm" at bounding box center [339, 363] width 636 height 101
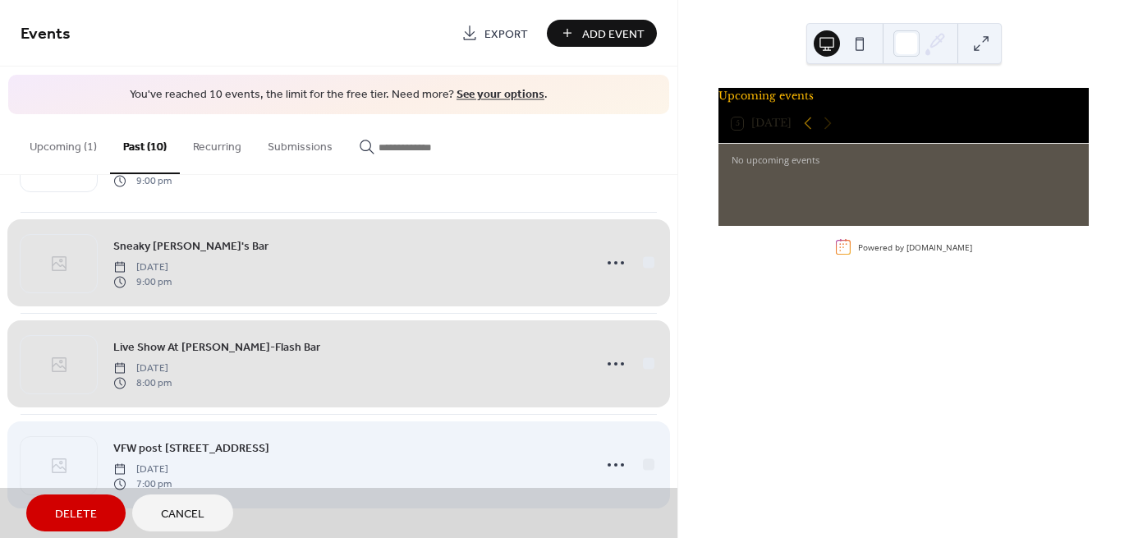
click at [644, 455] on div "VFW post [STREET_ADDRESS] [DATE] 7:00 pm" at bounding box center [339, 464] width 636 height 101
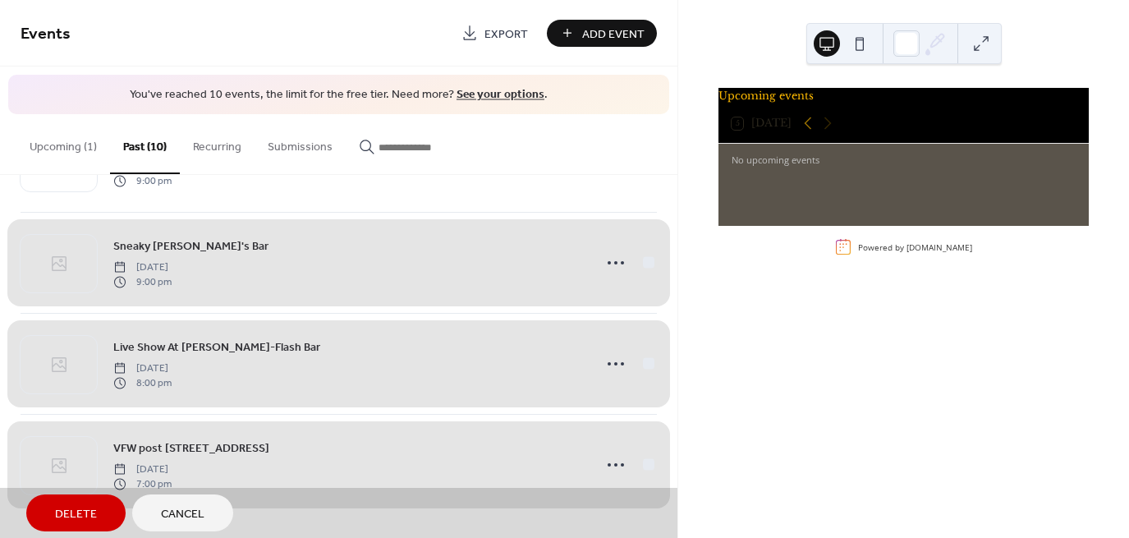
scroll to position [158, 0]
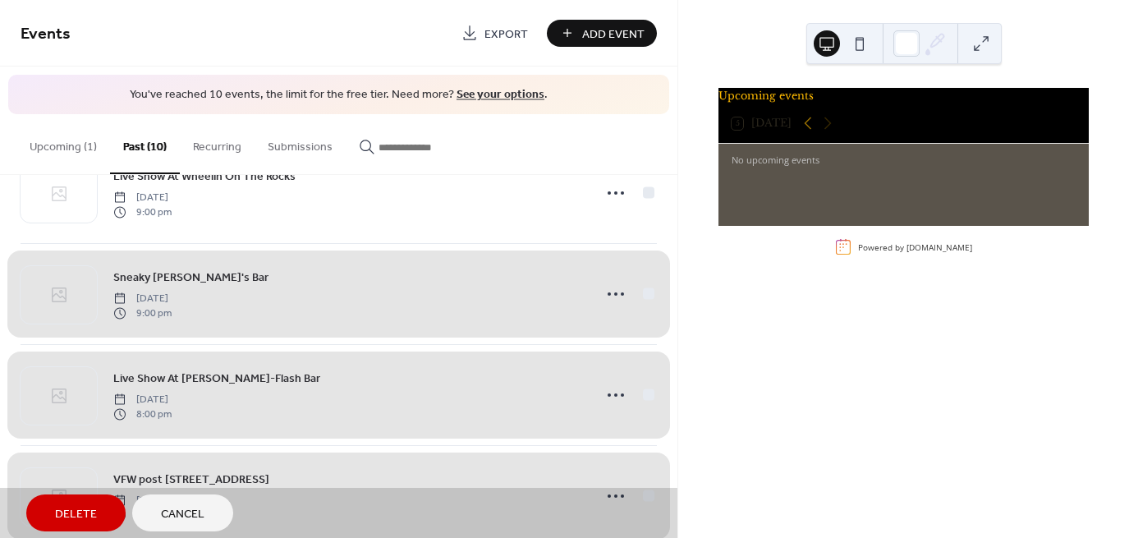
drag, startPoint x: 680, startPoint y: 312, endPoint x: 682, endPoint y: 257, distance: 55.1
click at [682, 257] on div "Upcoming events 5 [DATE] No upcoming events Powered by [DOMAIN_NAME]" at bounding box center [903, 269] width 451 height 538
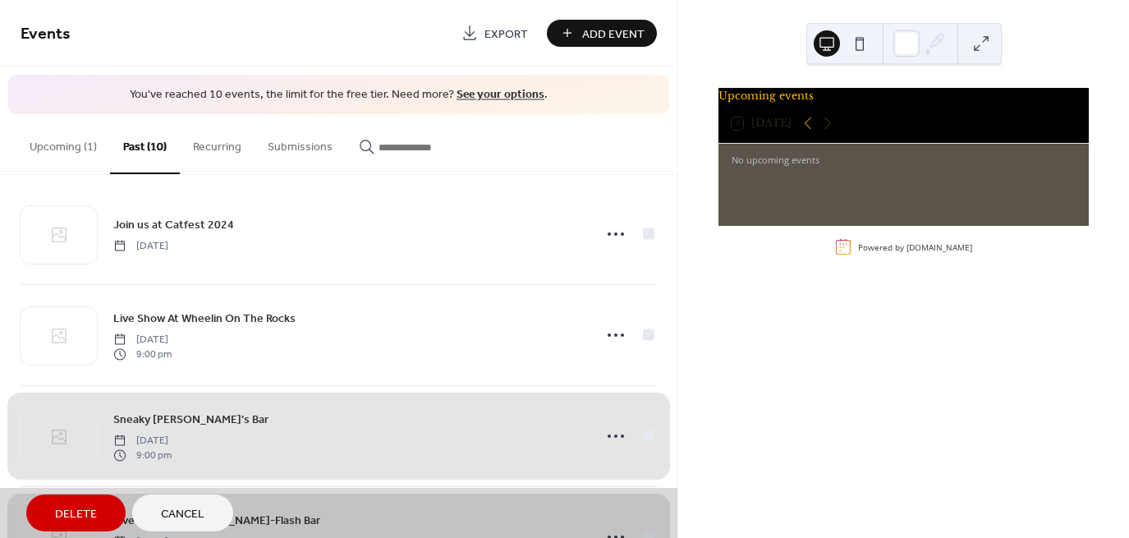
scroll to position [14, 0]
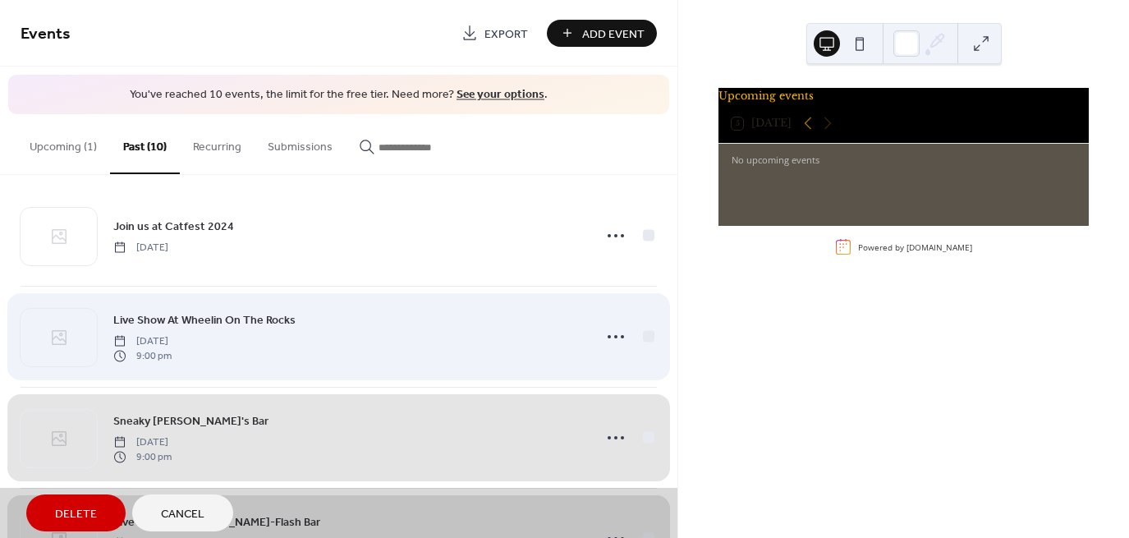
click at [645, 331] on div "Live Show At Wheelin On The Rocks [DATE] 9:00 pm" at bounding box center [339, 336] width 636 height 101
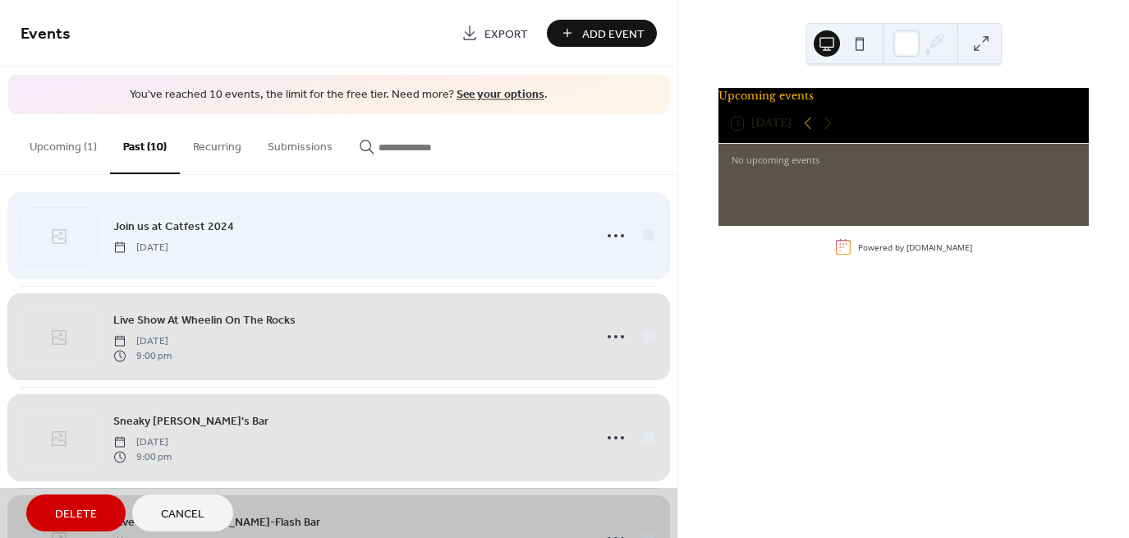
click at [649, 227] on div "Join us at Catfest 2024 [DATE]" at bounding box center [339, 236] width 636 height 100
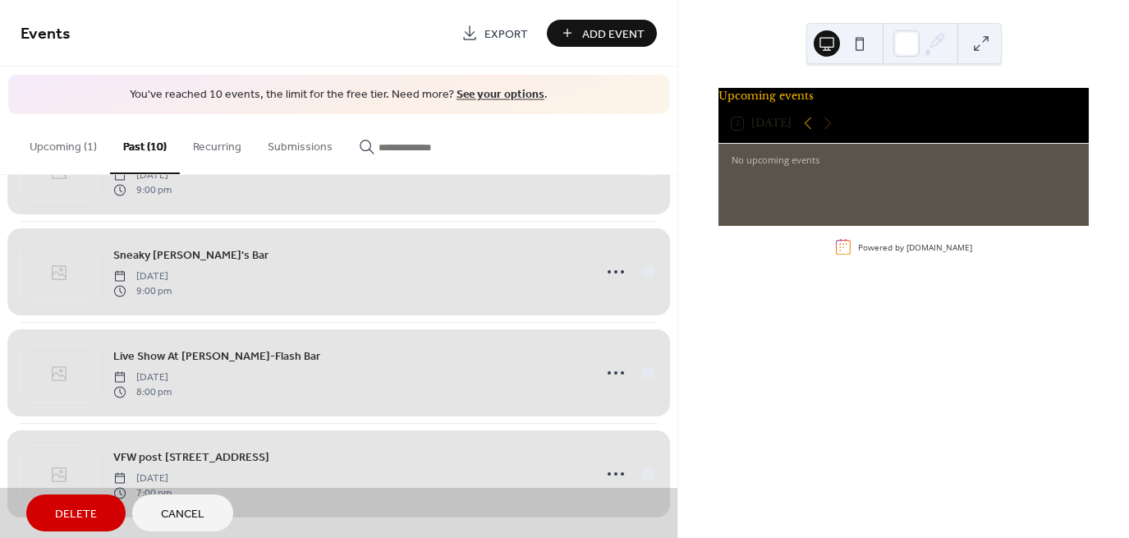
scroll to position [189, 0]
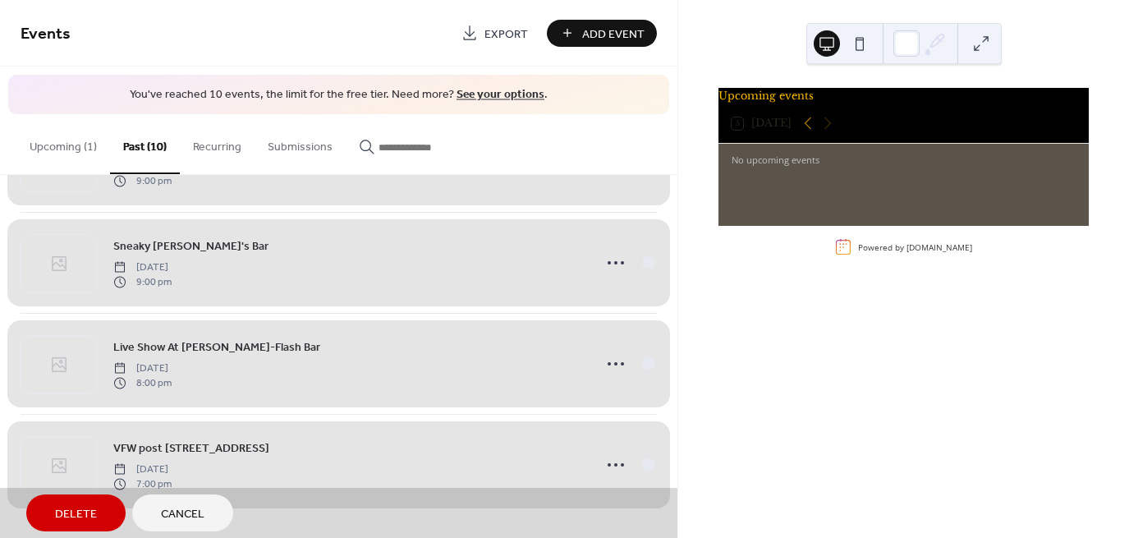
click at [80, 510] on span "Delete" at bounding box center [76, 514] width 42 height 17
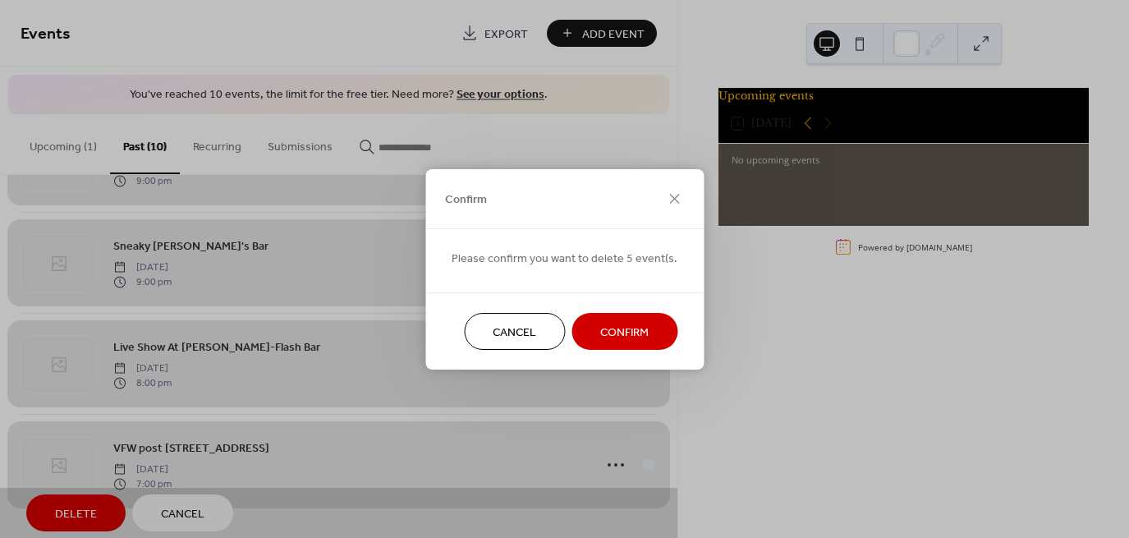
click at [589, 342] on button "Confirm" at bounding box center [624, 331] width 106 height 37
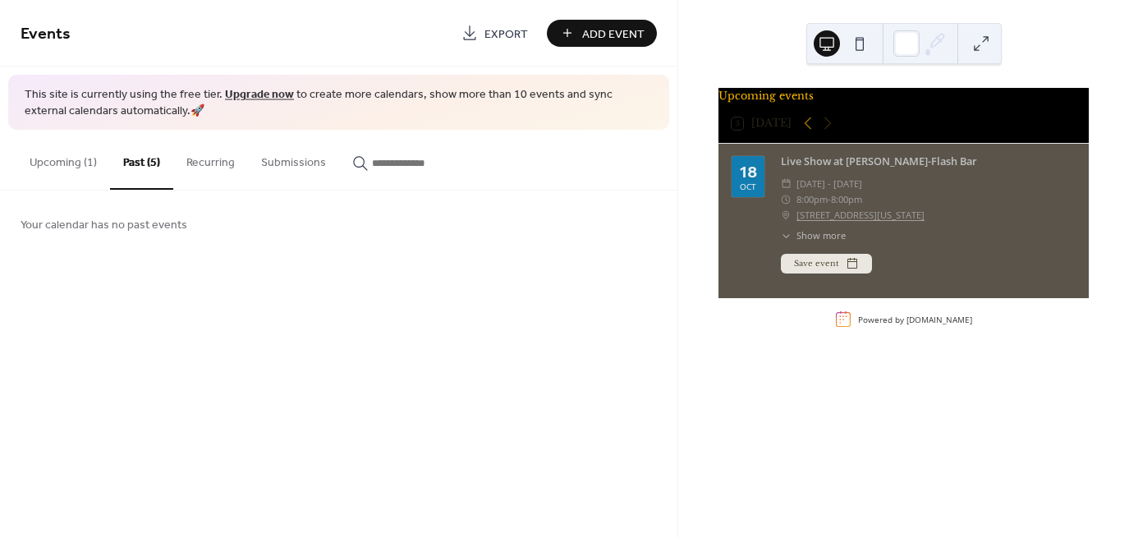
scroll to position [0, 0]
click at [76, 167] on button "Upcoming (1)" at bounding box center [63, 159] width 94 height 58
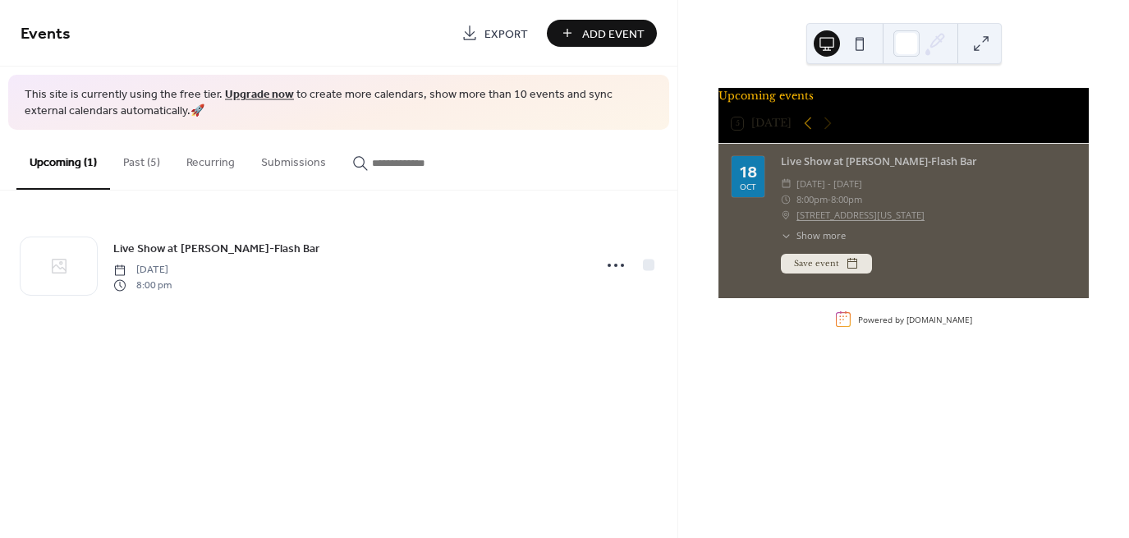
click at [558, 23] on button "Add Event" at bounding box center [602, 33] width 110 height 27
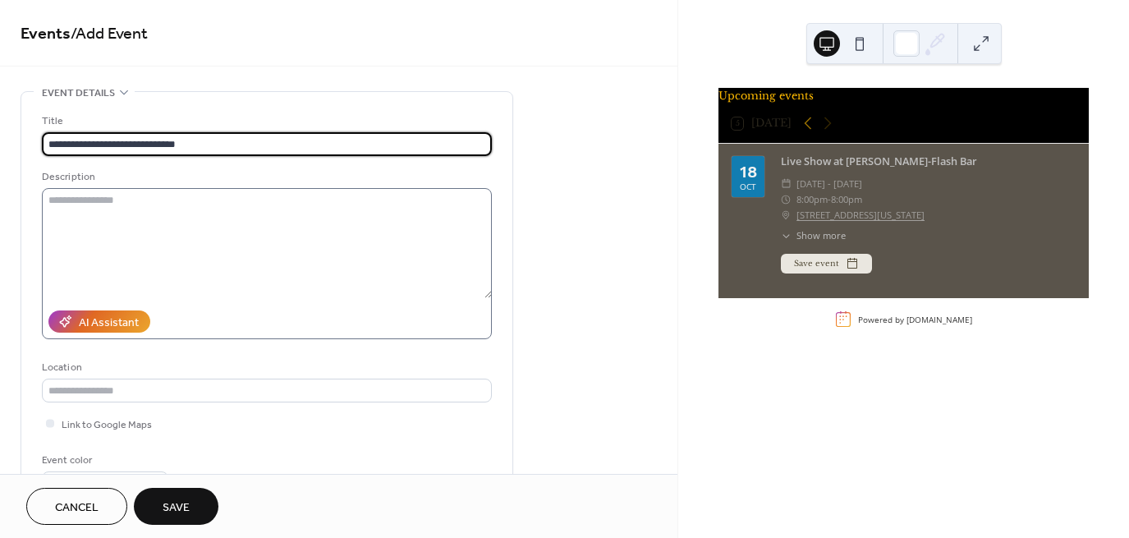
type input "**********"
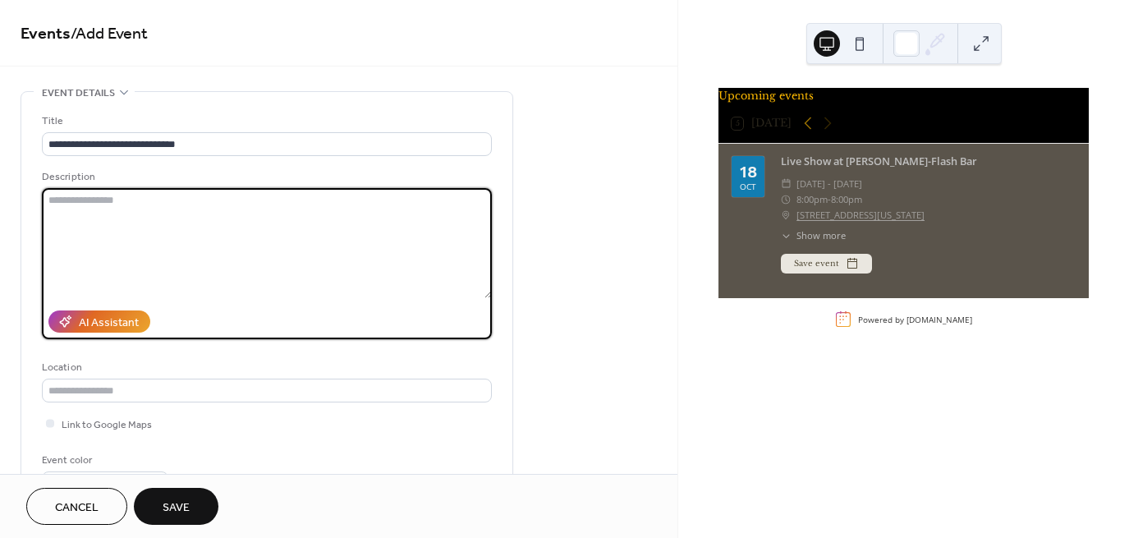
click at [63, 198] on textarea at bounding box center [267, 243] width 450 height 110
type textarea "**********"
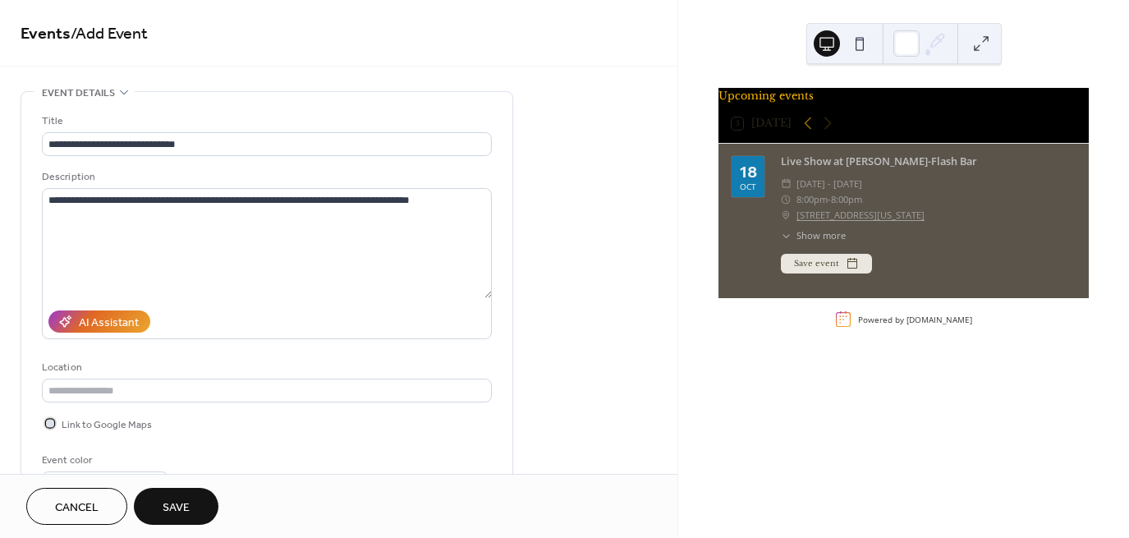
click at [49, 424] on div at bounding box center [50, 423] width 8 height 8
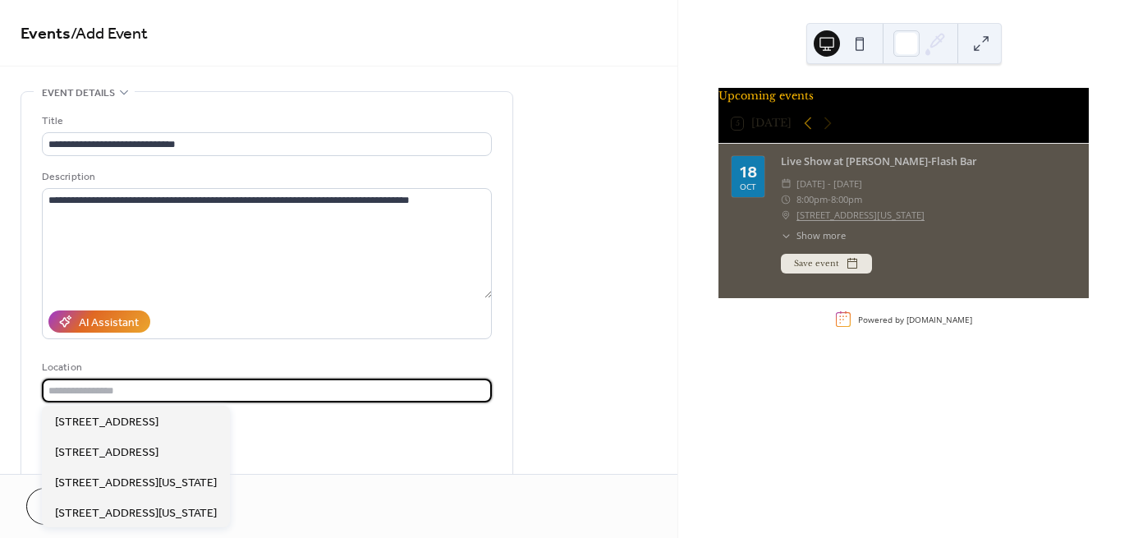
click at [66, 388] on input "text" at bounding box center [267, 390] width 450 height 24
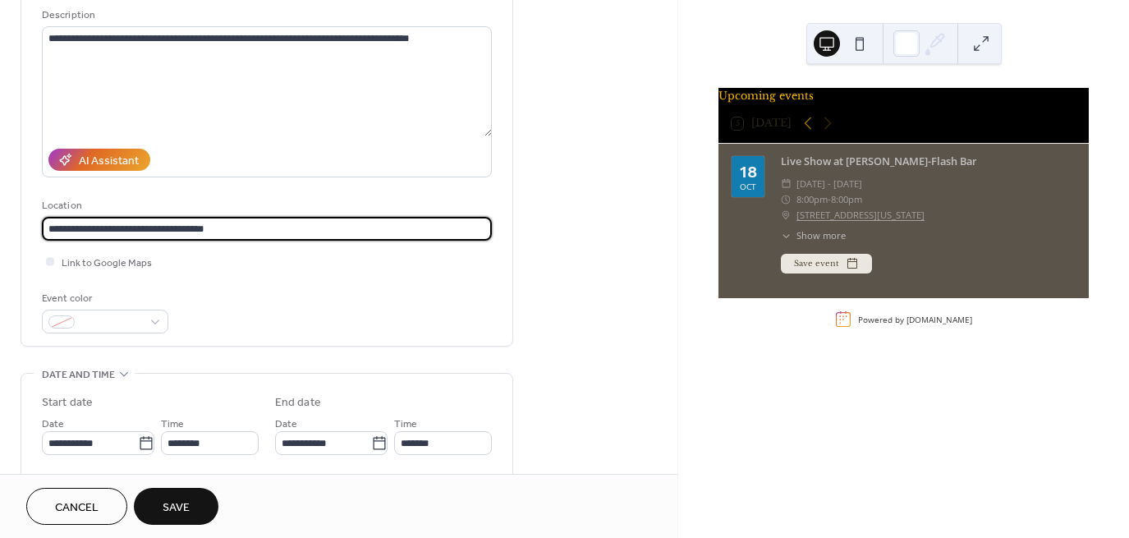
scroll to position [171, 0]
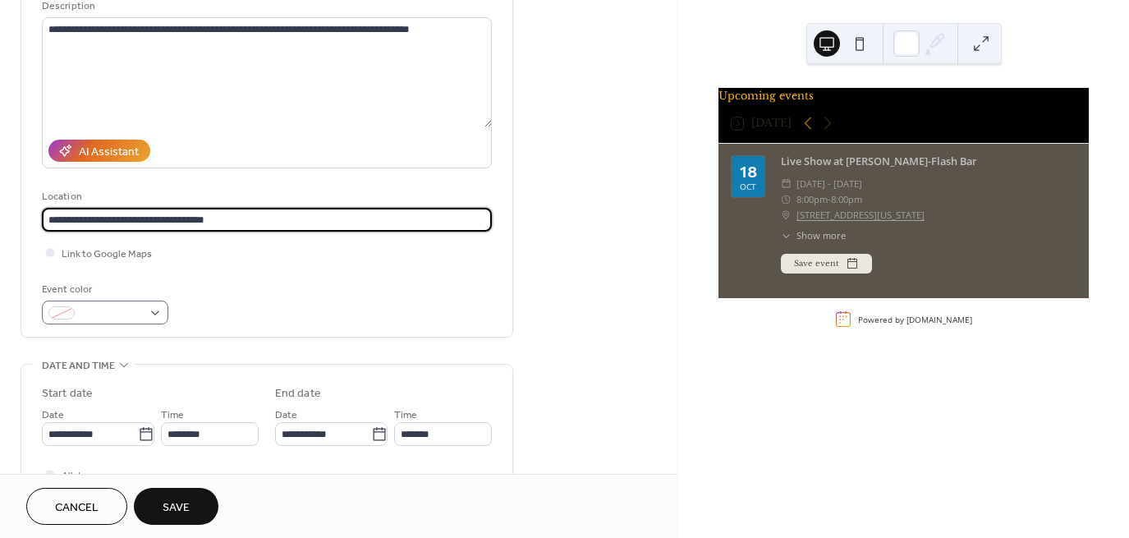
type input "**********"
click at [153, 313] on div at bounding box center [105, 312] width 126 height 24
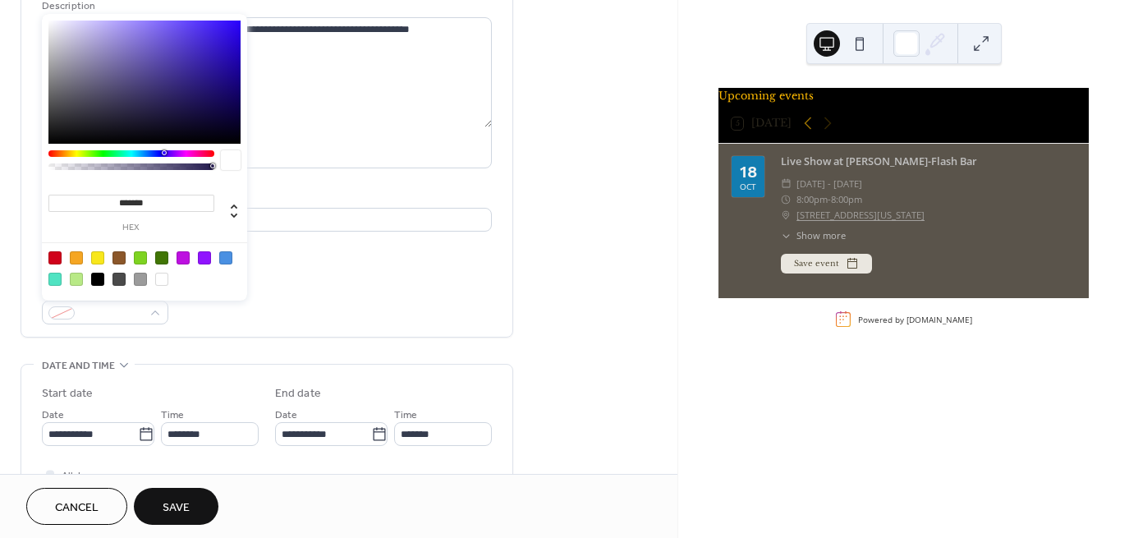
click at [162, 275] on div at bounding box center [161, 279] width 13 height 13
type input "*******"
click at [76, 439] on input "**********" at bounding box center [90, 434] width 96 height 24
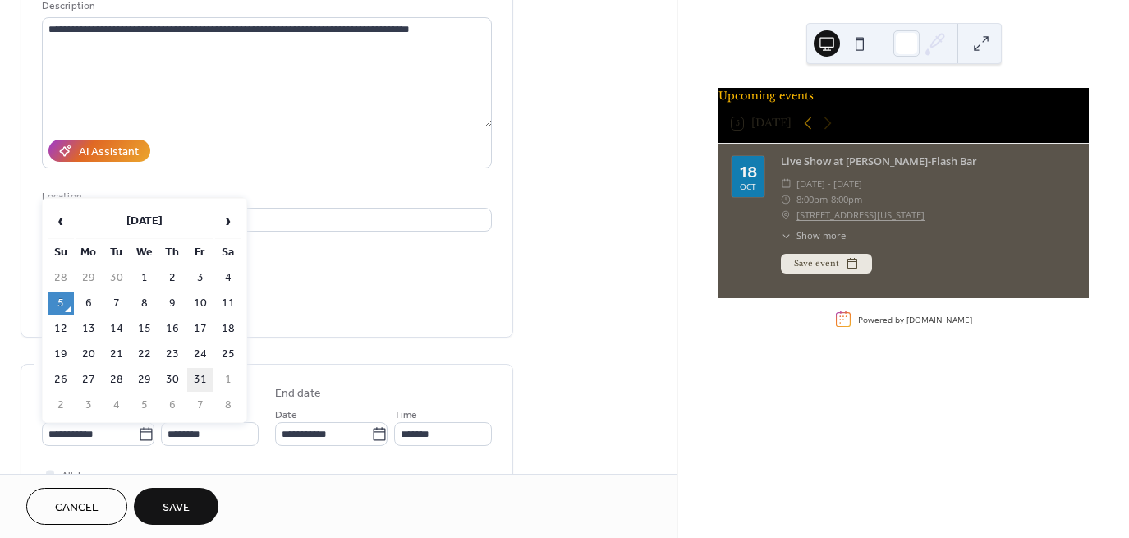
click at [209, 373] on td "31" at bounding box center [200, 380] width 26 height 24
type input "**********"
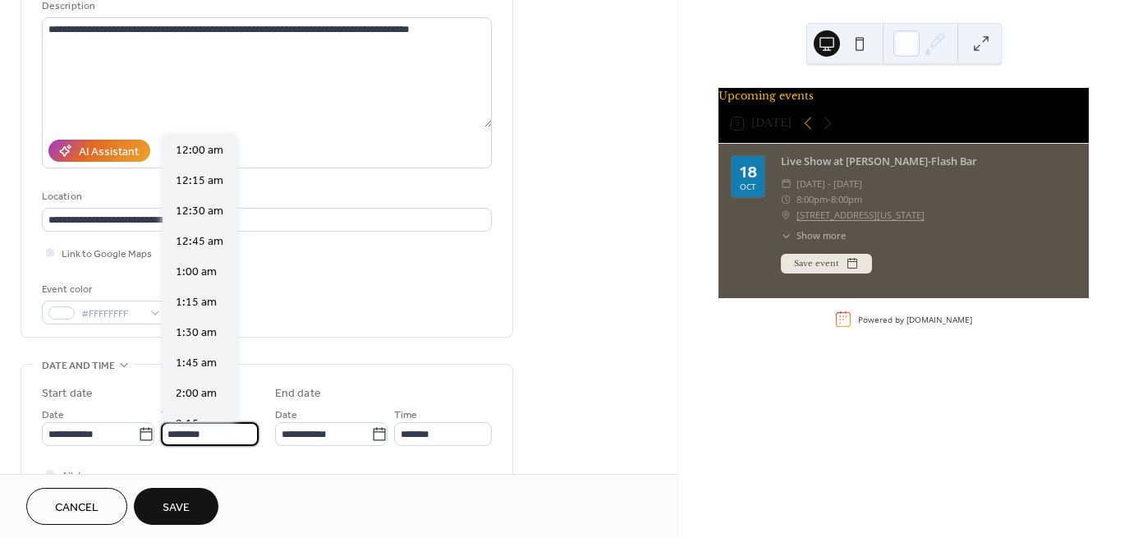
click at [174, 434] on input "********" at bounding box center [210, 434] width 98 height 24
click at [177, 434] on input "********" at bounding box center [210, 434] width 98 height 24
click at [181, 433] on input "********" at bounding box center [210, 434] width 98 height 24
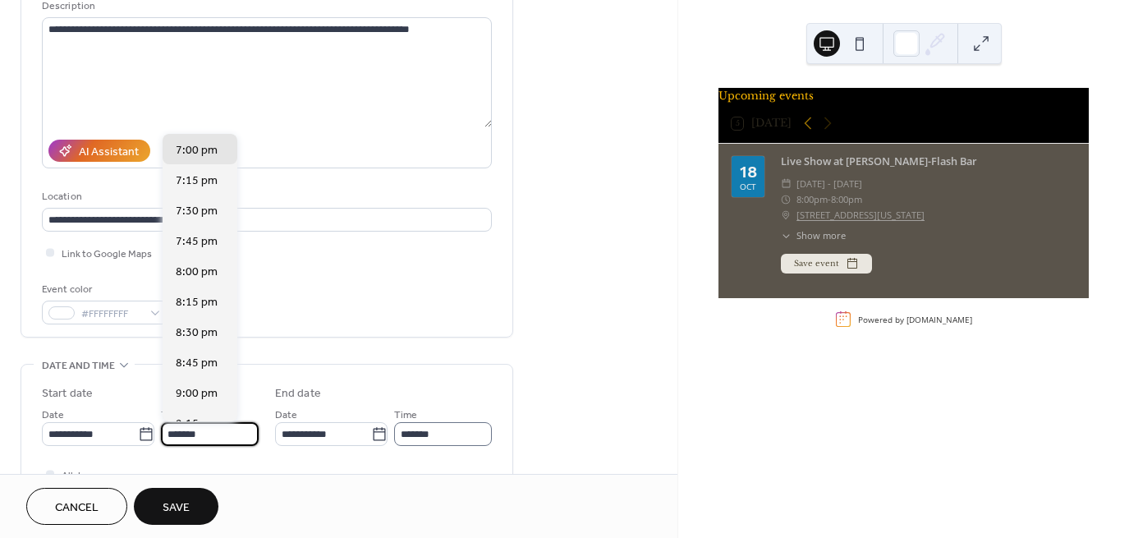
type input "*******"
click at [407, 433] on input "*******" at bounding box center [443, 434] width 98 height 24
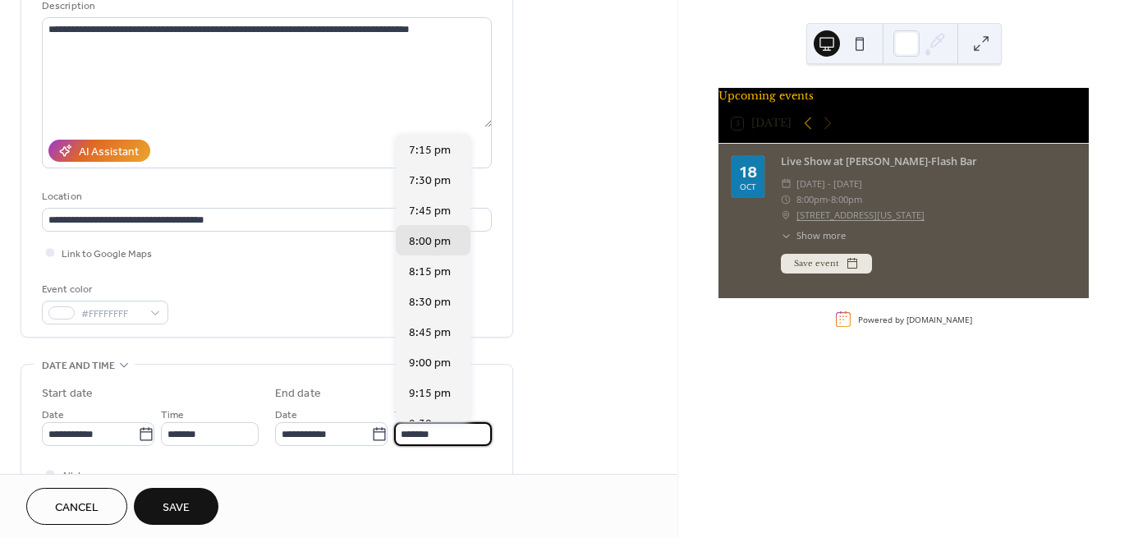
click at [407, 429] on input "*******" at bounding box center [443, 434] width 98 height 24
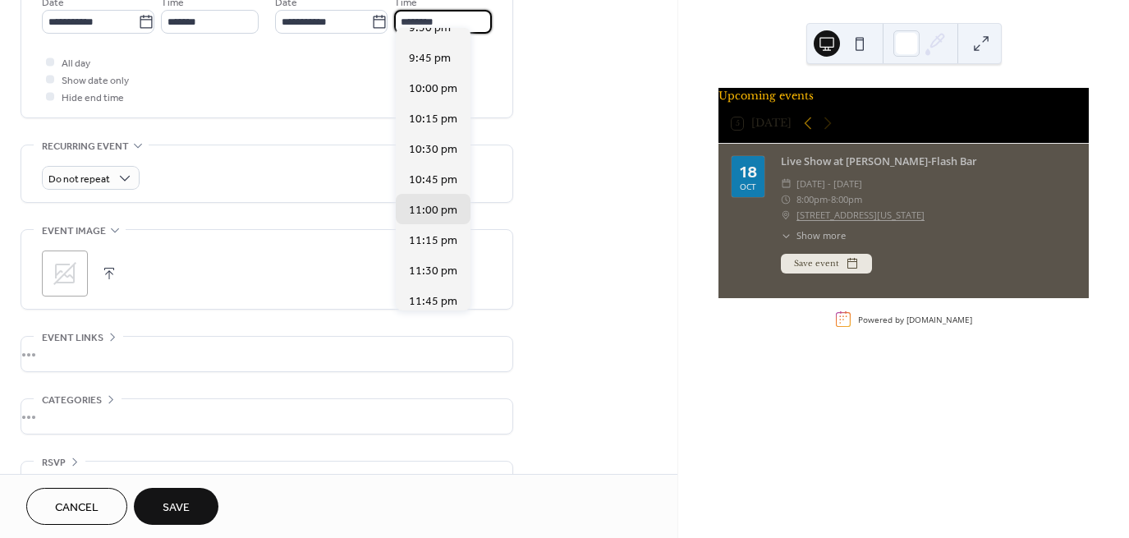
scroll to position [584, 0]
type input "********"
click at [49, 349] on div "•••" at bounding box center [266, 353] width 491 height 34
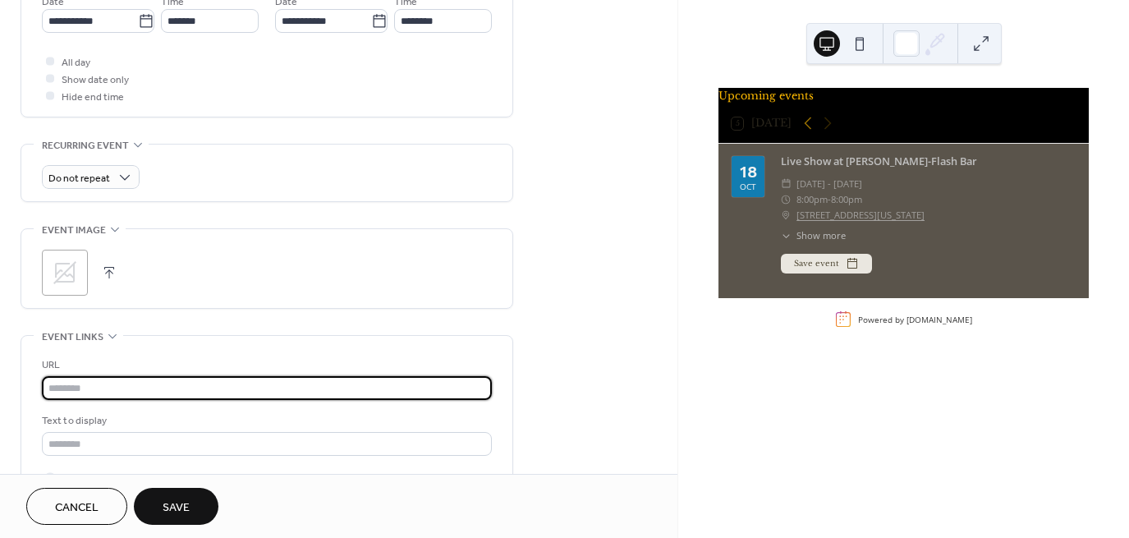
click at [75, 393] on input "text" at bounding box center [267, 388] width 450 height 24
type input "**********"
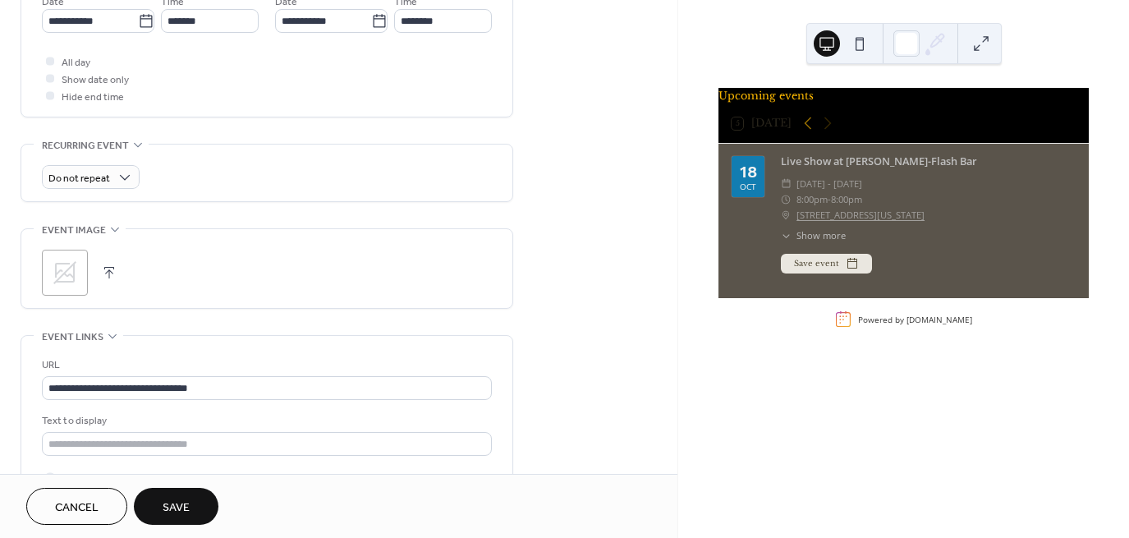
click at [179, 499] on span "Save" at bounding box center [176, 507] width 27 height 17
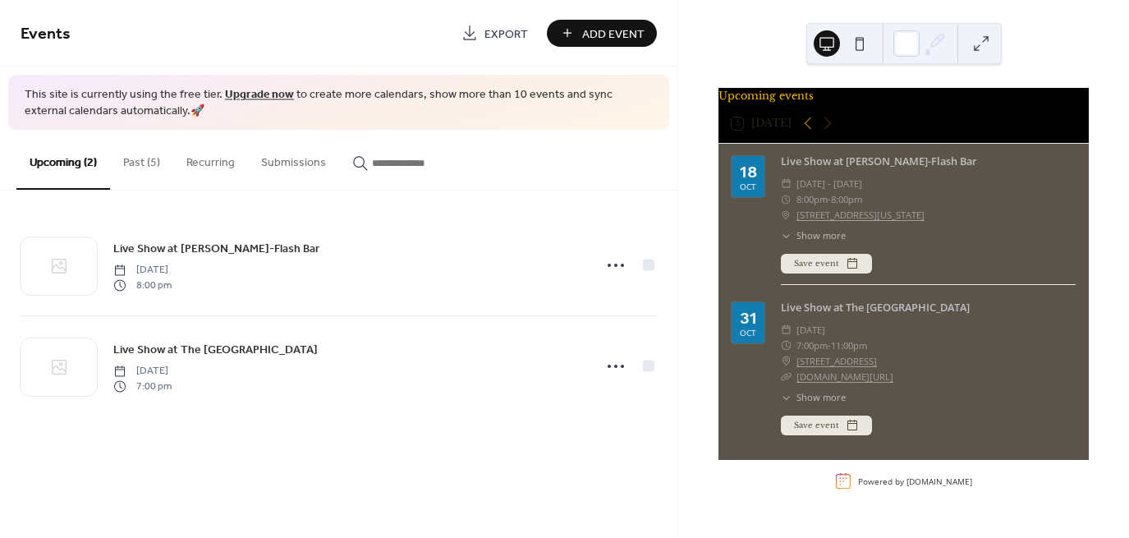
click at [248, 94] on link "Upgrade now" at bounding box center [259, 95] width 69 height 22
